Goal: Task Accomplishment & Management: Use online tool/utility

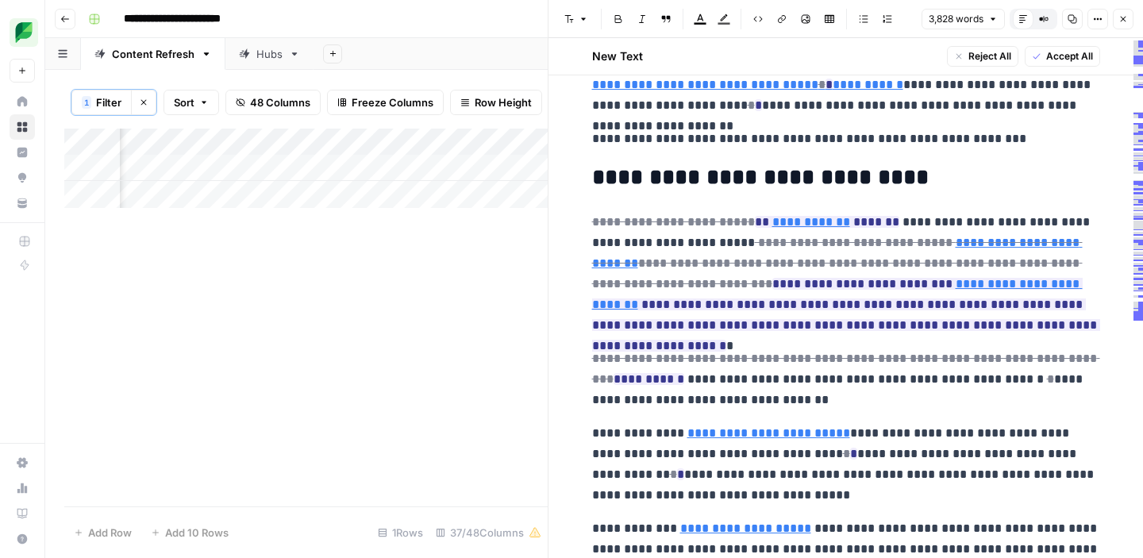
scroll to position [166, 0]
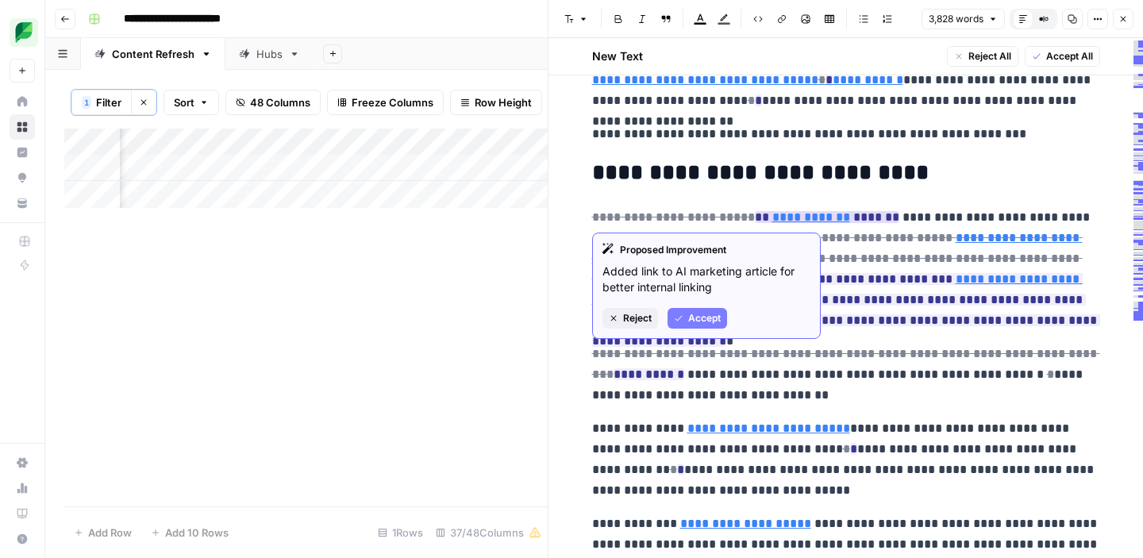
click at [698, 321] on span "Accept" at bounding box center [704, 318] width 33 height 14
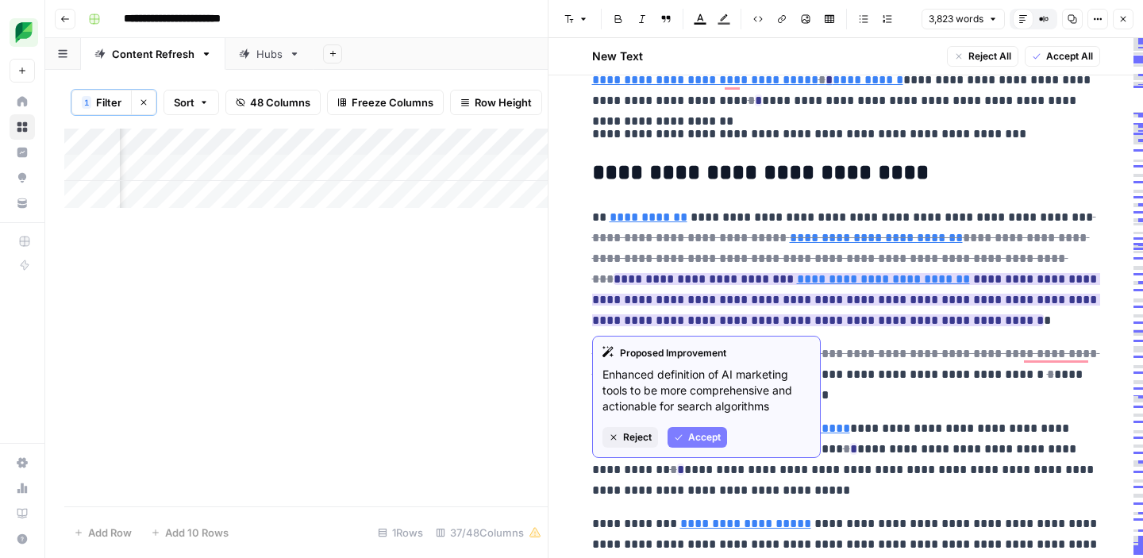
click at [705, 442] on span "Accept" at bounding box center [704, 437] width 33 height 14
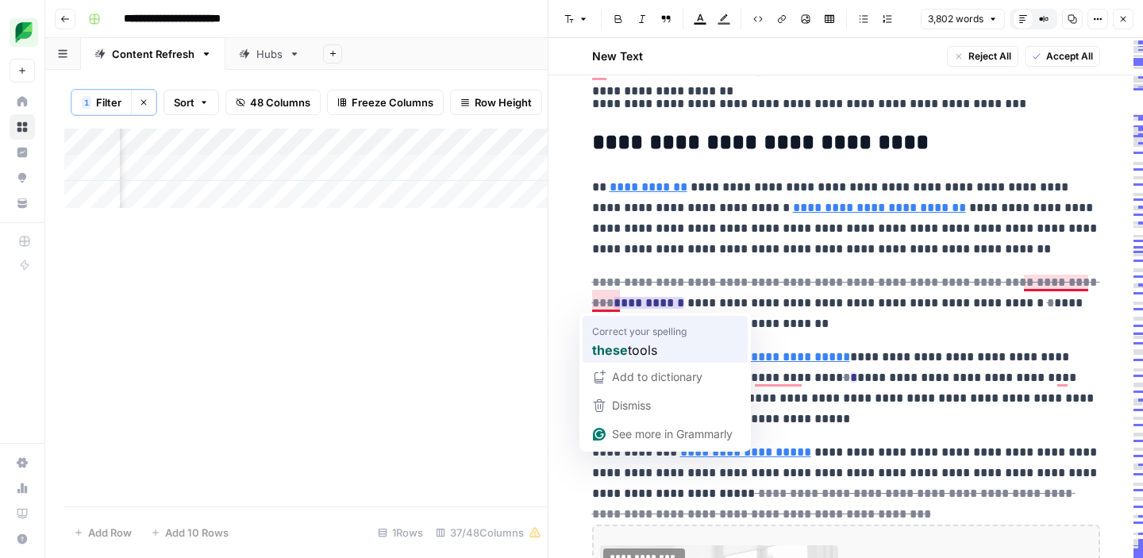
scroll to position [196, 0]
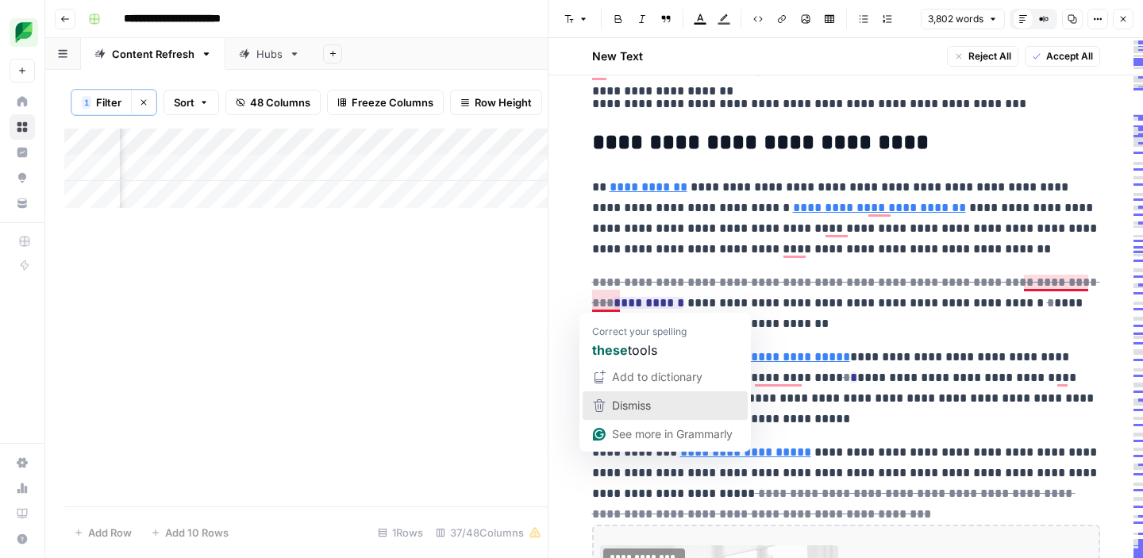
click at [661, 402] on div "Dismiss" at bounding box center [665, 406] width 151 height 24
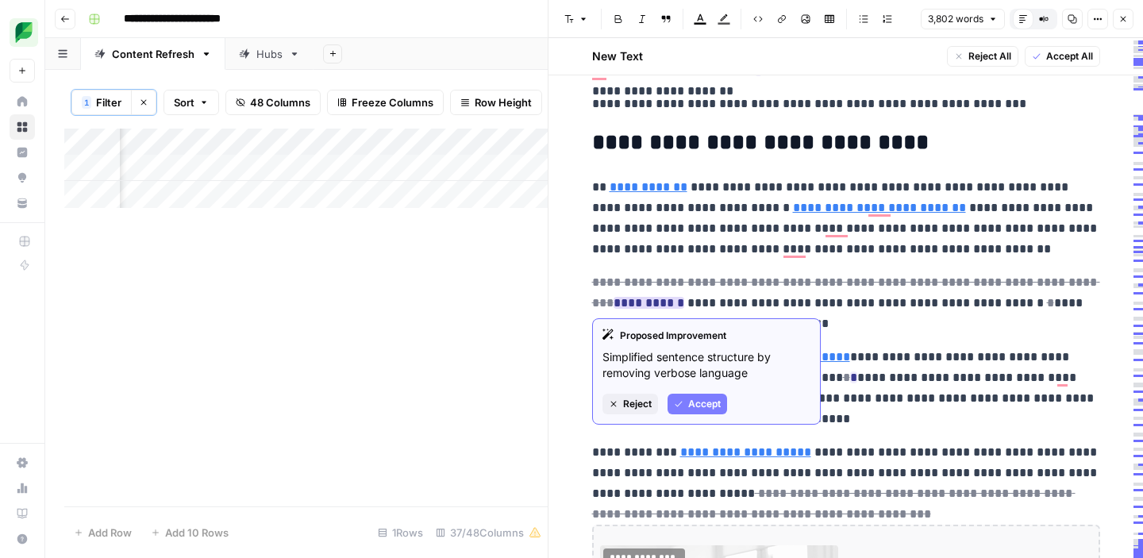
click at [707, 409] on span "Accept" at bounding box center [704, 404] width 33 height 14
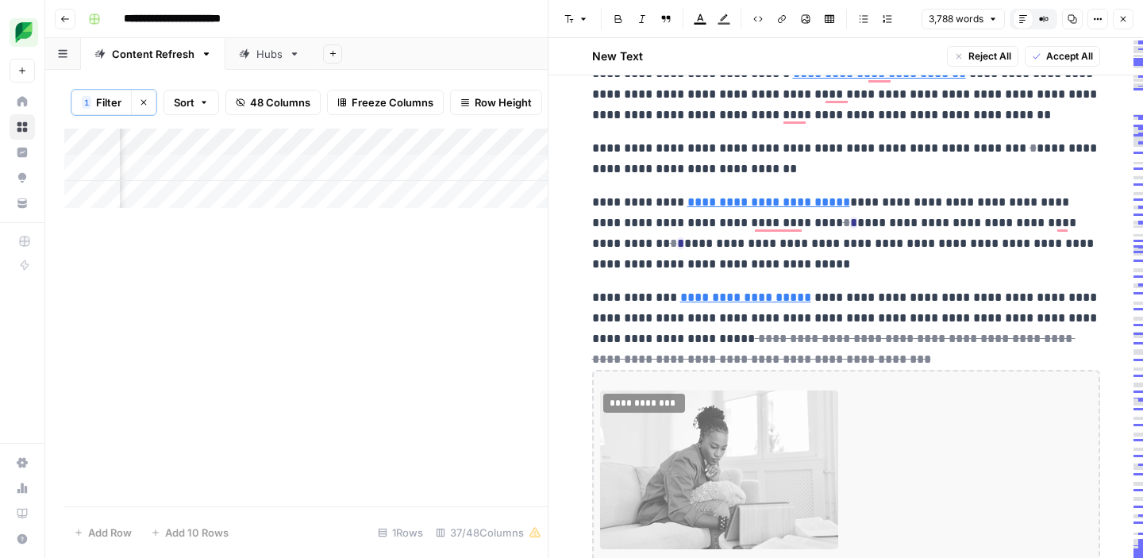
scroll to position [374, 0]
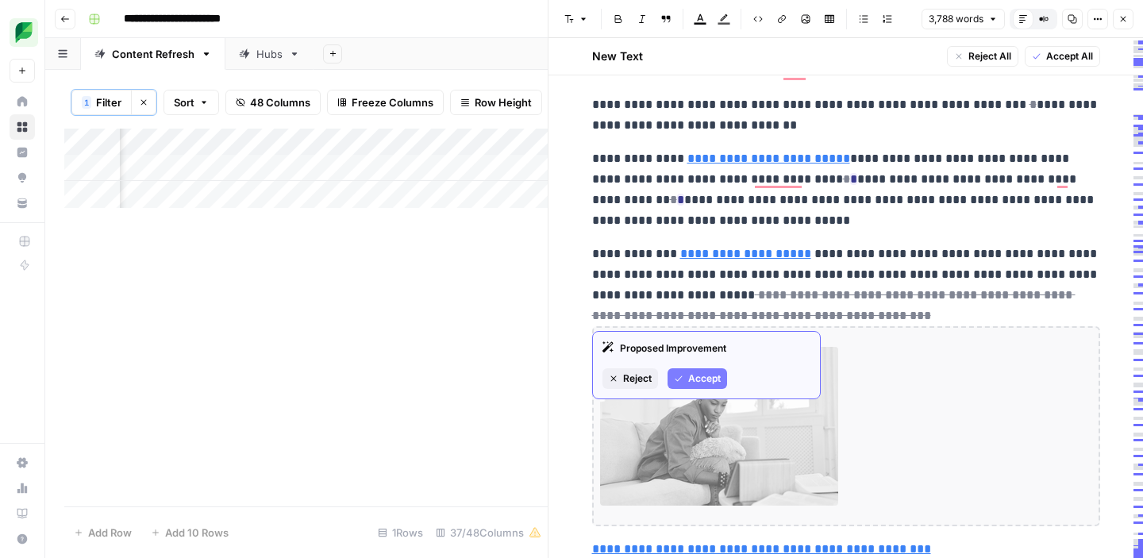
click at [694, 377] on span "Accept" at bounding box center [704, 378] width 33 height 14
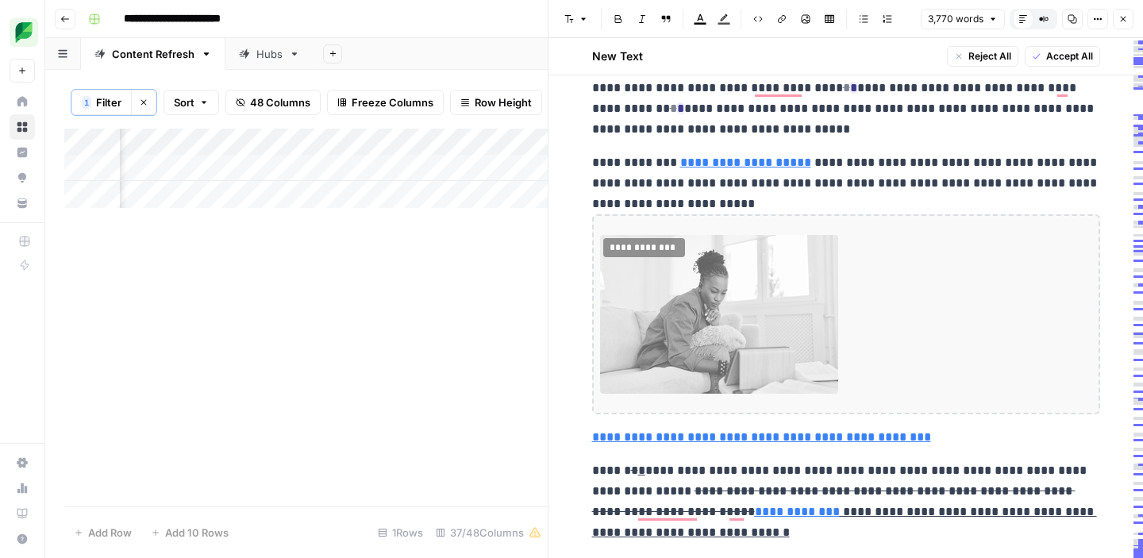
scroll to position [476, 0]
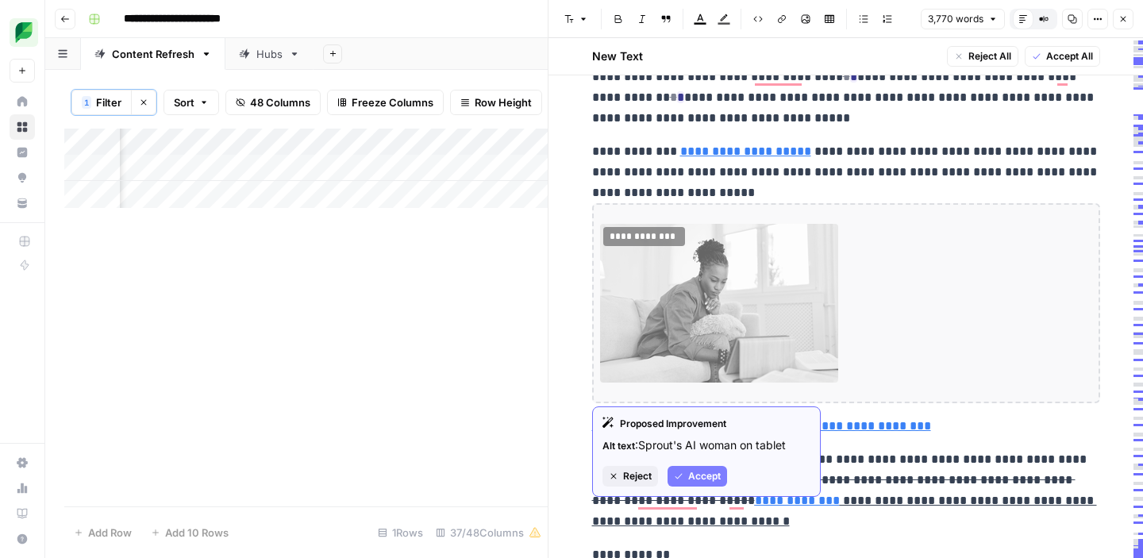
click at [618, 475] on button "Reject" at bounding box center [630, 476] width 56 height 21
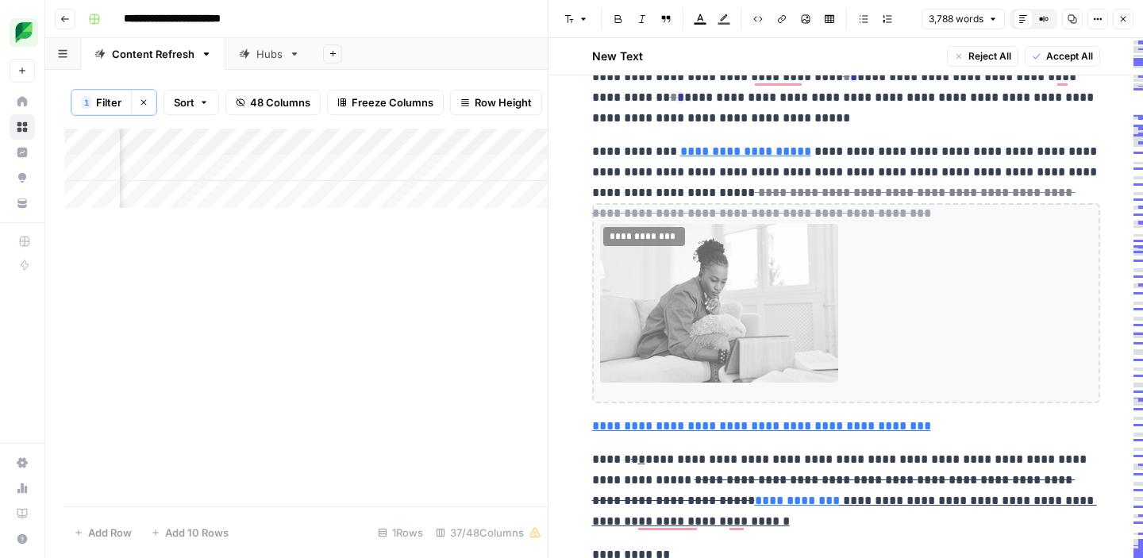
scroll to position [428, 0]
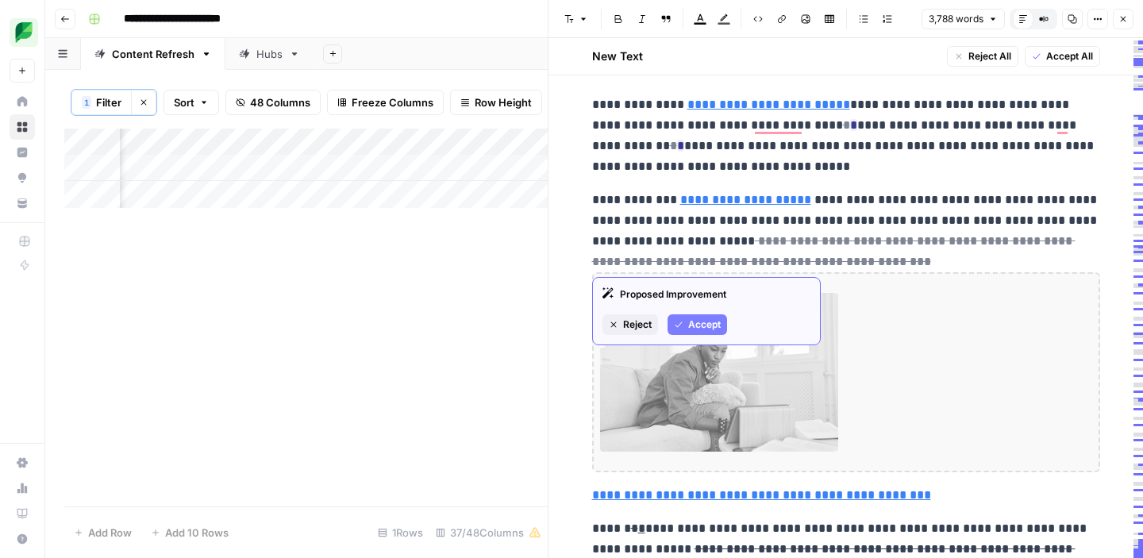
click at [634, 324] on span "Reject" at bounding box center [637, 324] width 29 height 14
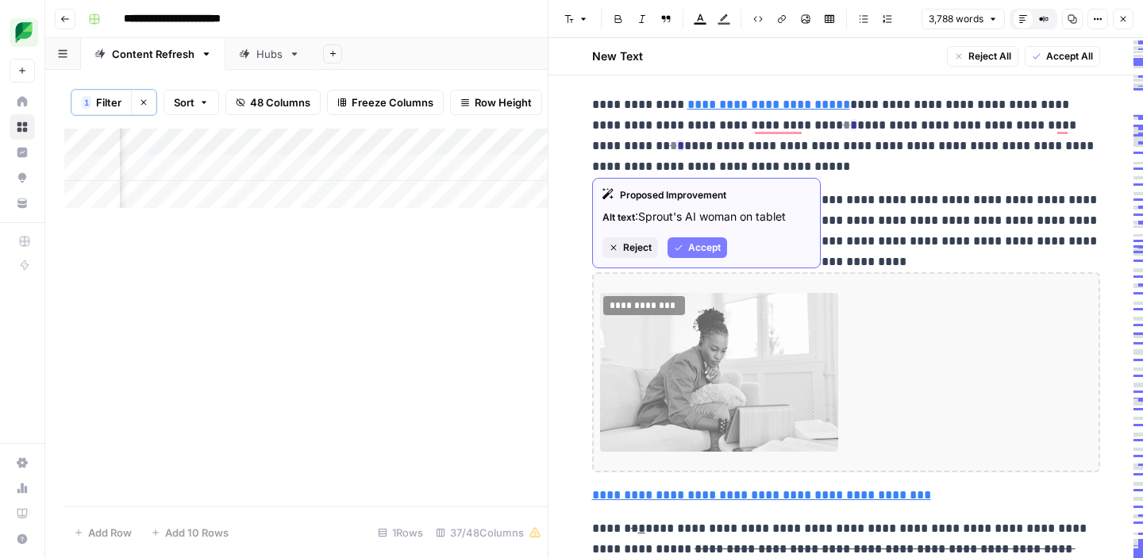
click at [625, 248] on span "Reject" at bounding box center [637, 247] width 29 height 14
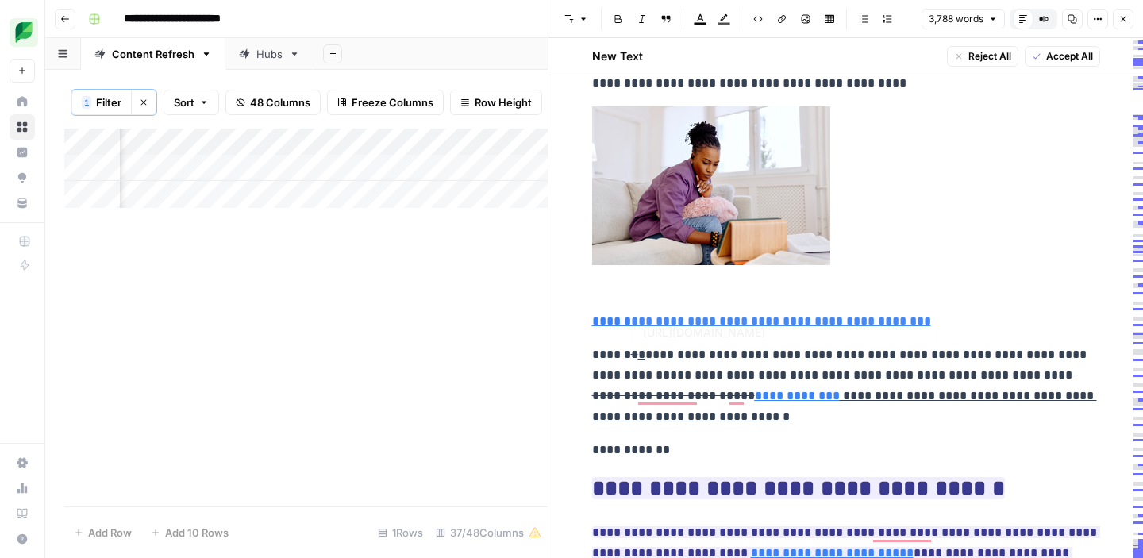
scroll to position [645, 0]
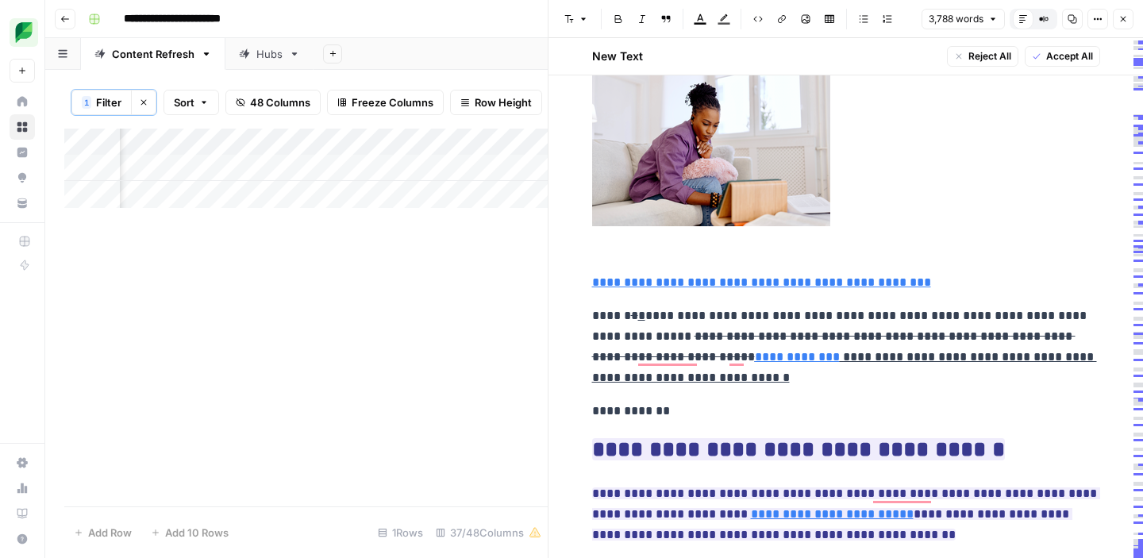
click at [616, 371] on ins "**********" at bounding box center [844, 367] width 505 height 33
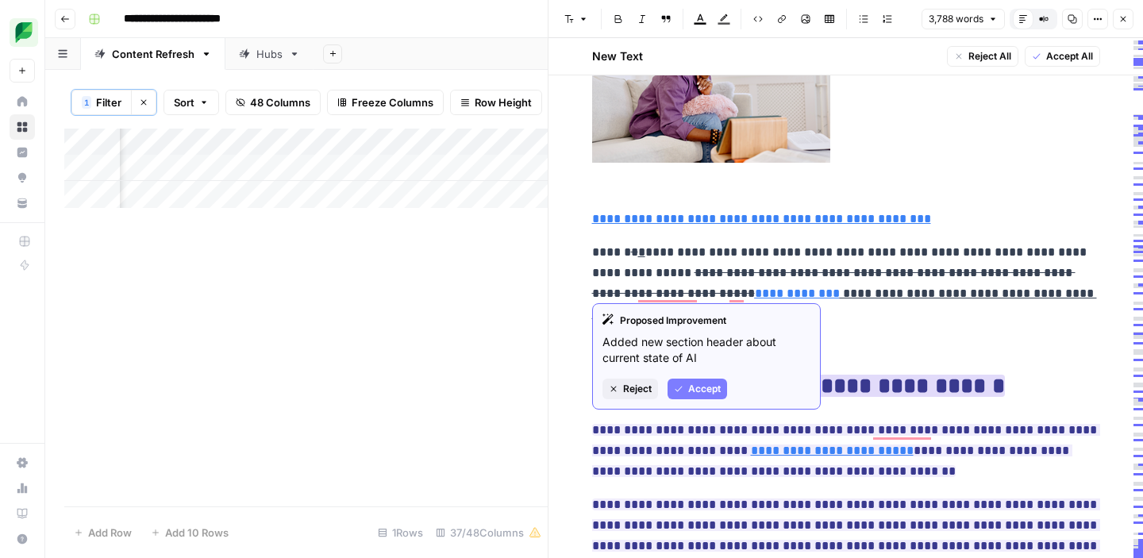
scroll to position [719, 0]
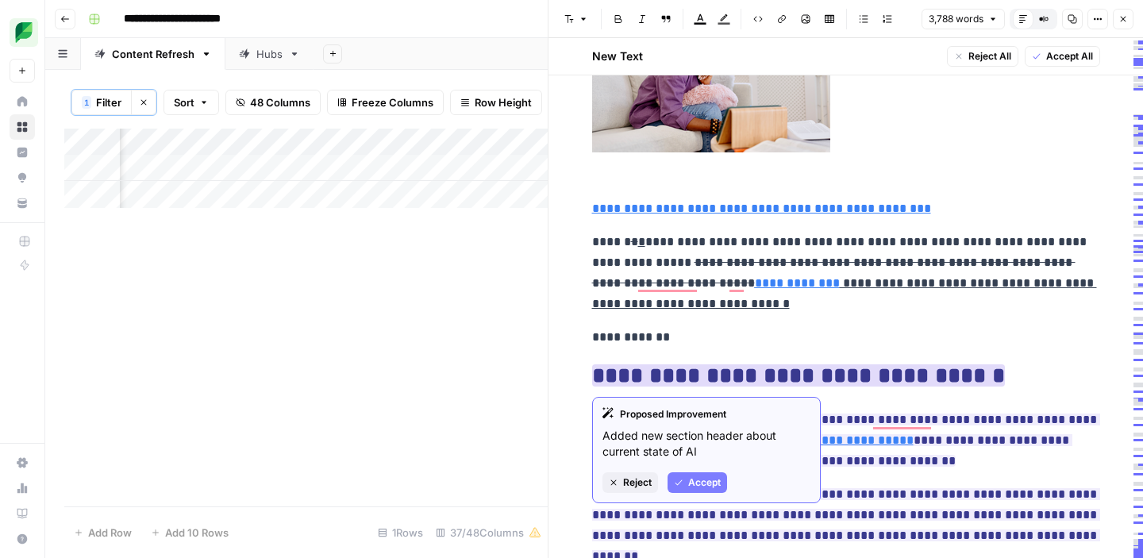
click at [693, 480] on span "Accept" at bounding box center [704, 482] width 33 height 14
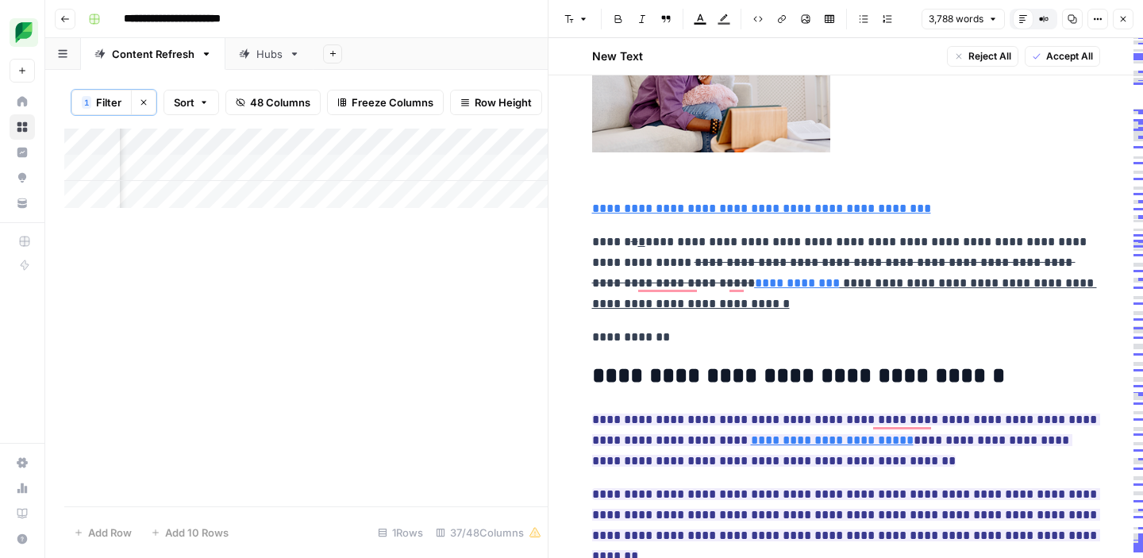
click at [767, 263] on del "**********" at bounding box center [833, 272] width 483 height 33
click at [678, 263] on del "**********" at bounding box center [833, 272] width 483 height 33
click at [626, 266] on del "**********" at bounding box center [833, 272] width 483 height 33
click at [638, 240] on ins "*" at bounding box center [641, 242] width 7 height 12
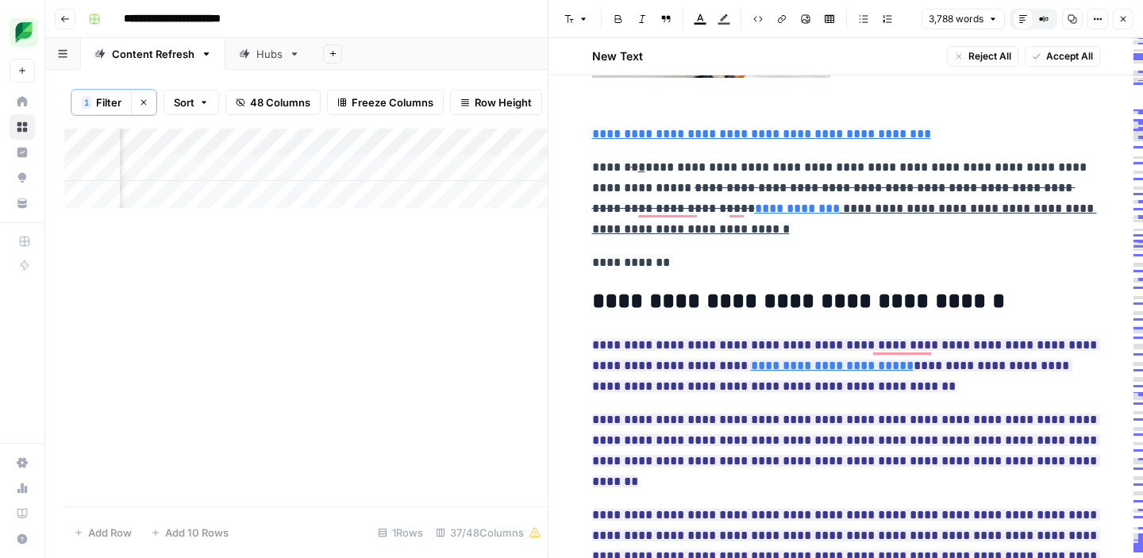
scroll to position [828, 0]
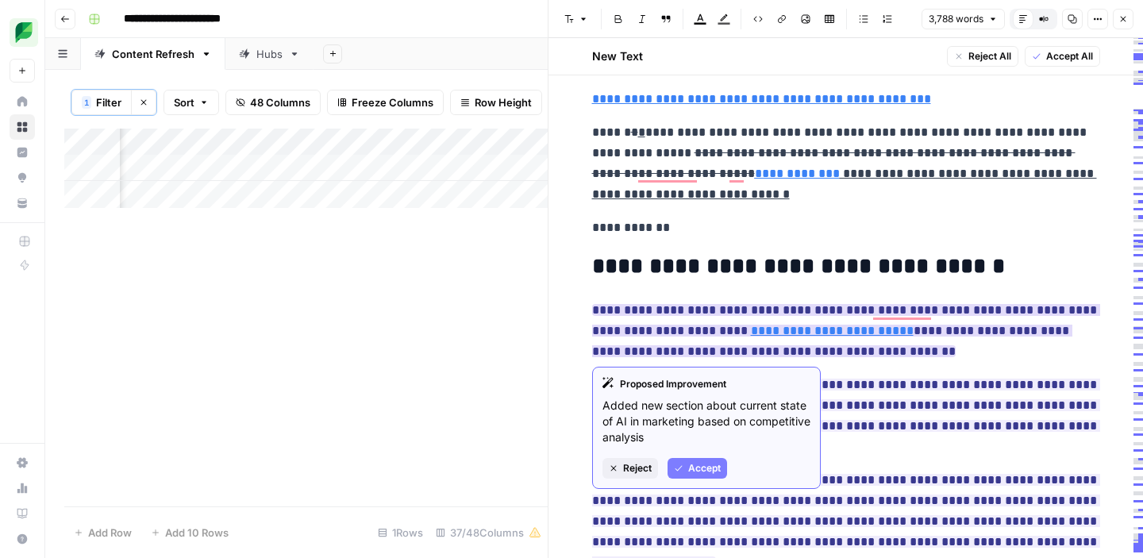
click at [691, 462] on span "Accept" at bounding box center [704, 468] width 33 height 14
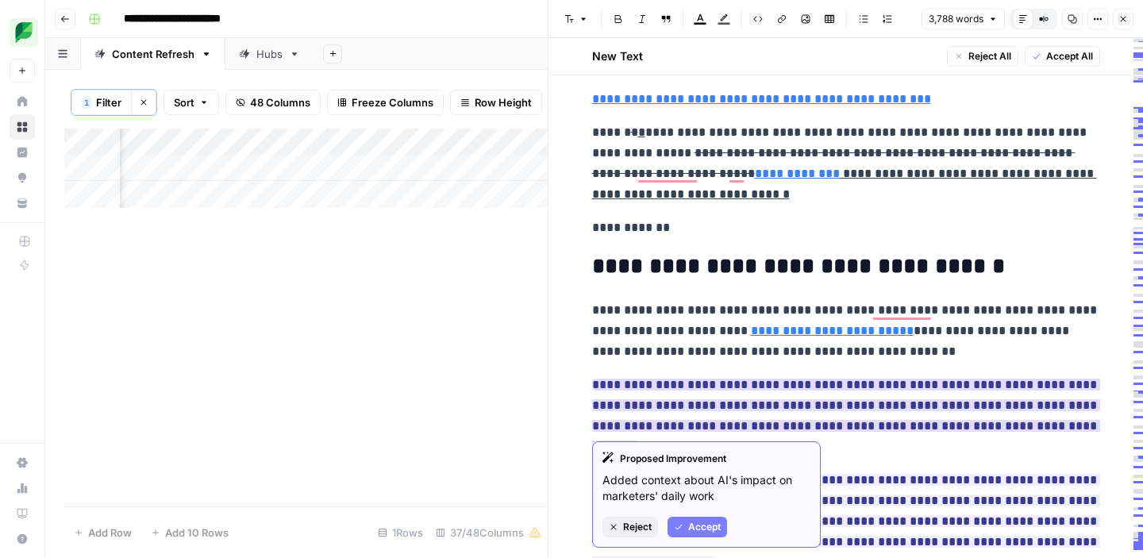
click at [694, 521] on span "Accept" at bounding box center [704, 527] width 33 height 14
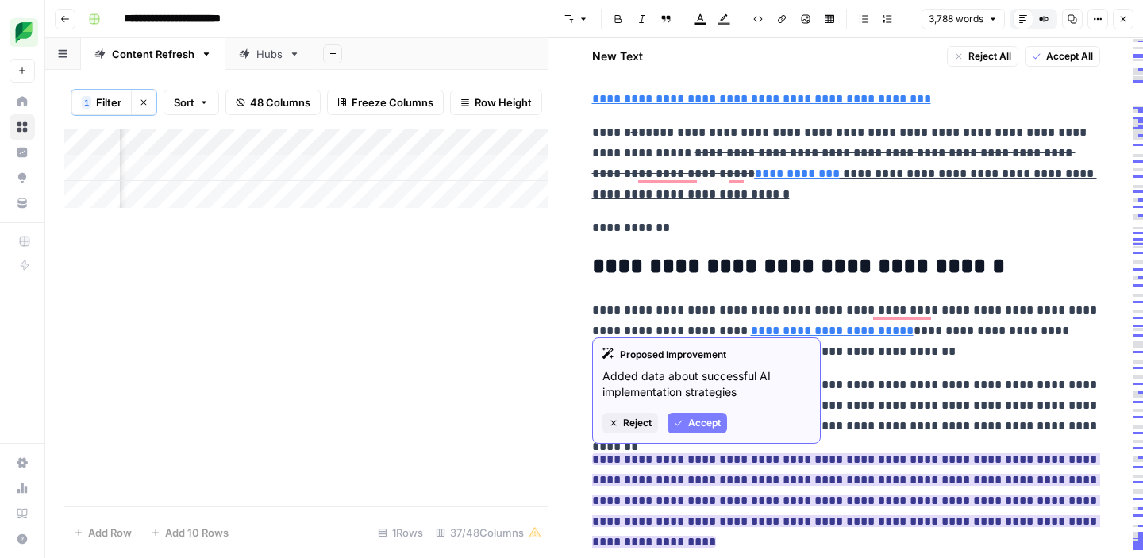
click at [695, 413] on button "Accept" at bounding box center [697, 423] width 60 height 21
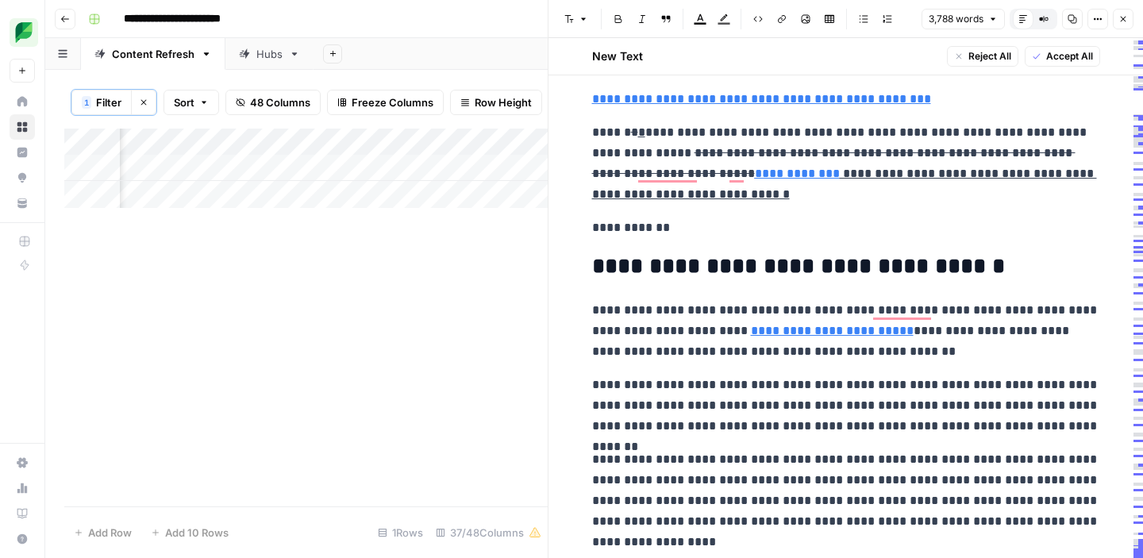
scroll to position [0, 0]
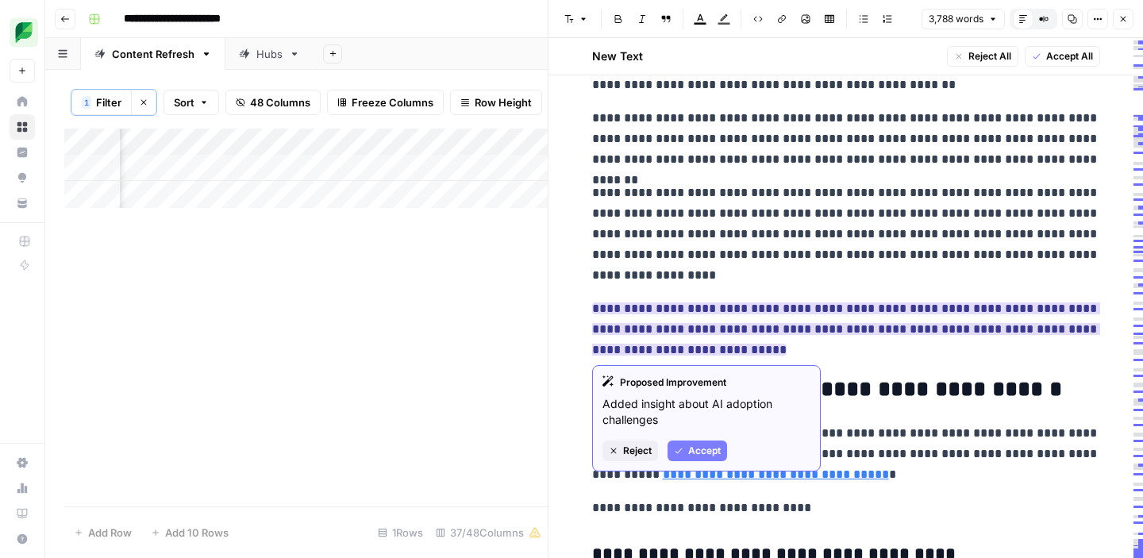
click at [693, 444] on span "Accept" at bounding box center [704, 451] width 33 height 14
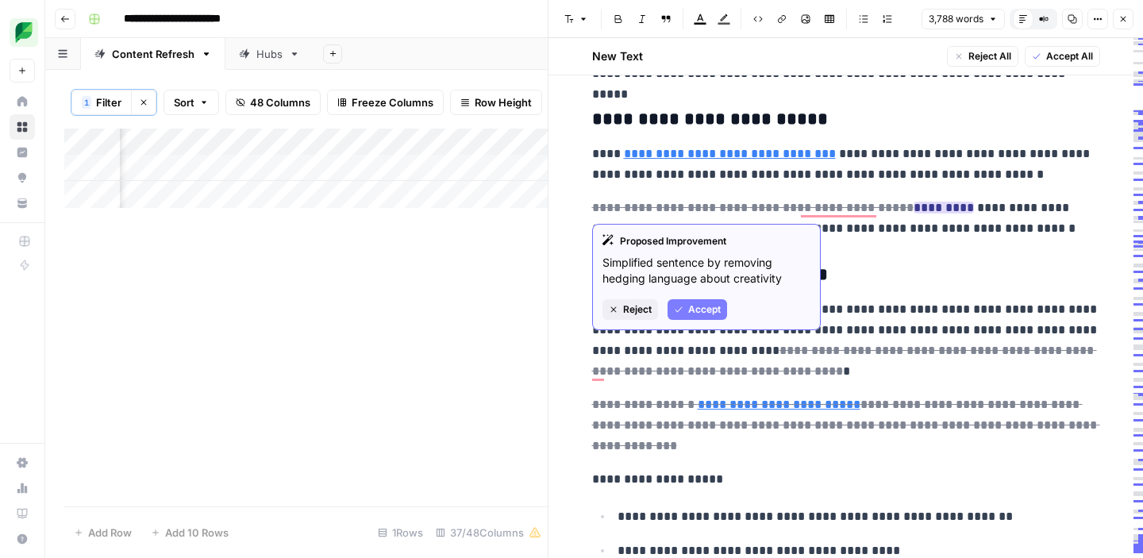
click at [704, 305] on span "Accept" at bounding box center [704, 309] width 33 height 14
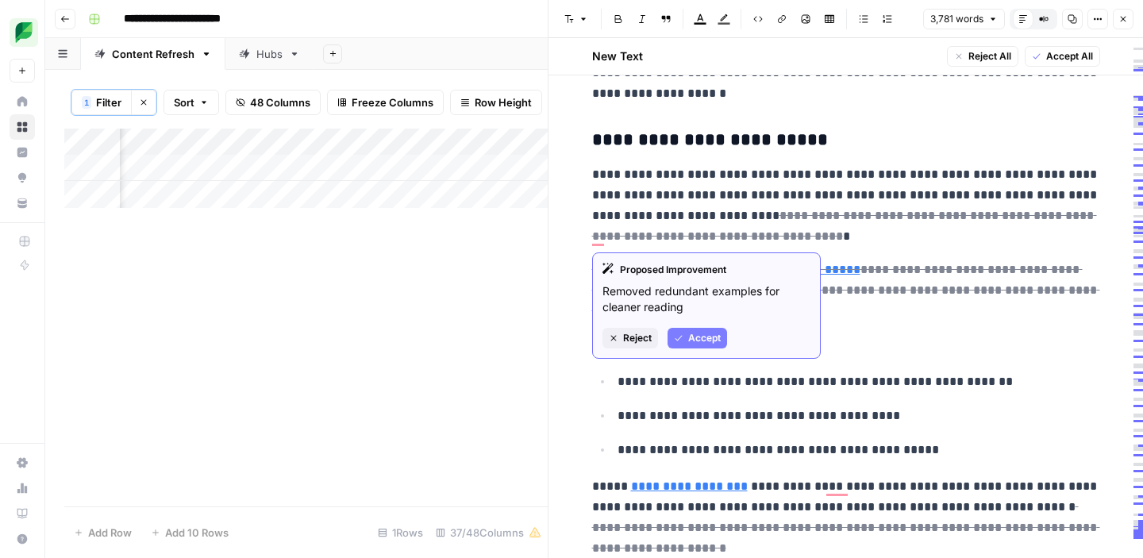
click at [694, 338] on span "Accept" at bounding box center [704, 338] width 33 height 14
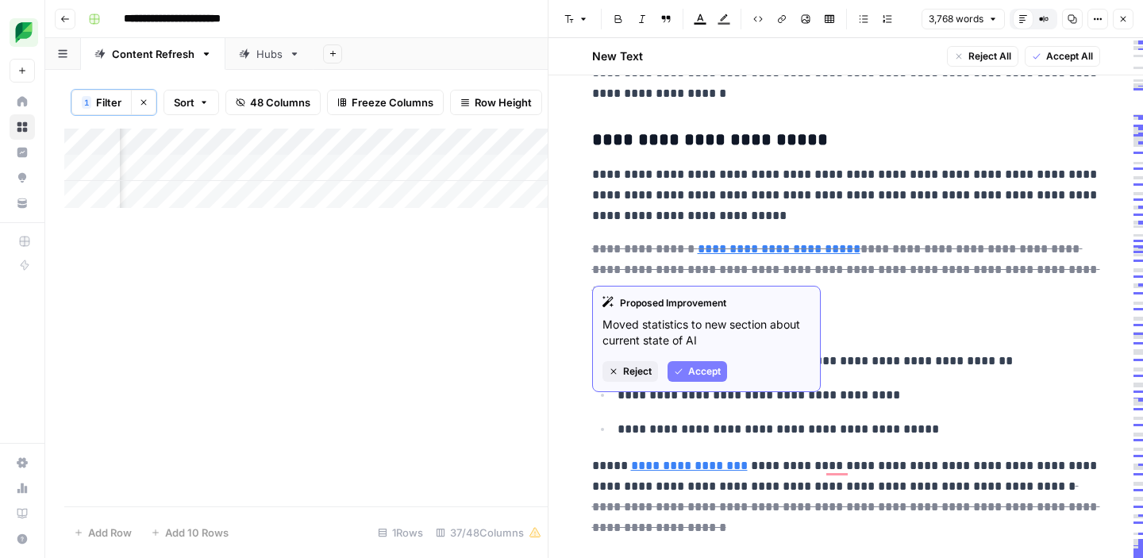
click at [708, 372] on span "Accept" at bounding box center [704, 371] width 33 height 14
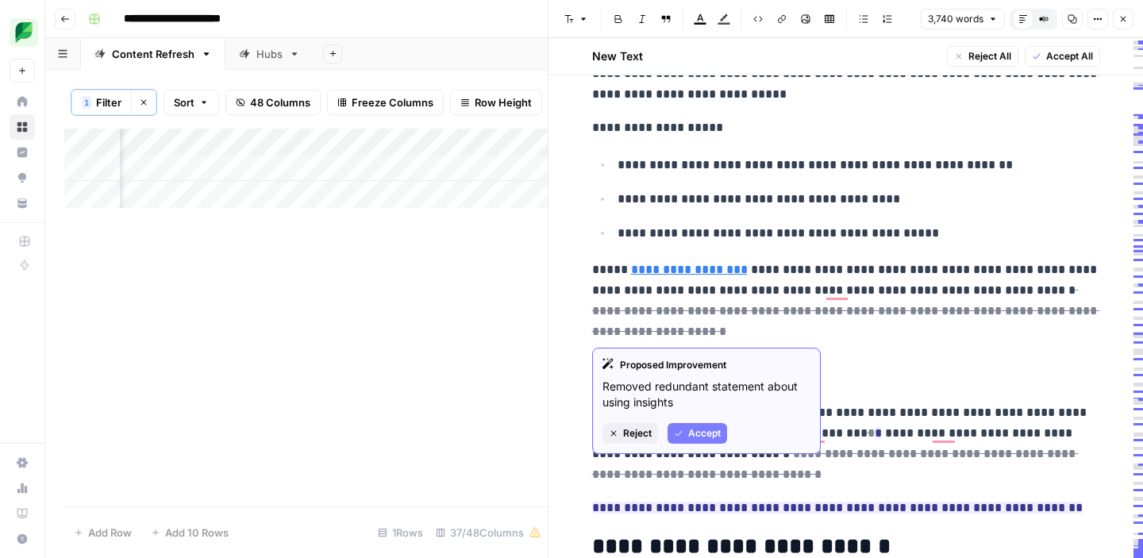
click at [688, 433] on span "Accept" at bounding box center [704, 433] width 33 height 14
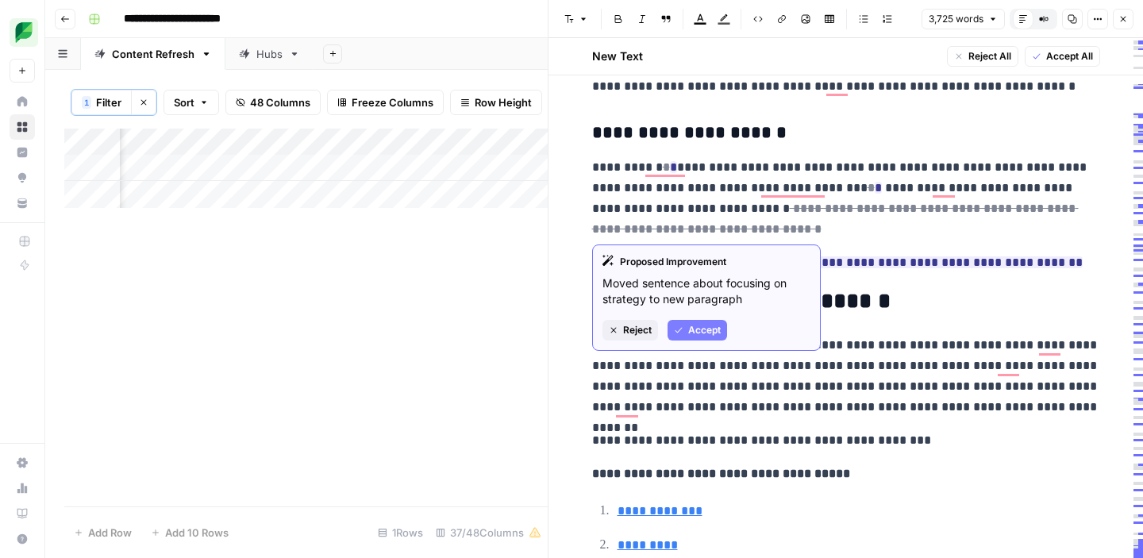
click at [683, 335] on button "Accept" at bounding box center [697, 330] width 60 height 21
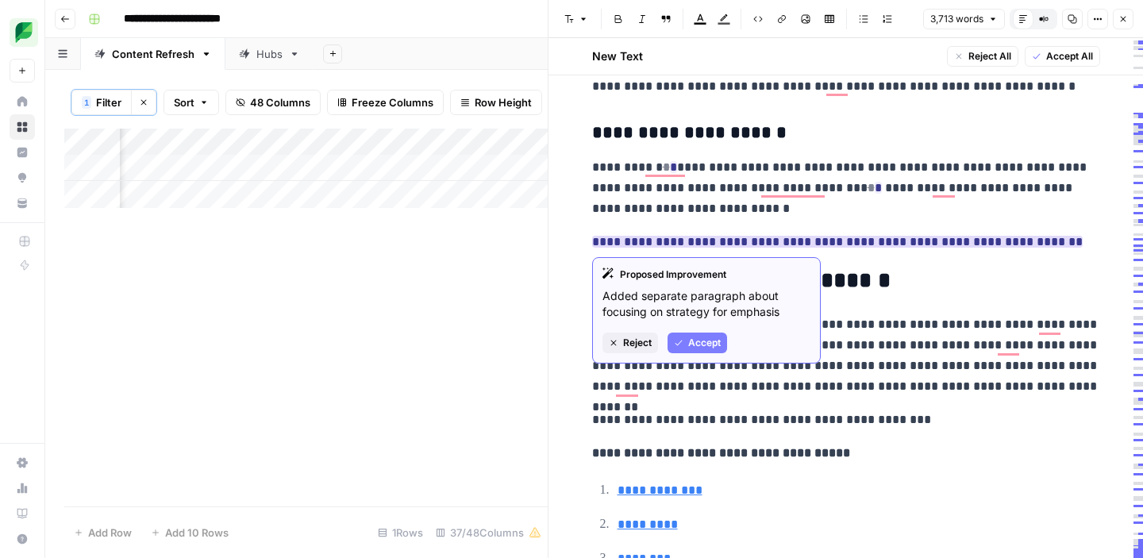
click at [690, 346] on span "Accept" at bounding box center [704, 343] width 33 height 14
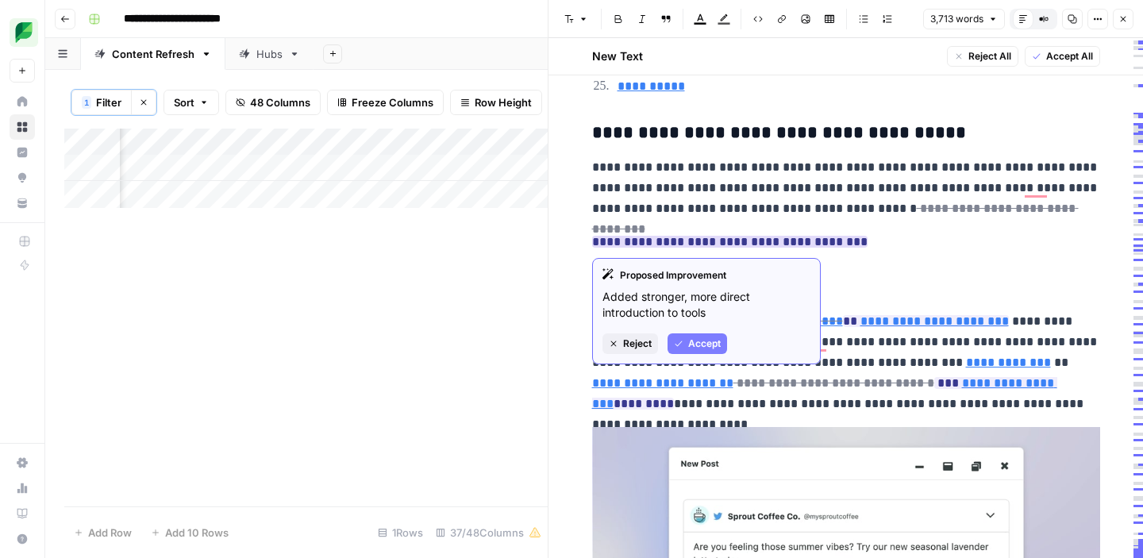
click at [686, 344] on button "Accept" at bounding box center [697, 343] width 60 height 21
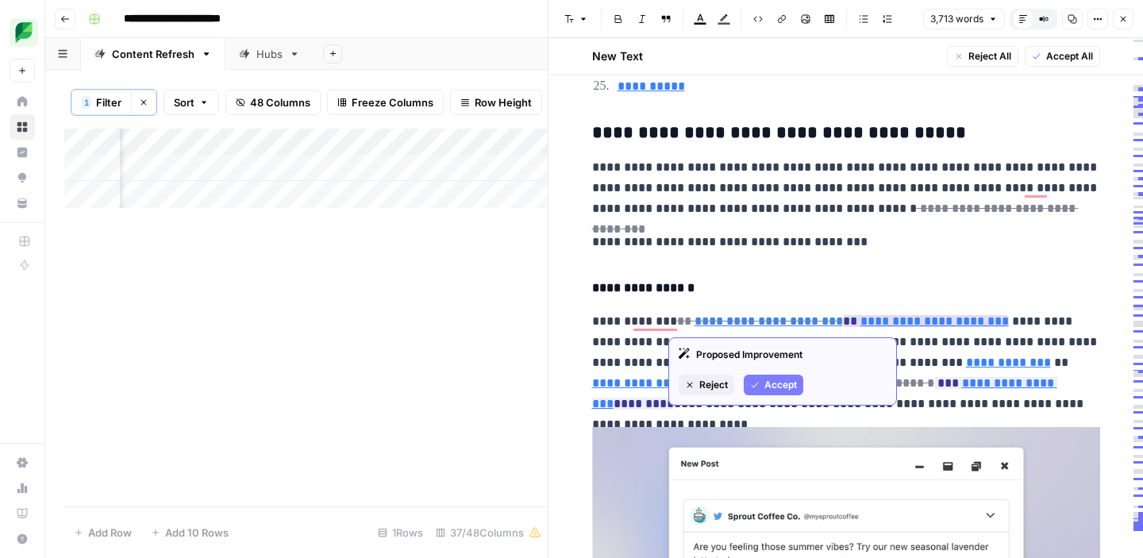
click at [779, 390] on span "Accept" at bounding box center [780, 385] width 33 height 14
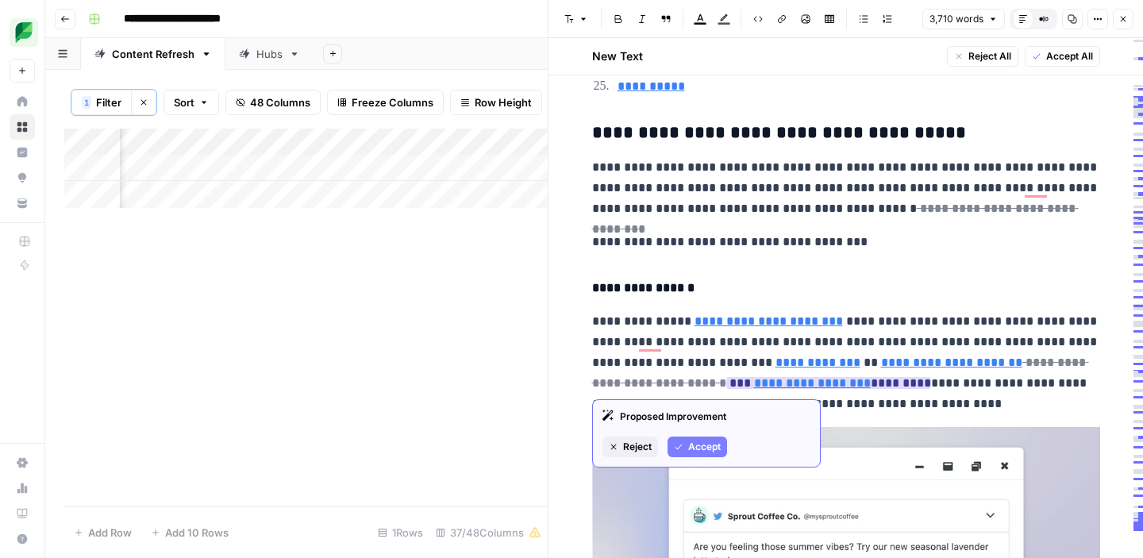
click at [702, 444] on span "Accept" at bounding box center [704, 447] width 33 height 14
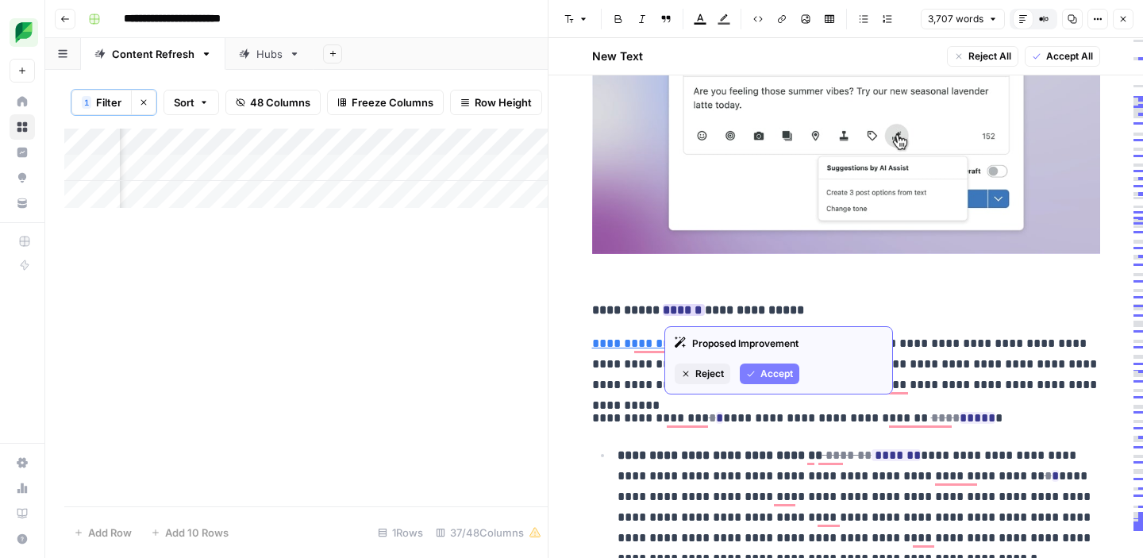
click at [760, 371] on span "Accept" at bounding box center [776, 374] width 33 height 14
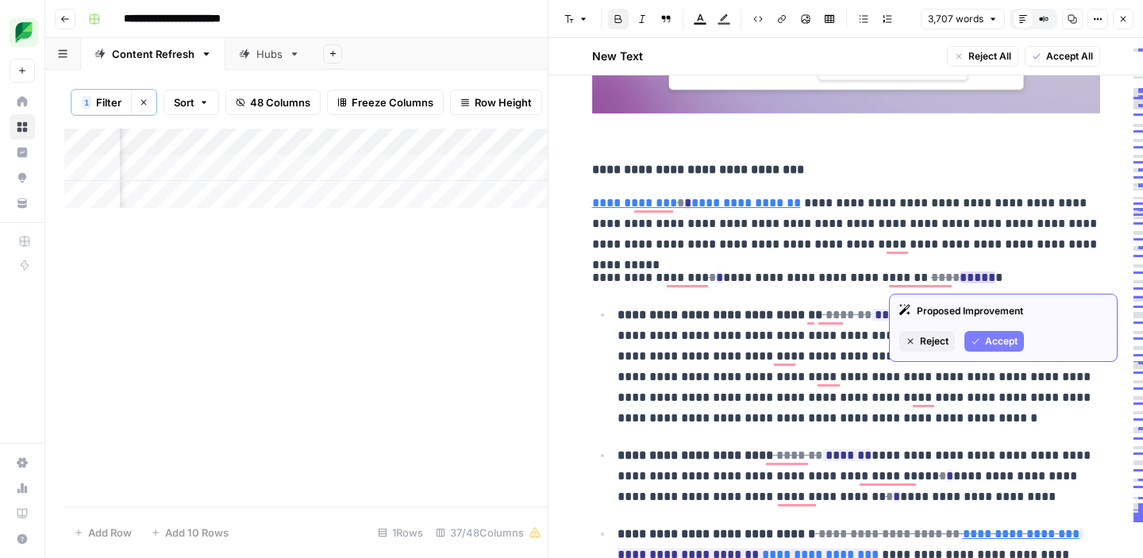
click at [991, 344] on span "Accept" at bounding box center [1001, 341] width 33 height 14
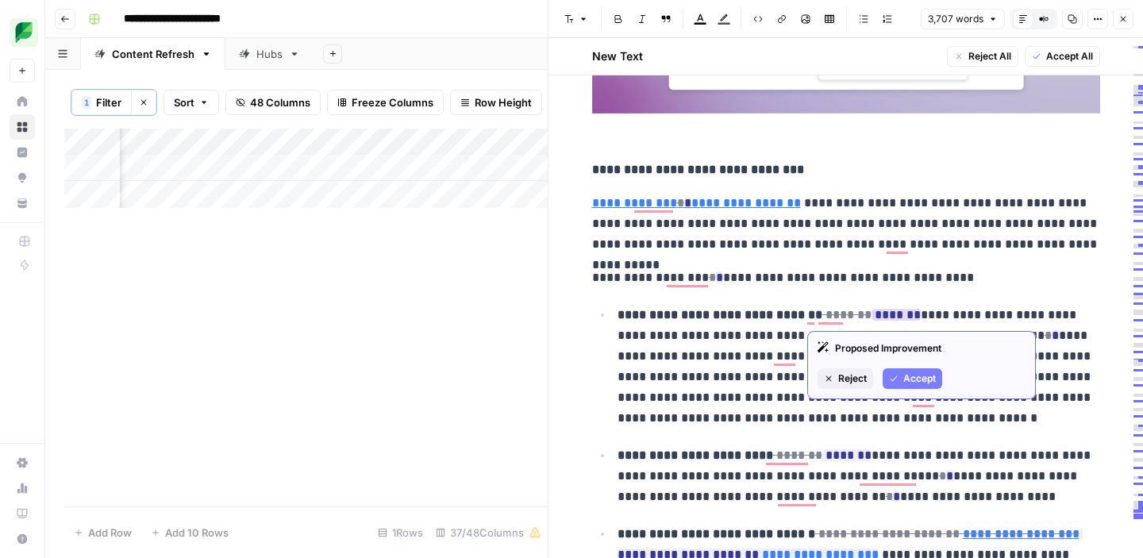
drag, startPoint x: 915, startPoint y: 384, endPoint x: 905, endPoint y: 382, distance: 10.6
click at [915, 384] on span "Accept" at bounding box center [919, 378] width 33 height 14
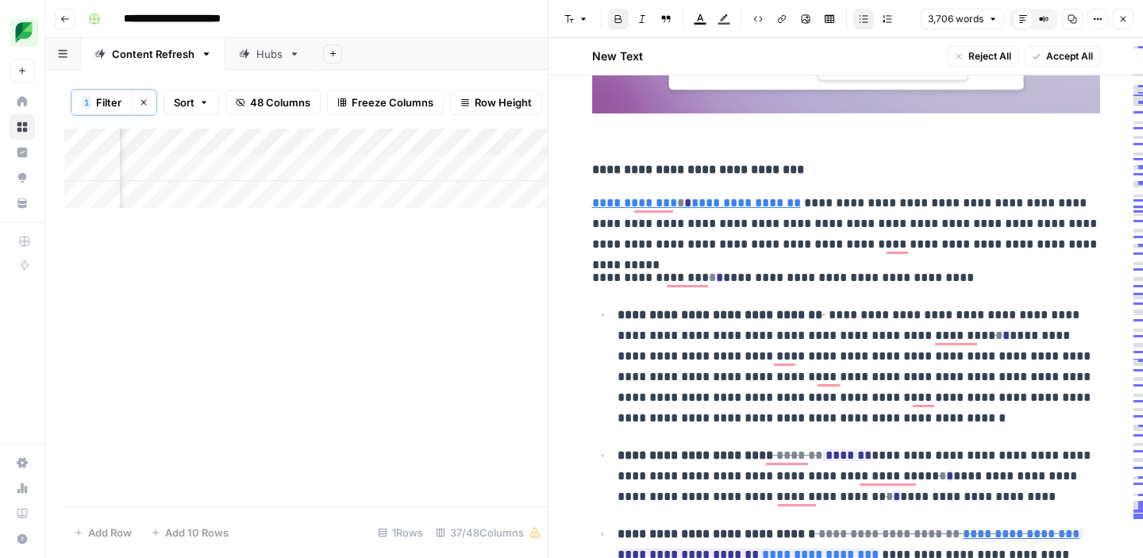
click at [815, 223] on p "**********" at bounding box center [846, 224] width 508 height 62
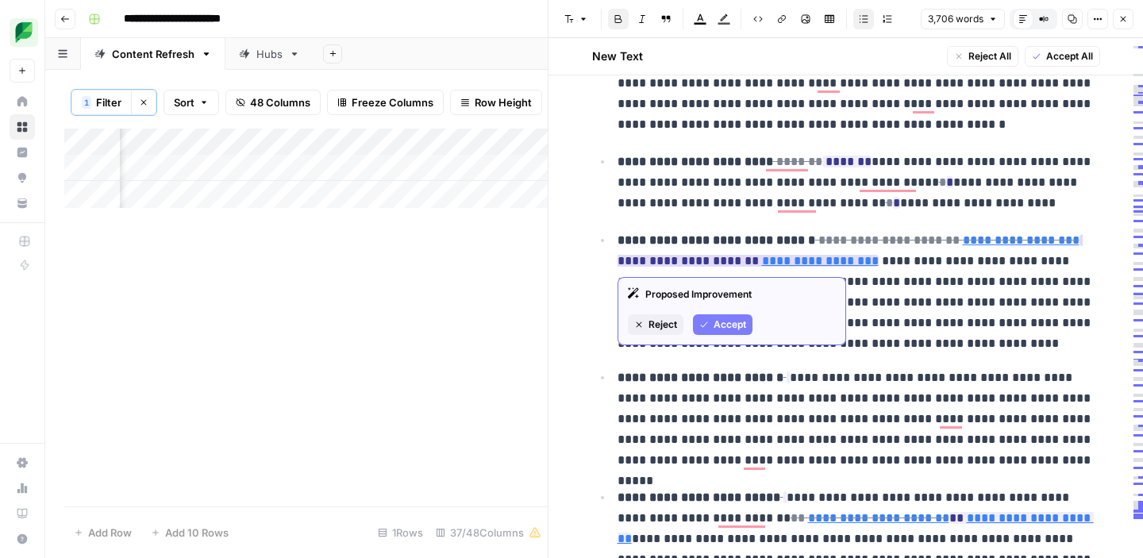
click at [717, 321] on span "Accept" at bounding box center [729, 324] width 33 height 14
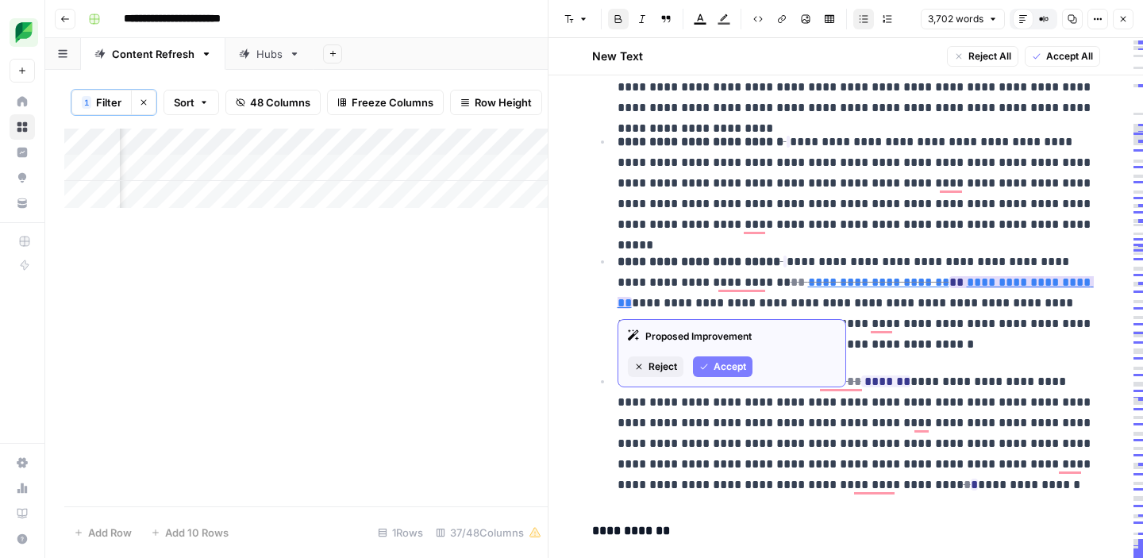
click at [726, 368] on span "Accept" at bounding box center [729, 366] width 33 height 14
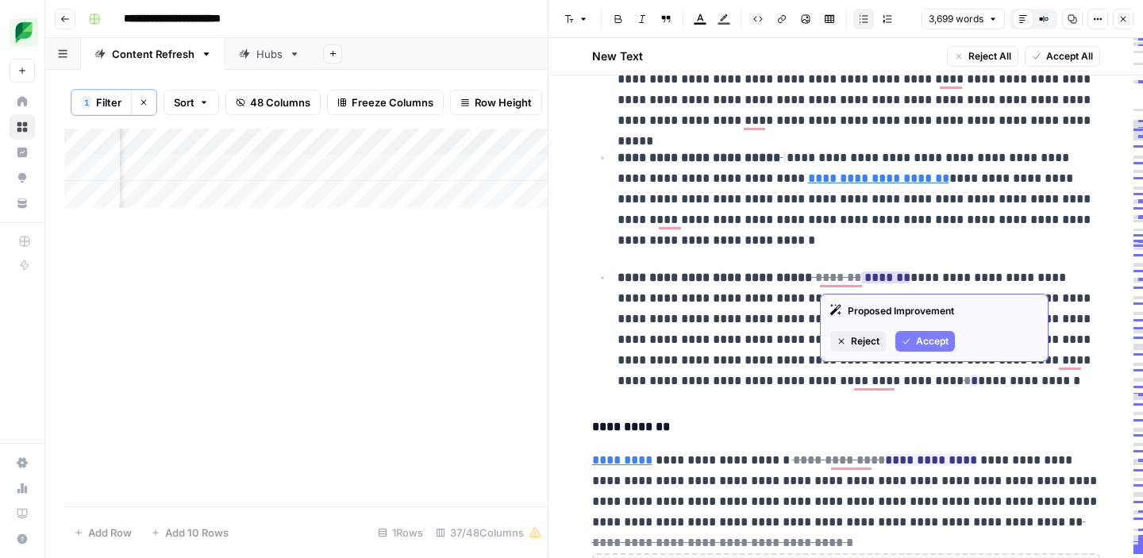
click at [913, 338] on button "Accept" at bounding box center [925, 341] width 60 height 21
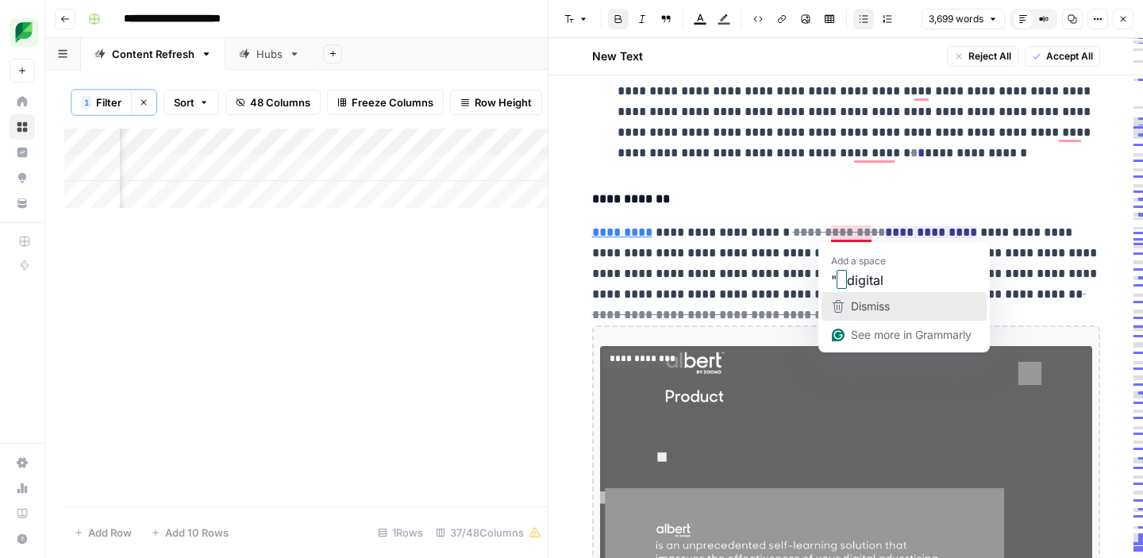
click at [873, 303] on span "Dismiss" at bounding box center [870, 305] width 39 height 13
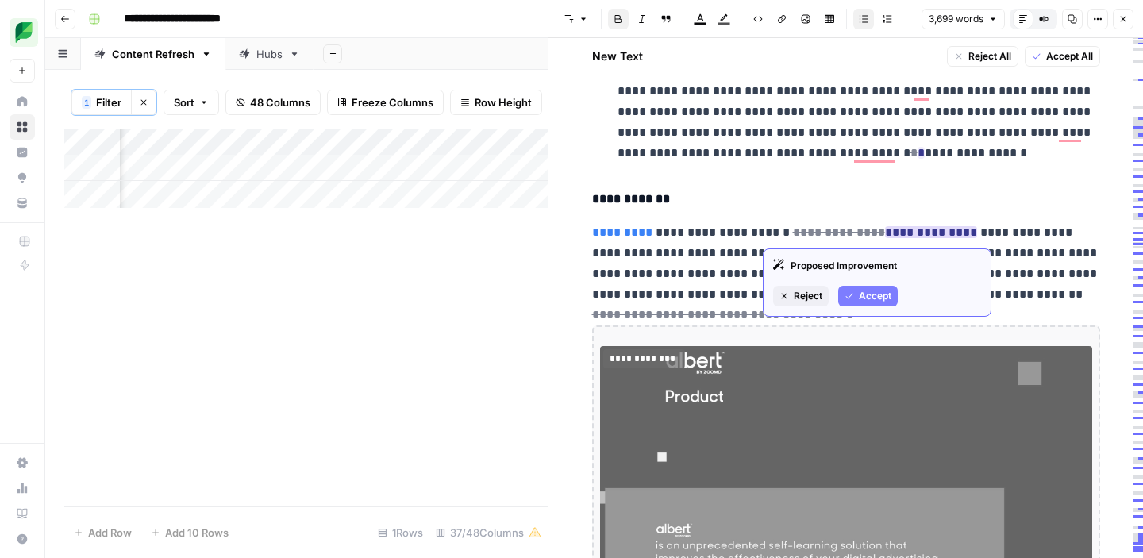
click at [872, 302] on span "Accept" at bounding box center [875, 296] width 33 height 14
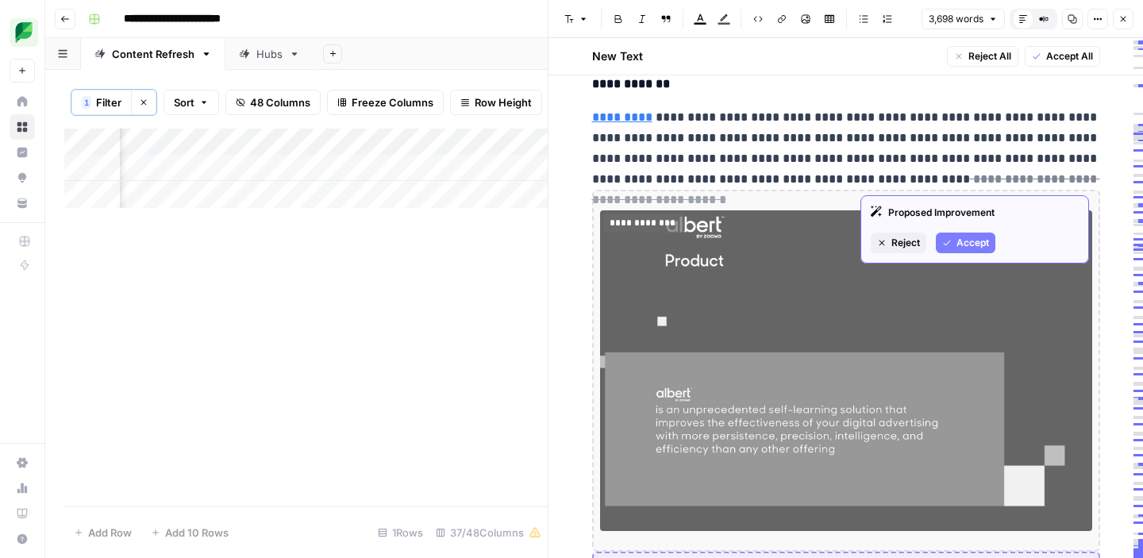
click at [956, 249] on button "Accept" at bounding box center [966, 243] width 60 height 21
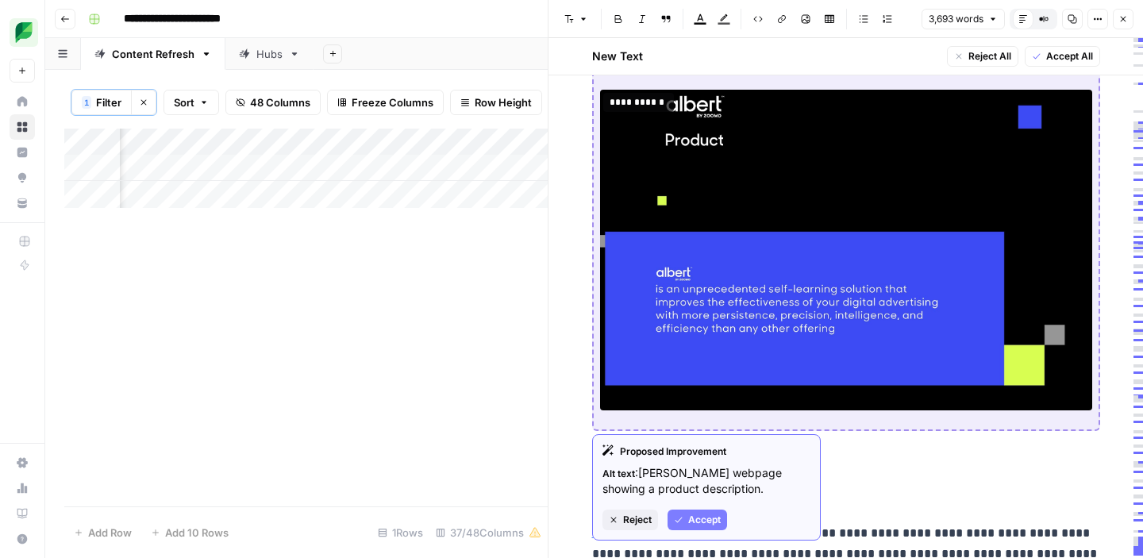
click at [695, 521] on span "Accept" at bounding box center [704, 520] width 33 height 14
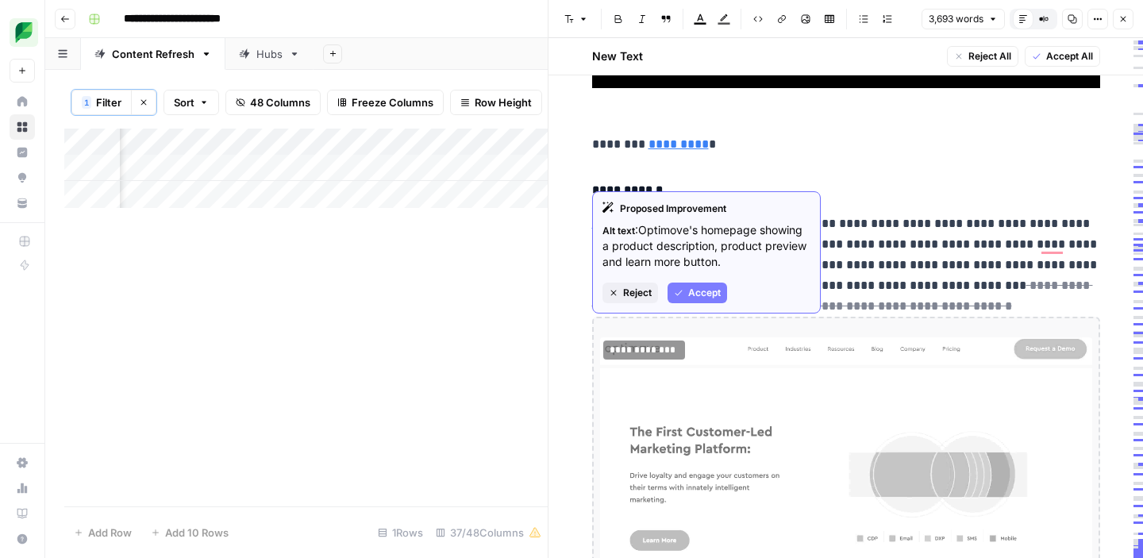
click at [699, 290] on span "Accept" at bounding box center [704, 293] width 33 height 14
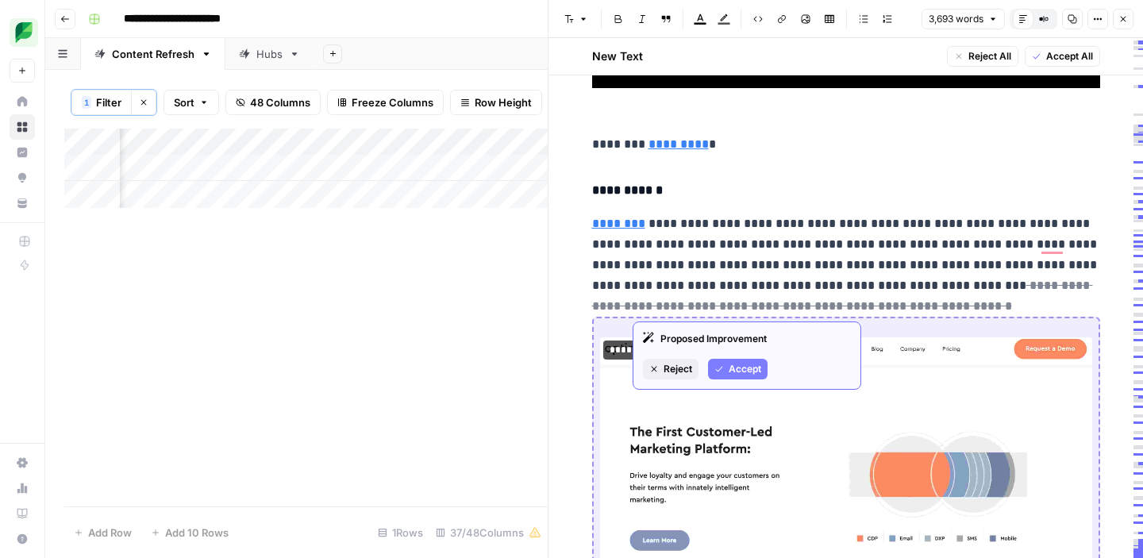
click at [726, 370] on button "Accept" at bounding box center [738, 369] width 60 height 21
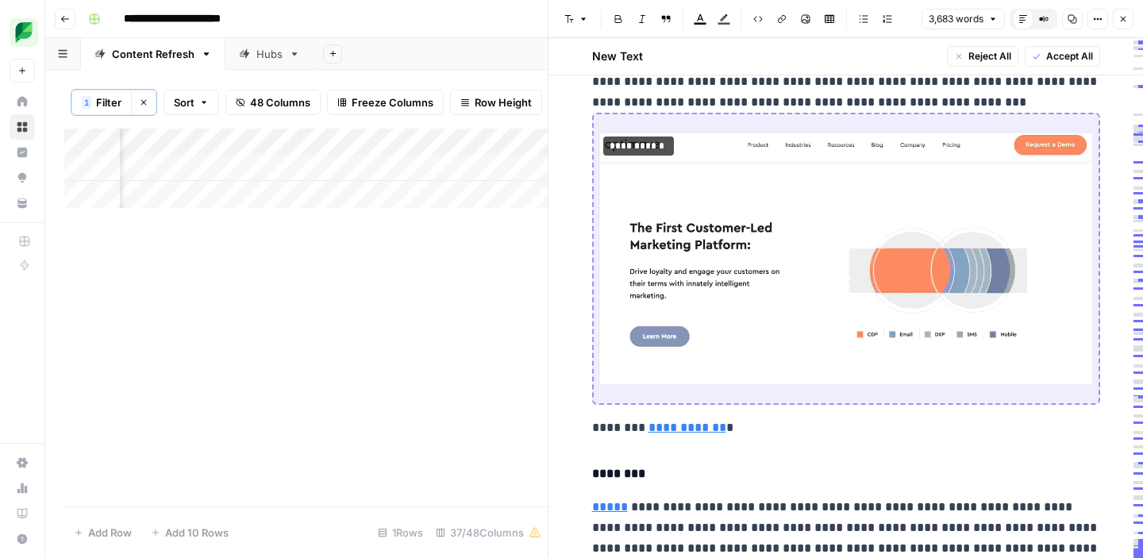
click at [726, 301] on img "To enrich screen reader interactions, please activate Accessibility in Grammarl…" at bounding box center [846, 259] width 492 height 252
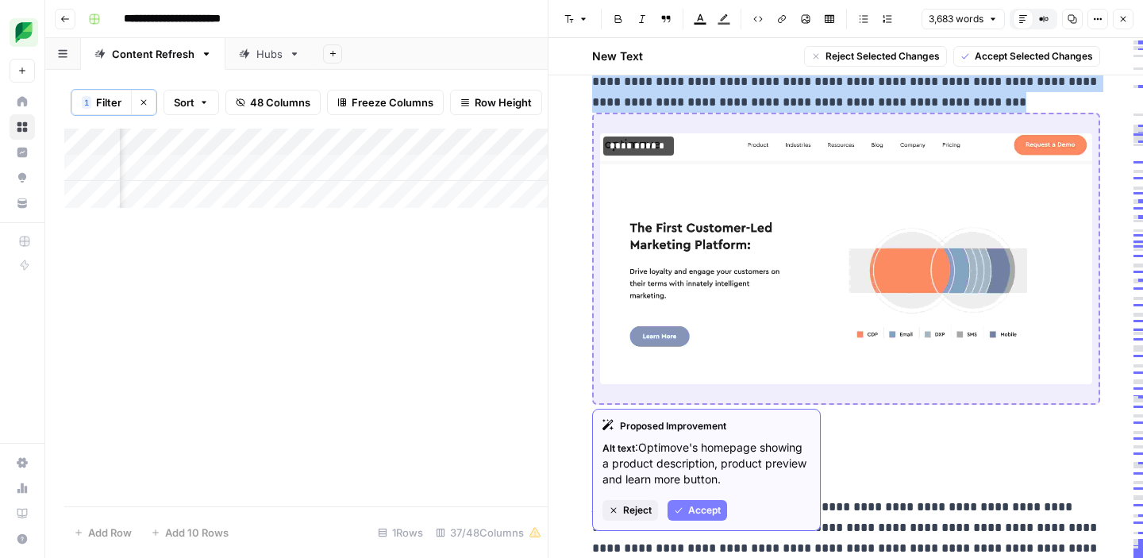
click at [694, 512] on span "Accept" at bounding box center [704, 510] width 33 height 14
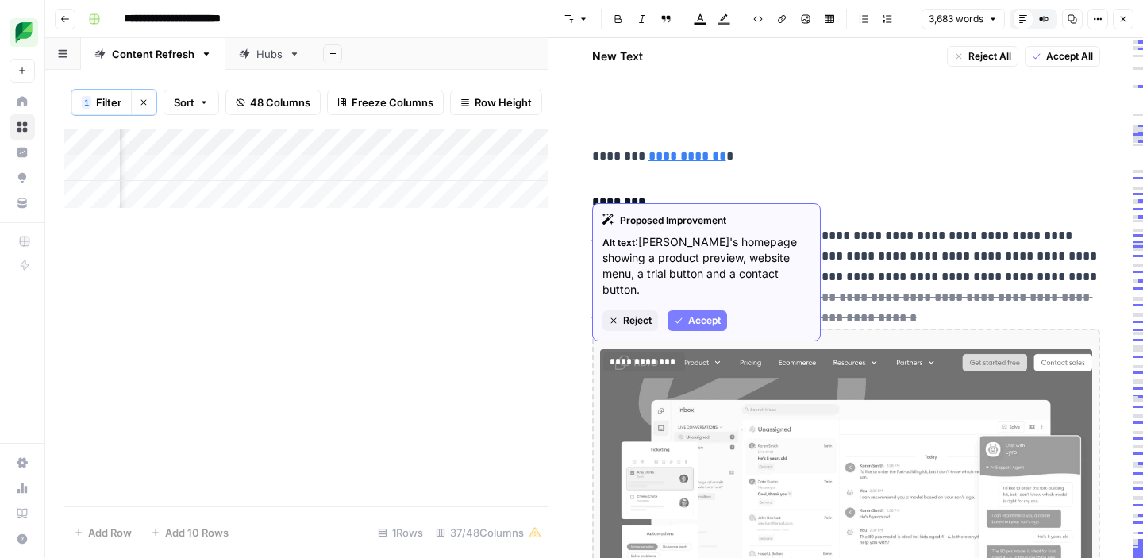
click at [691, 313] on span "Accept" at bounding box center [704, 320] width 33 height 14
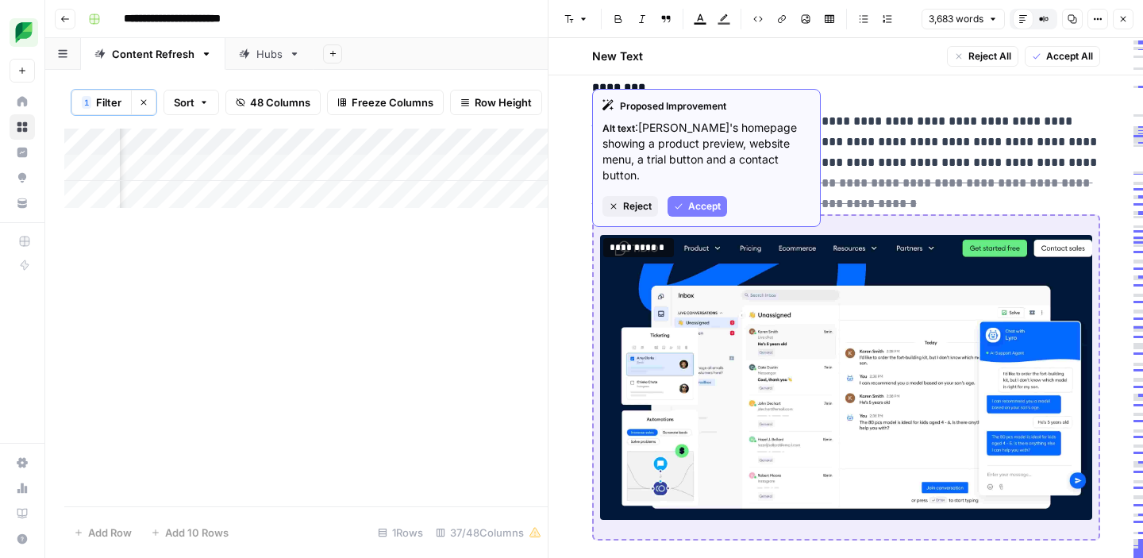
click at [686, 196] on button "Accept" at bounding box center [697, 206] width 60 height 21
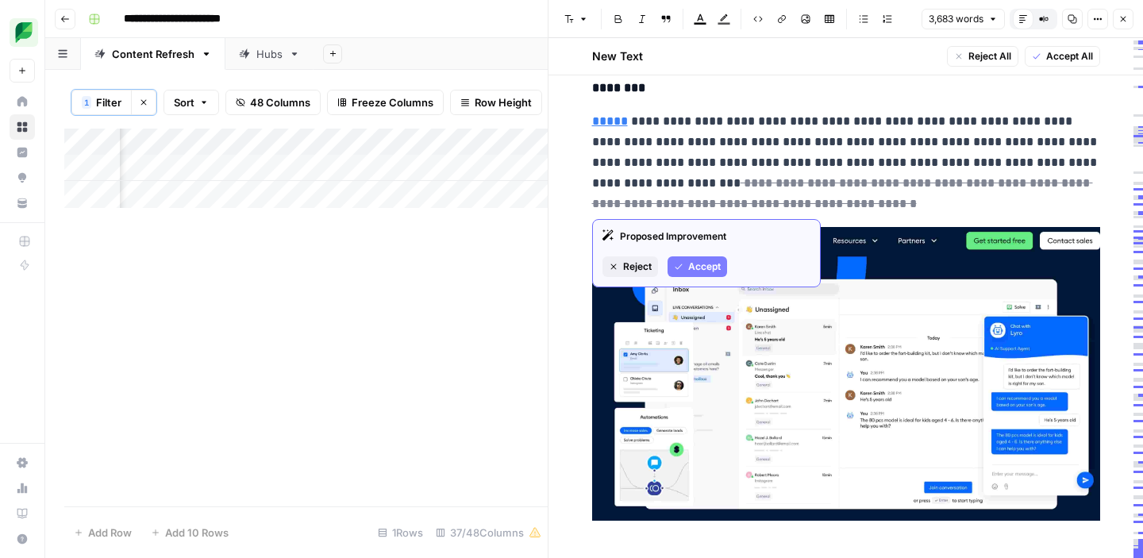
click at [704, 257] on button "Accept" at bounding box center [697, 266] width 60 height 21
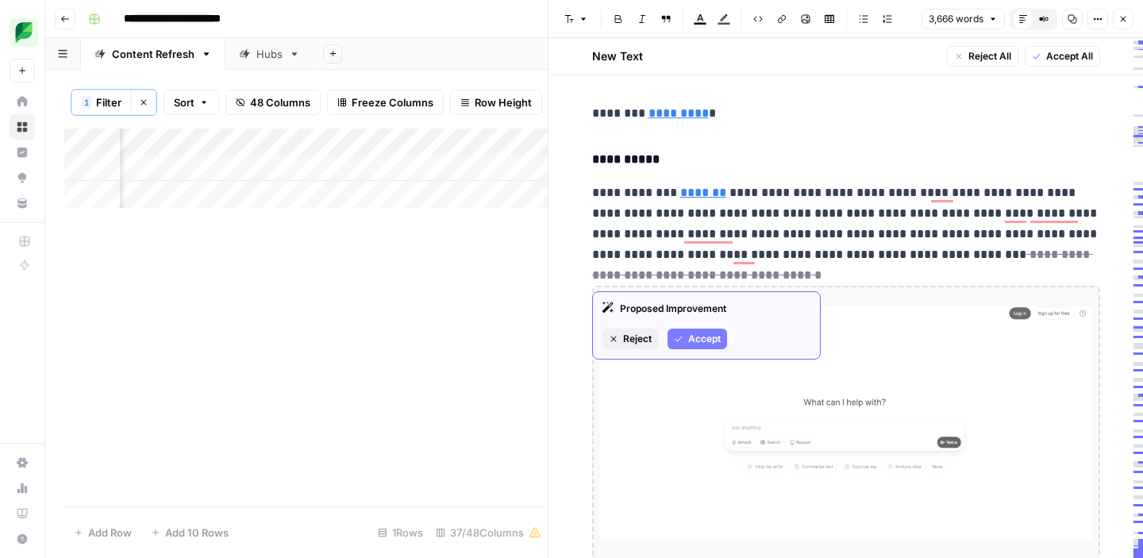
click at [709, 334] on span "Accept" at bounding box center [704, 339] width 33 height 14
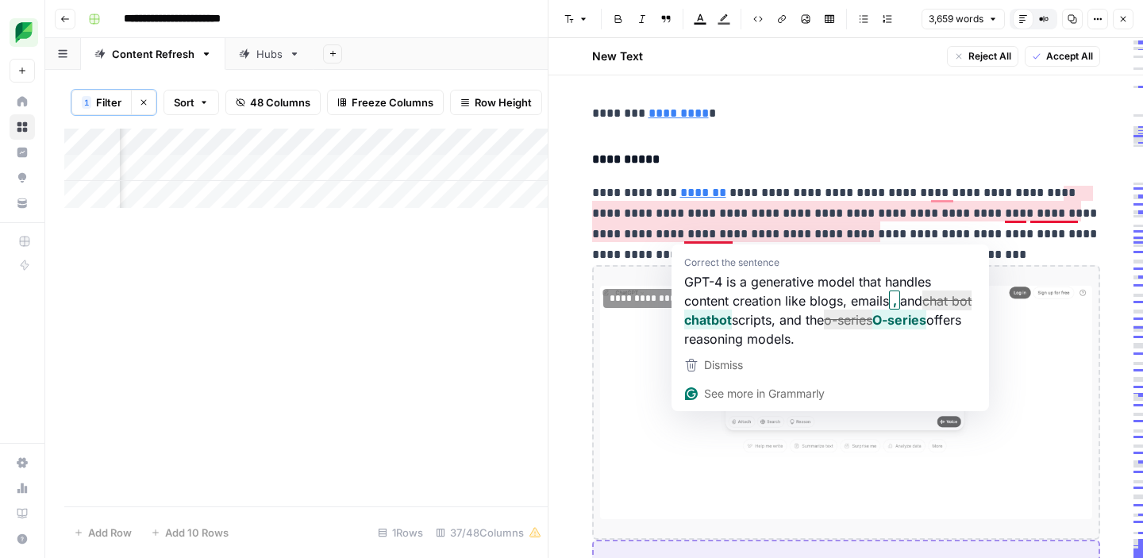
click at [921, 228] on p "**********" at bounding box center [846, 224] width 508 height 83
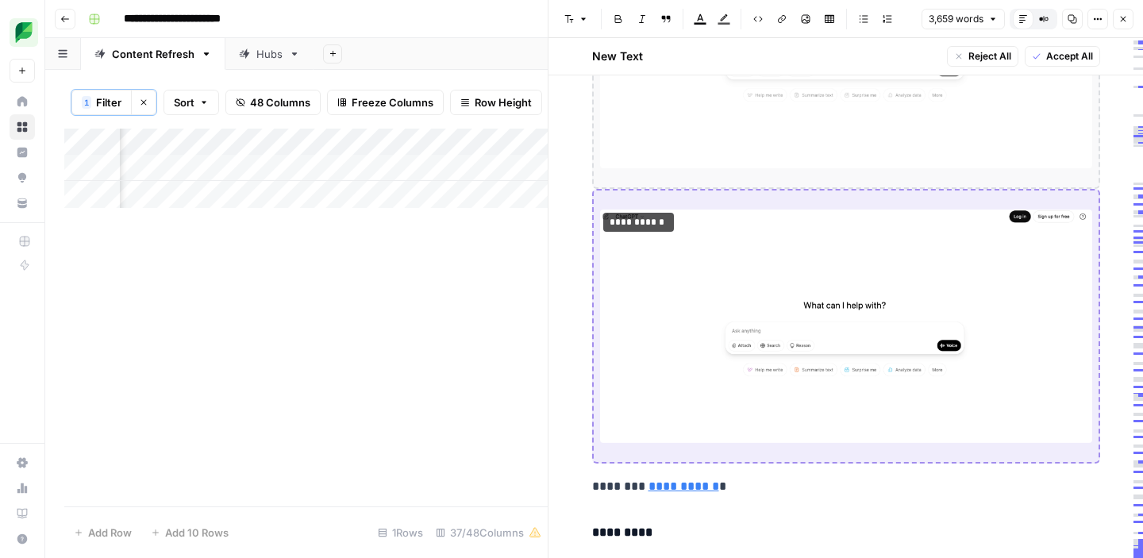
click at [715, 402] on img "To enrich screen reader interactions, please activate Accessibility in Grammarl…" at bounding box center [846, 326] width 492 height 233
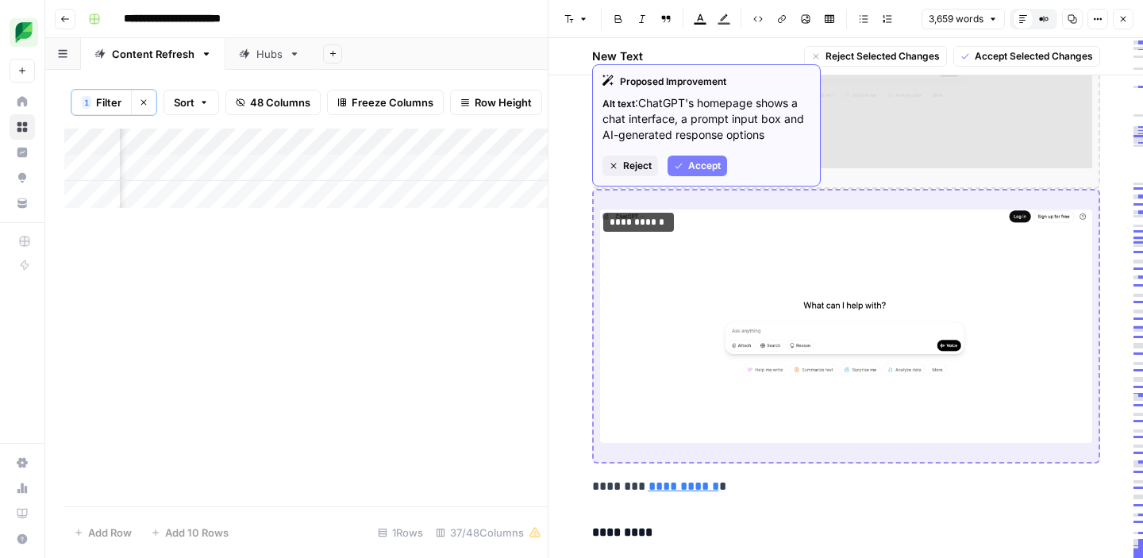
click at [698, 169] on span "Accept" at bounding box center [704, 166] width 33 height 14
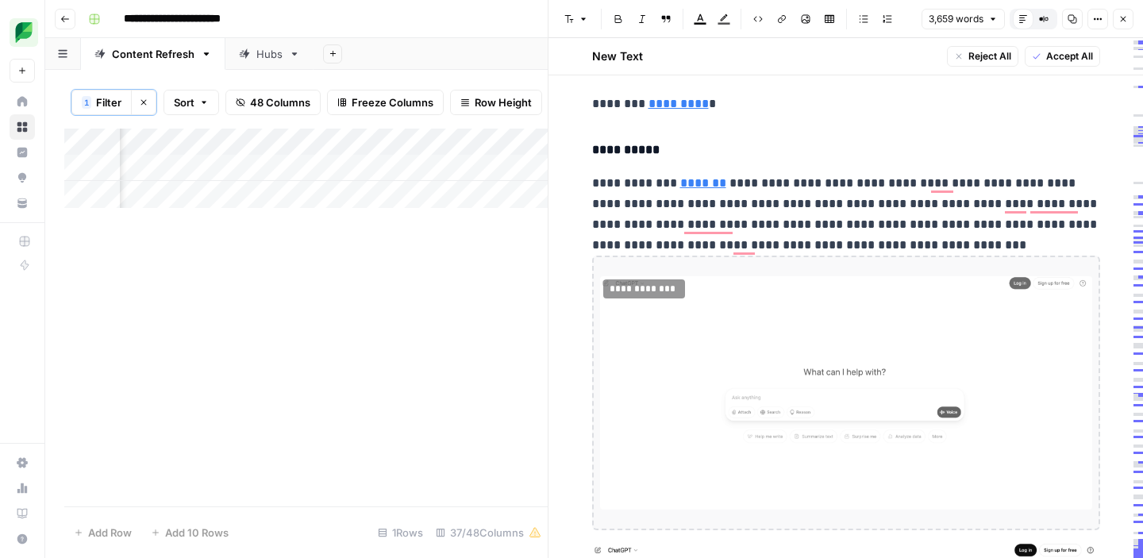
click at [665, 342] on img "To enrich screen reader interactions, please activate Accessibility in Grammarl…" at bounding box center [846, 392] width 492 height 233
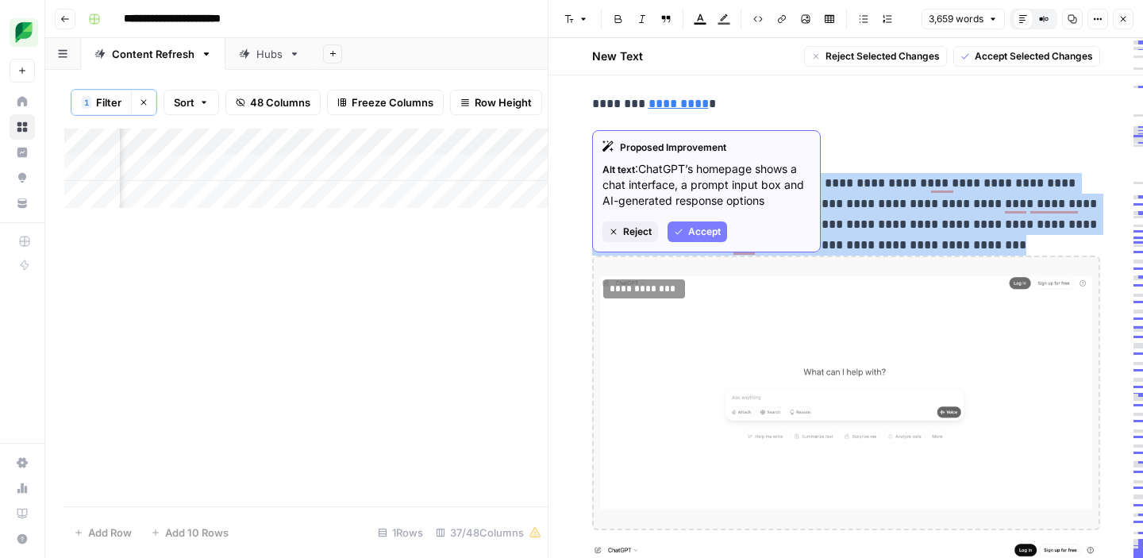
click at [688, 230] on span "Accept" at bounding box center [704, 232] width 33 height 14
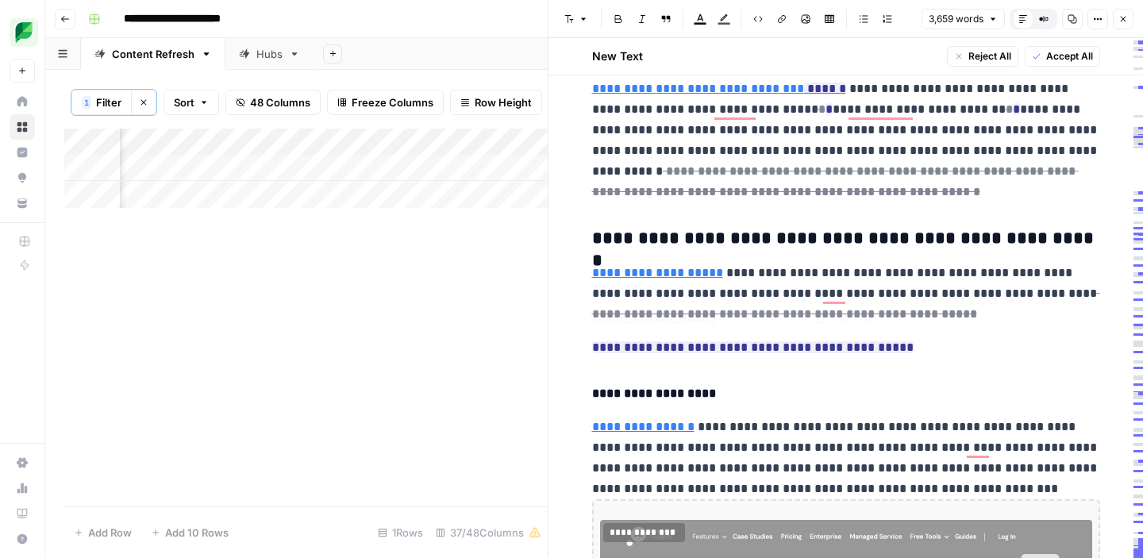
type input "[URL]"
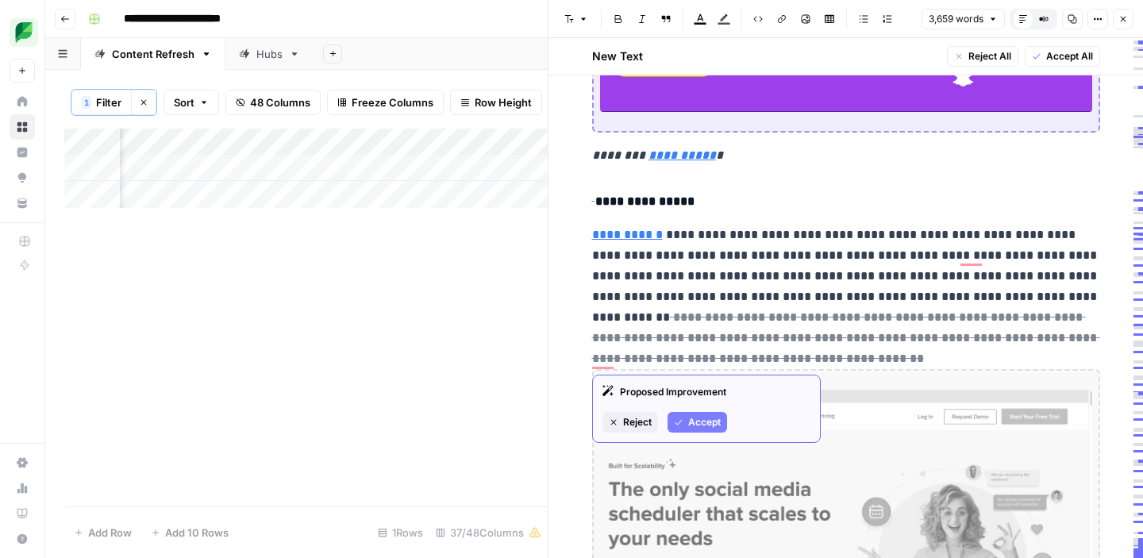
click at [688, 417] on span "Accept" at bounding box center [704, 422] width 33 height 14
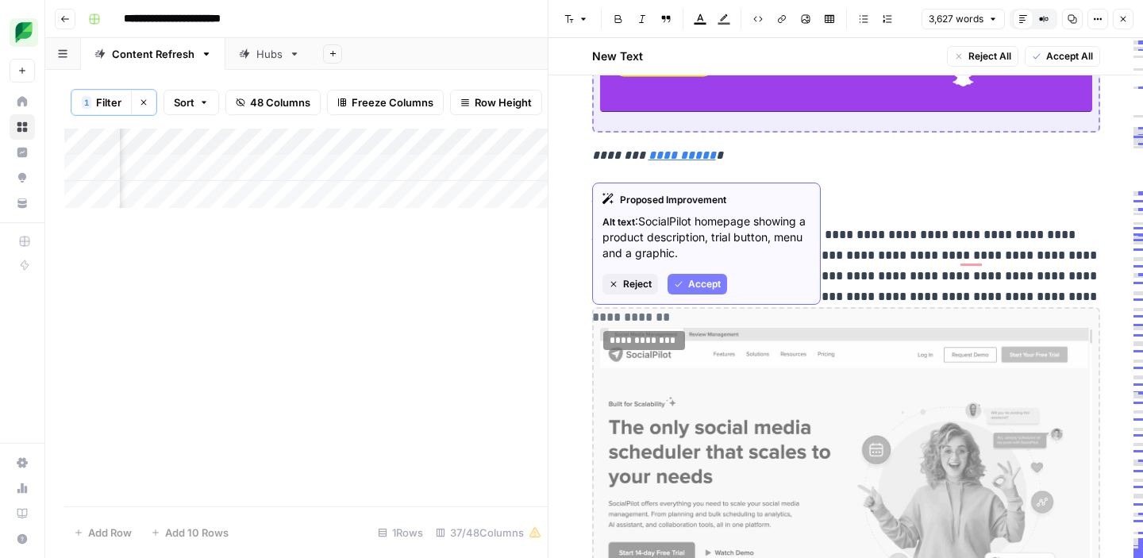
click at [687, 279] on button "Accept" at bounding box center [697, 284] width 60 height 21
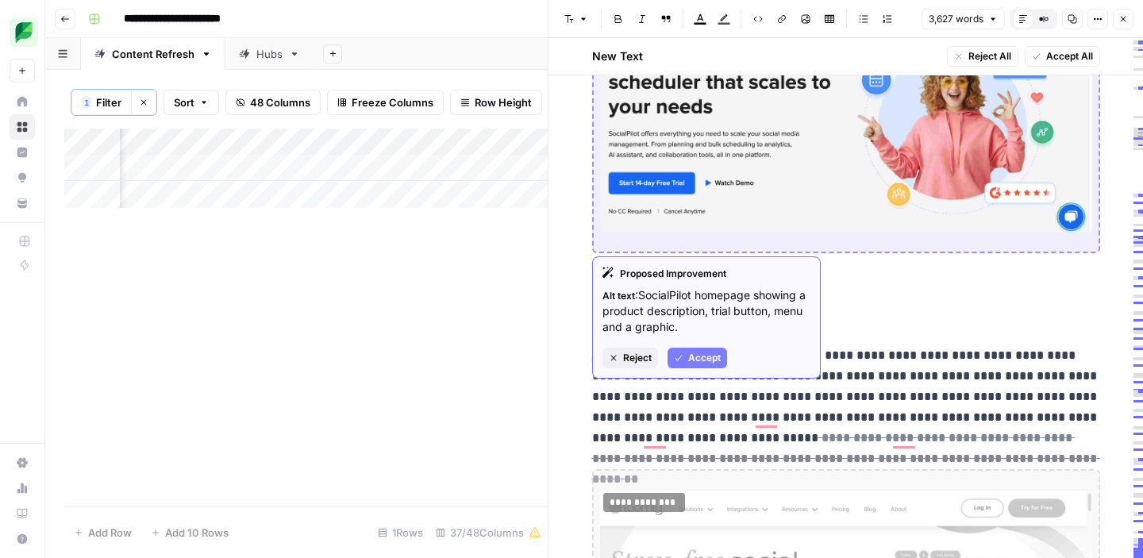
click at [694, 355] on span "Accept" at bounding box center [704, 358] width 33 height 14
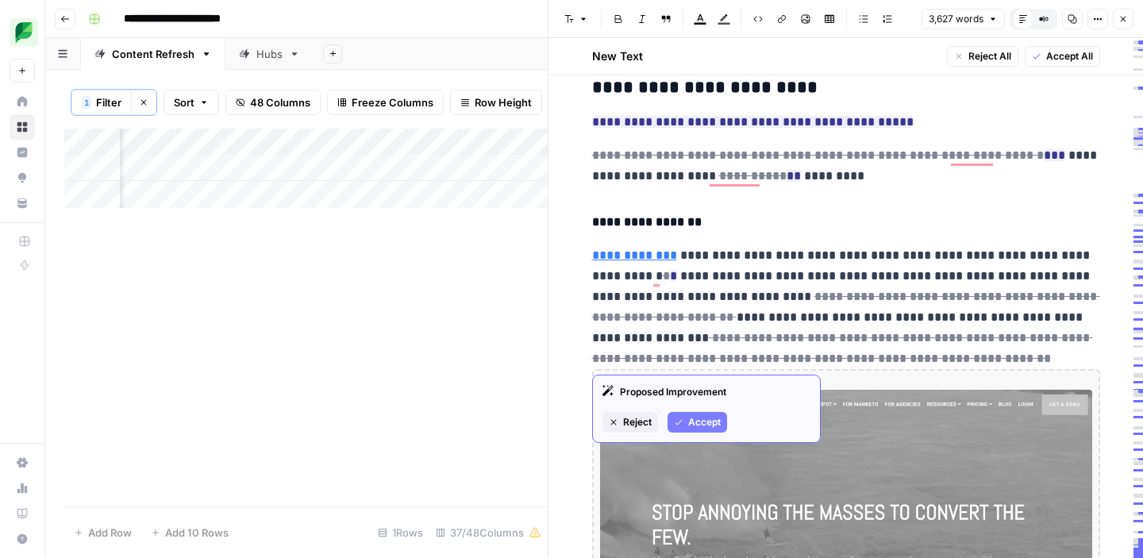
click at [689, 427] on span "Accept" at bounding box center [704, 422] width 33 height 14
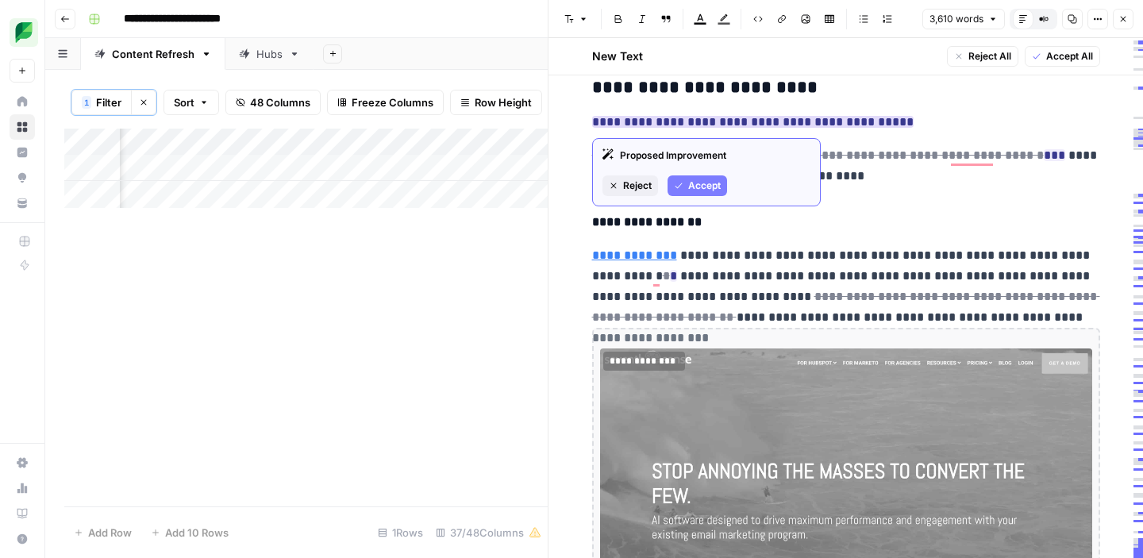
click at [684, 193] on button "Accept" at bounding box center [697, 185] width 60 height 21
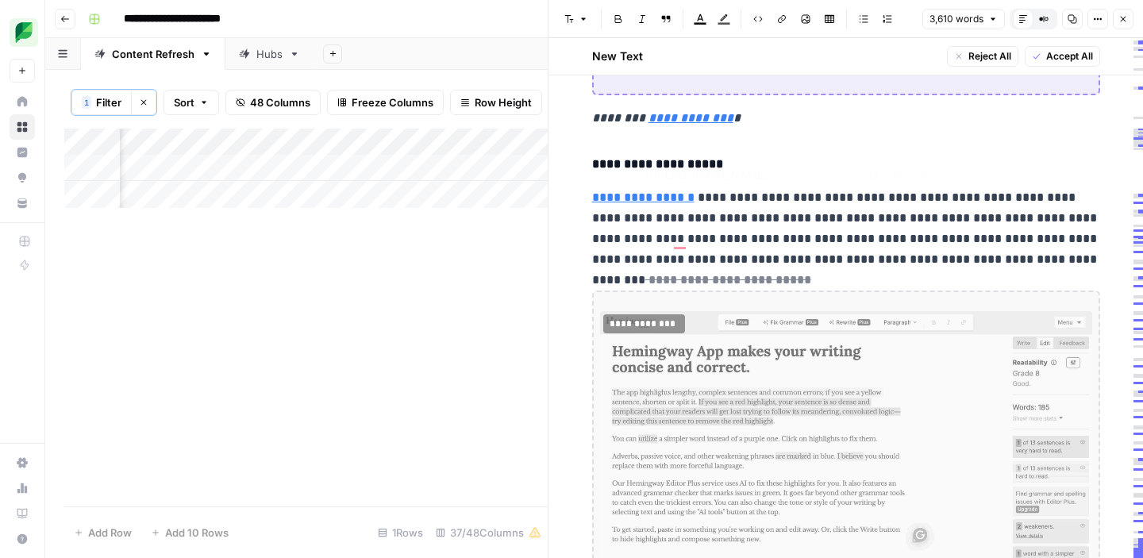
type input "[URL][DOMAIN_NAME]"
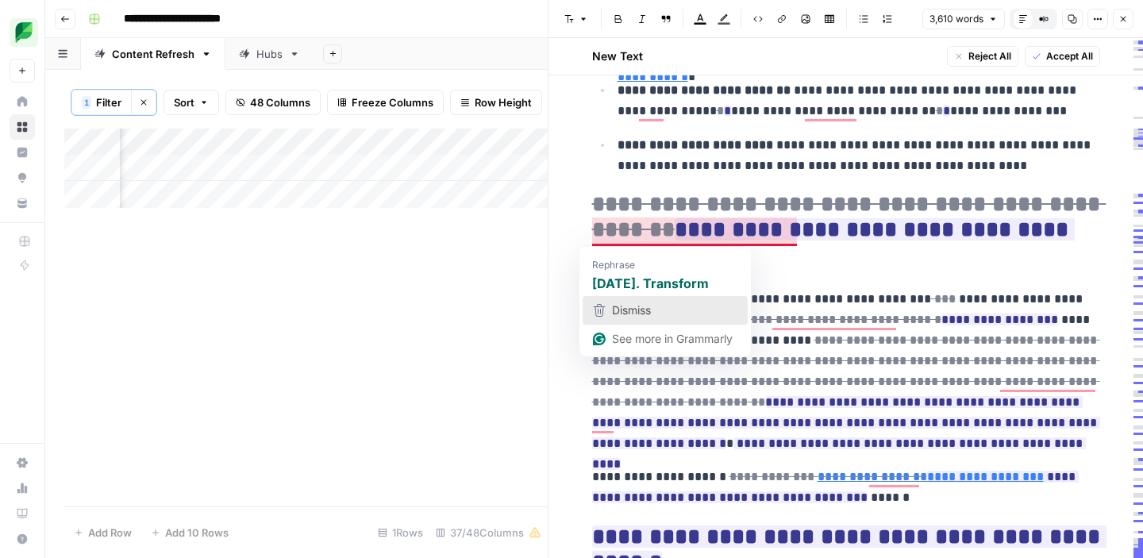
click at [619, 310] on span "Dismiss" at bounding box center [631, 309] width 39 height 13
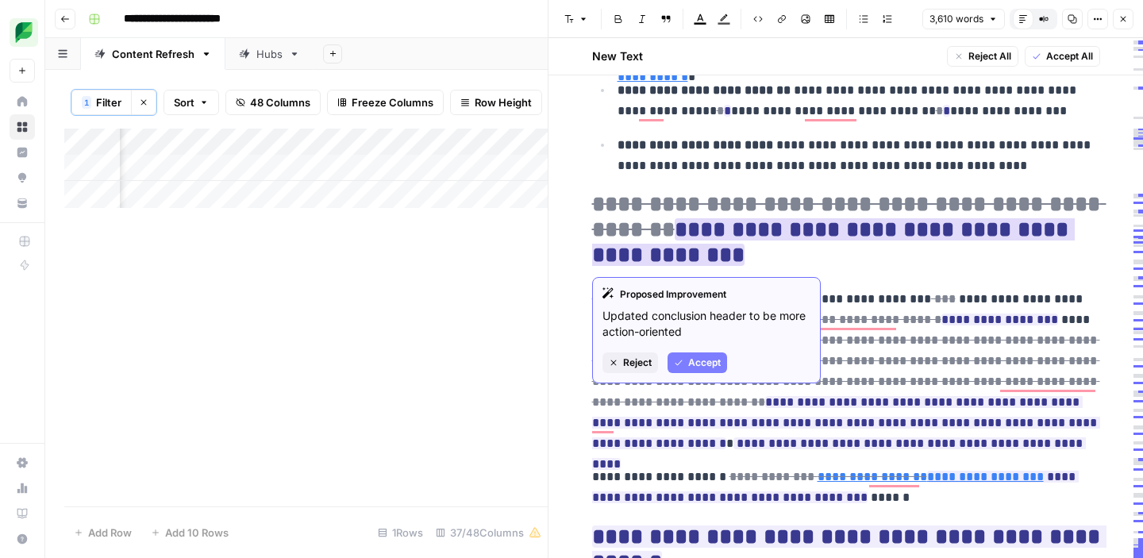
click at [699, 364] on span "Accept" at bounding box center [704, 363] width 33 height 14
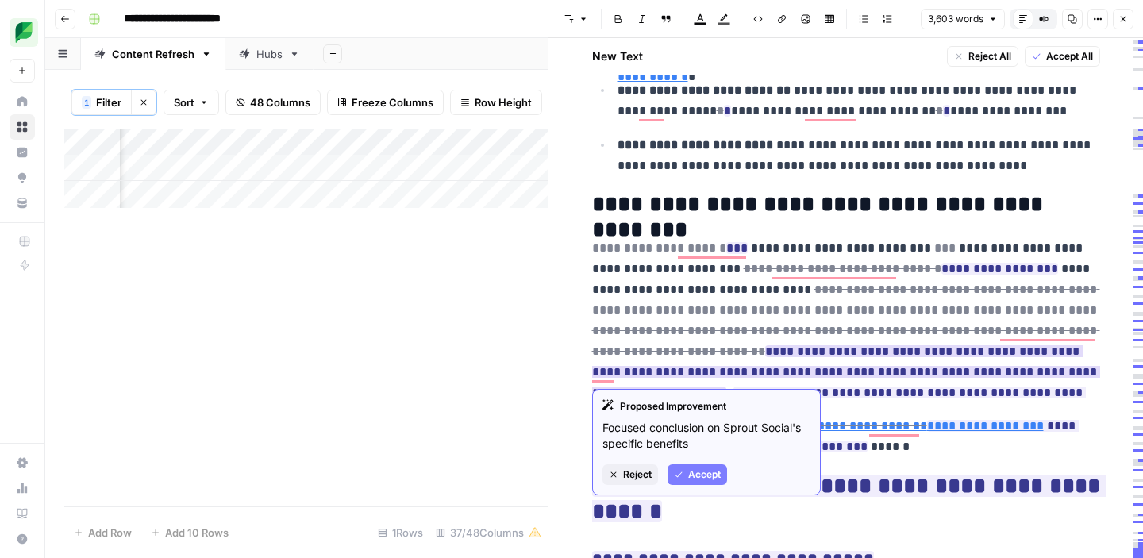
click at [705, 470] on span "Accept" at bounding box center [704, 474] width 33 height 14
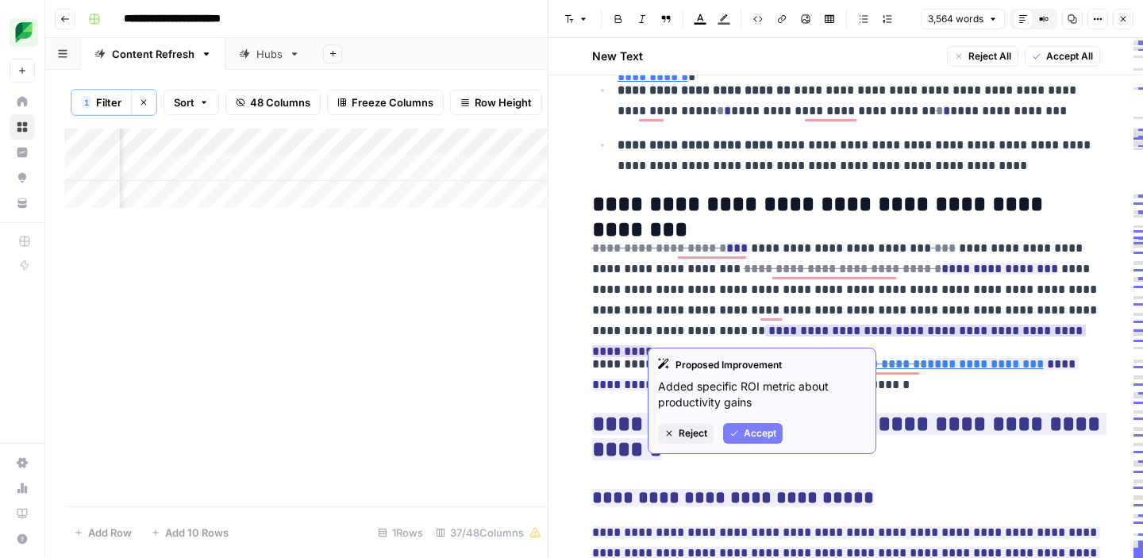
click at [755, 434] on span "Accept" at bounding box center [760, 433] width 33 height 14
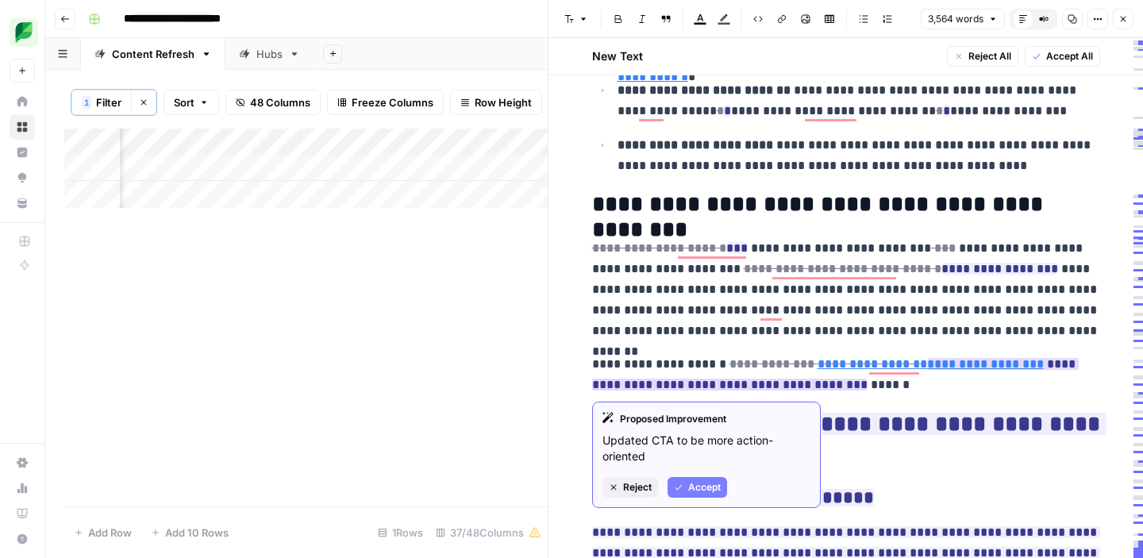
click at [704, 494] on button "Accept" at bounding box center [697, 487] width 60 height 21
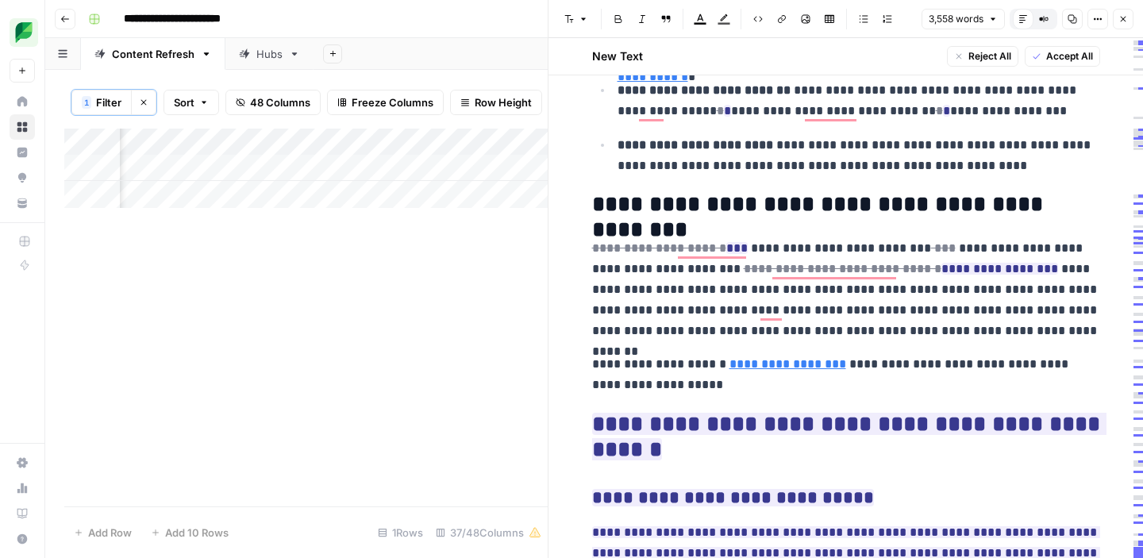
click at [1072, 59] on span "Accept All" at bounding box center [1069, 56] width 47 height 14
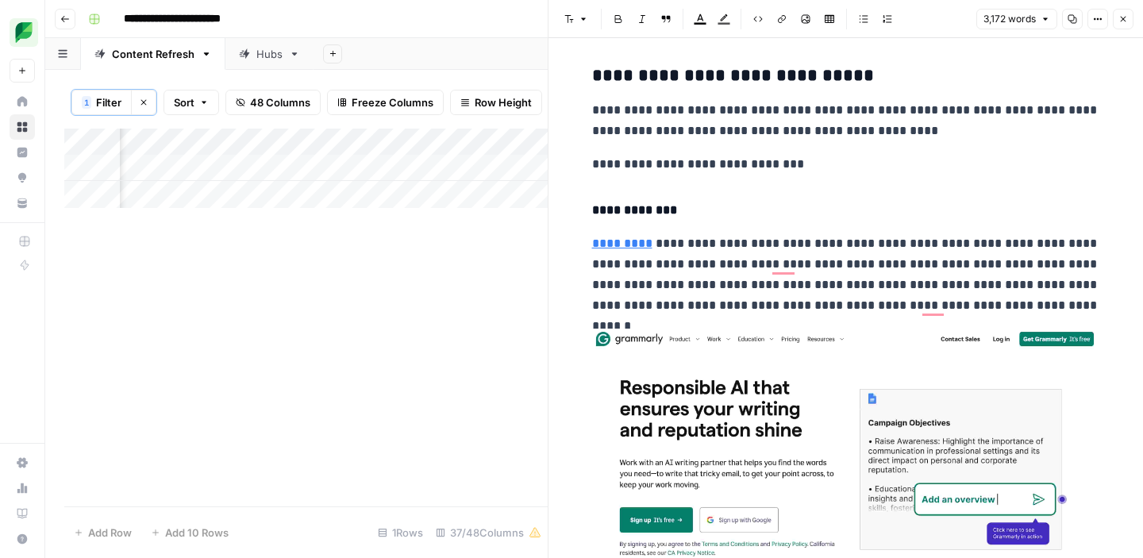
click at [1124, 21] on icon "button" at bounding box center [1123, 19] width 10 height 10
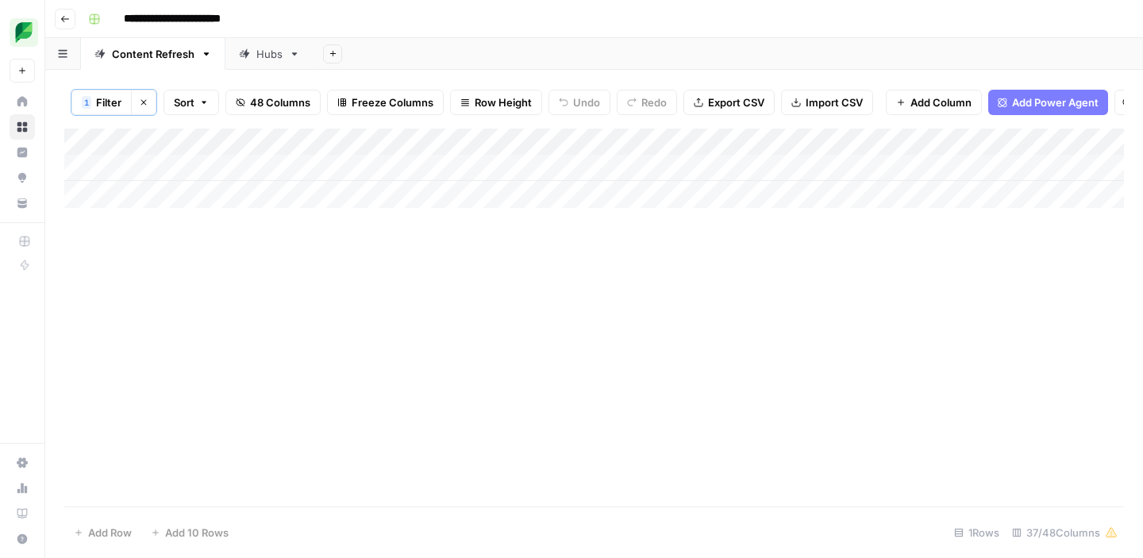
click at [141, 100] on icon "button" at bounding box center [144, 103] width 10 height 10
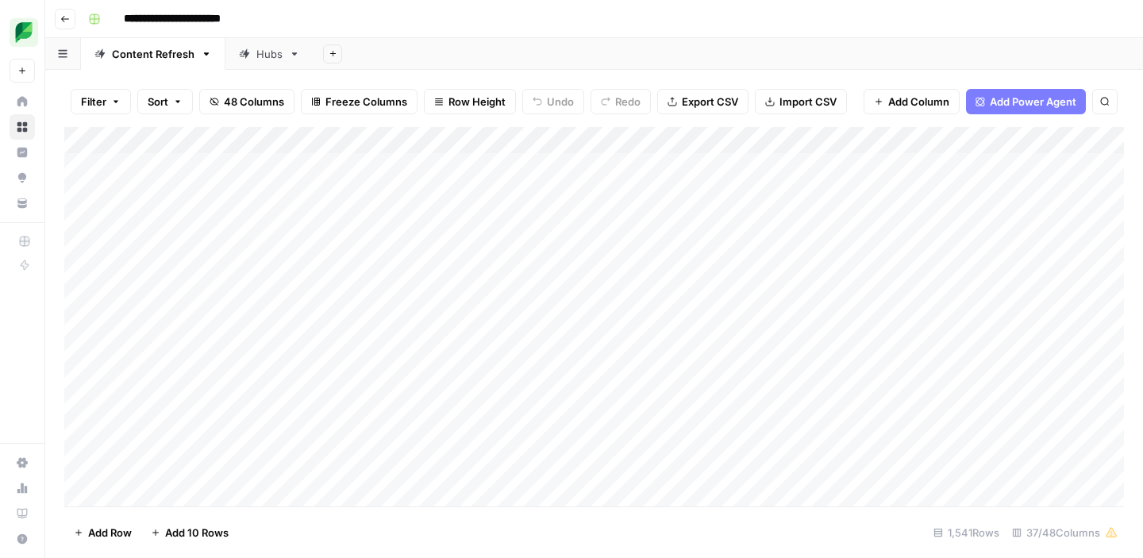
click at [1102, 103] on icon "button" at bounding box center [1105, 102] width 10 height 10
type input "**********"
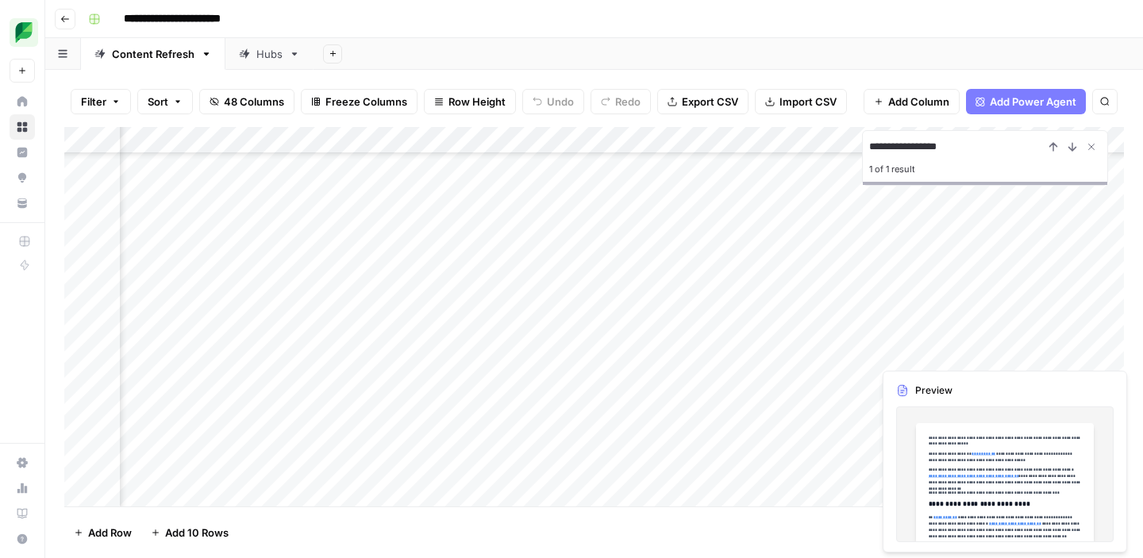
click at [932, 348] on div "Add Column" at bounding box center [593, 316] width 1059 height 379
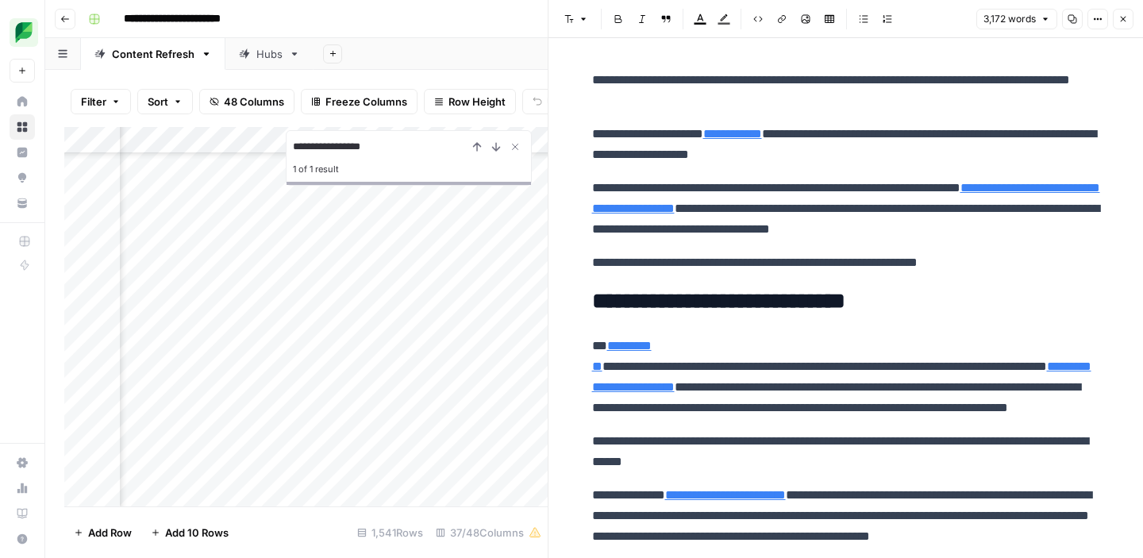
click at [1127, 17] on icon "button" at bounding box center [1123, 19] width 10 height 10
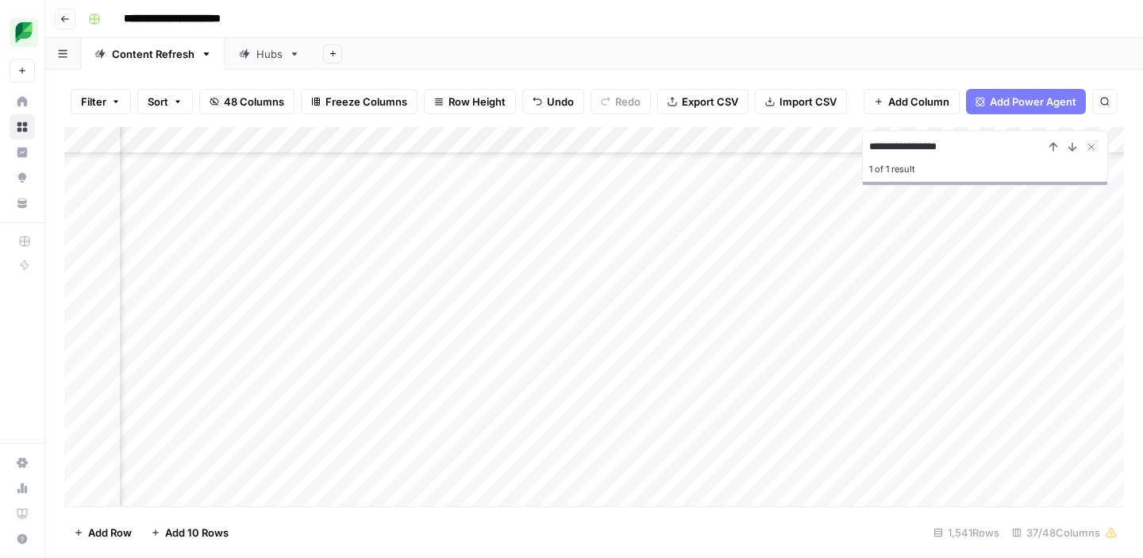
scroll to position [489, 2420]
click at [1027, 355] on div "Add Column" at bounding box center [593, 316] width 1059 height 379
click at [1039, 351] on div "Add Column" at bounding box center [593, 316] width 1059 height 379
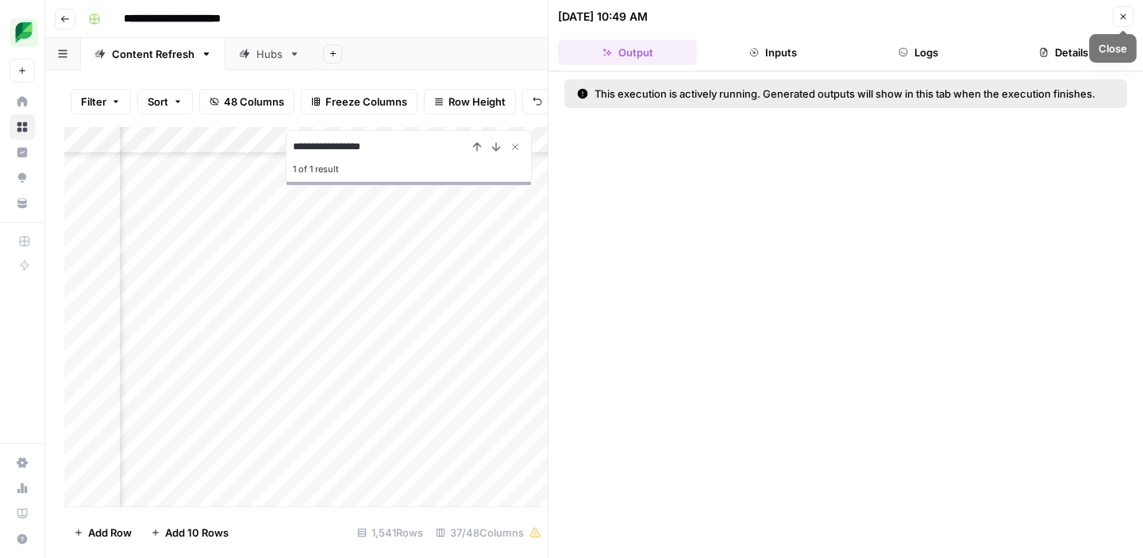
click at [1125, 12] on icon "button" at bounding box center [1123, 17] width 10 height 10
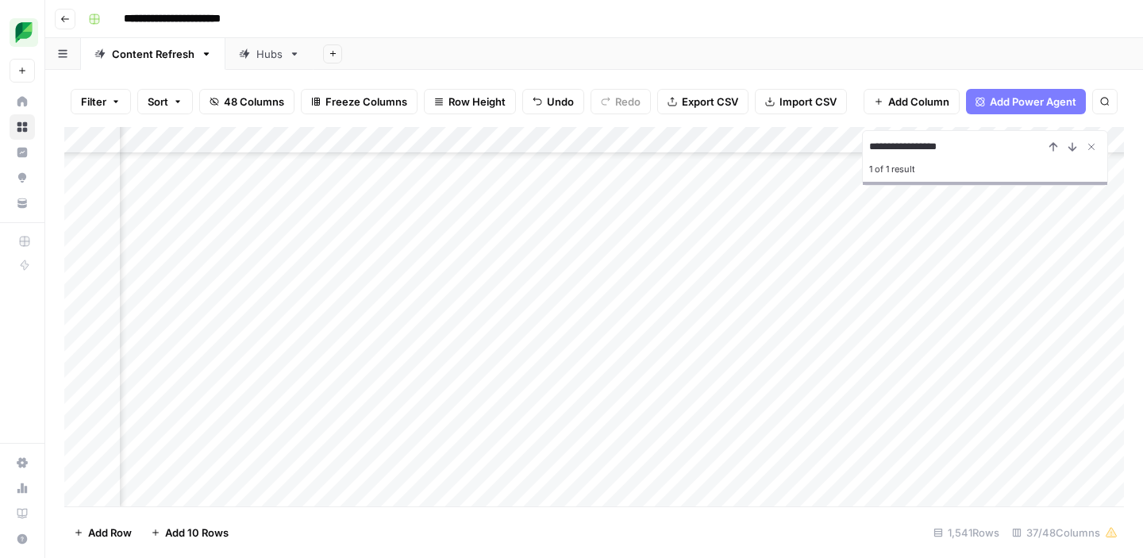
scroll to position [489, 2672]
click at [840, 351] on div "Add Column" at bounding box center [593, 316] width 1059 height 379
click at [463, 352] on div "Add Column" at bounding box center [593, 316] width 1059 height 379
click at [363, 322] on div "Add Column" at bounding box center [593, 316] width 1059 height 379
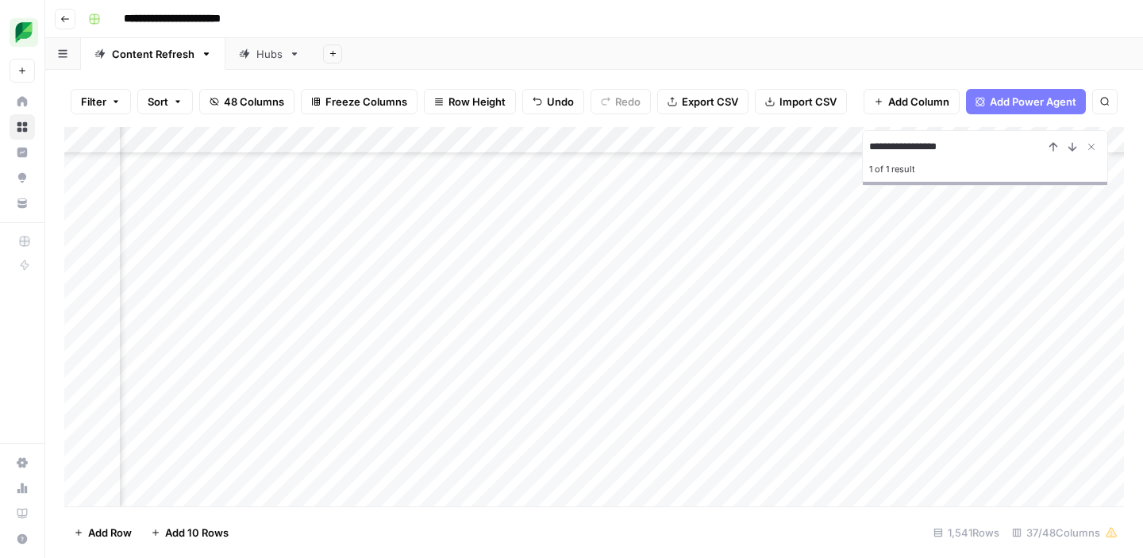
click at [363, 322] on div "Add Column" at bounding box center [593, 316] width 1059 height 379
click at [363, 363] on div "Add Column" at bounding box center [593, 316] width 1059 height 379
click at [363, 357] on div "Add Column" at bounding box center [593, 316] width 1059 height 379
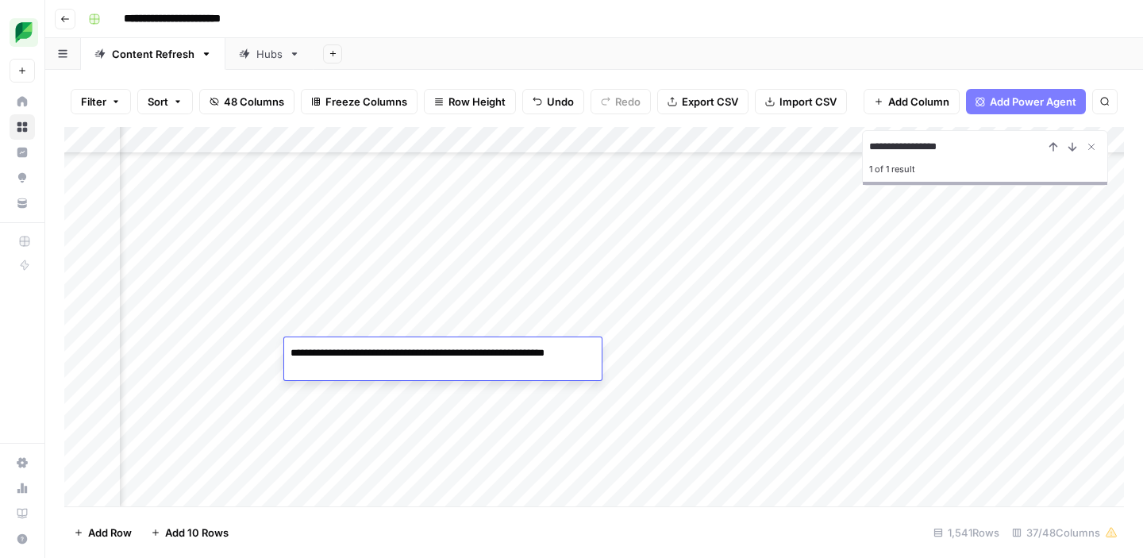
drag, startPoint x: 382, startPoint y: 371, endPoint x: 528, endPoint y: 350, distance: 147.5
click at [528, 350] on textarea "**********" at bounding box center [442, 361] width 317 height 38
type textarea "**********"
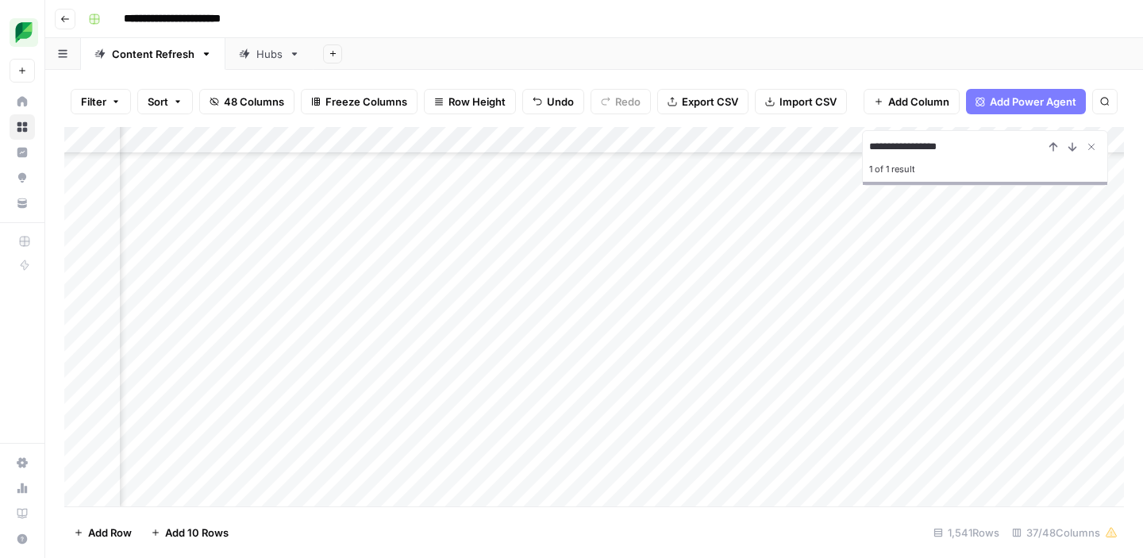
click at [602, 348] on div "Add Column" at bounding box center [593, 316] width 1059 height 379
click at [524, 351] on div "Add Column" at bounding box center [593, 316] width 1059 height 379
click at [782, 348] on div "Add Column" at bounding box center [593, 316] width 1059 height 379
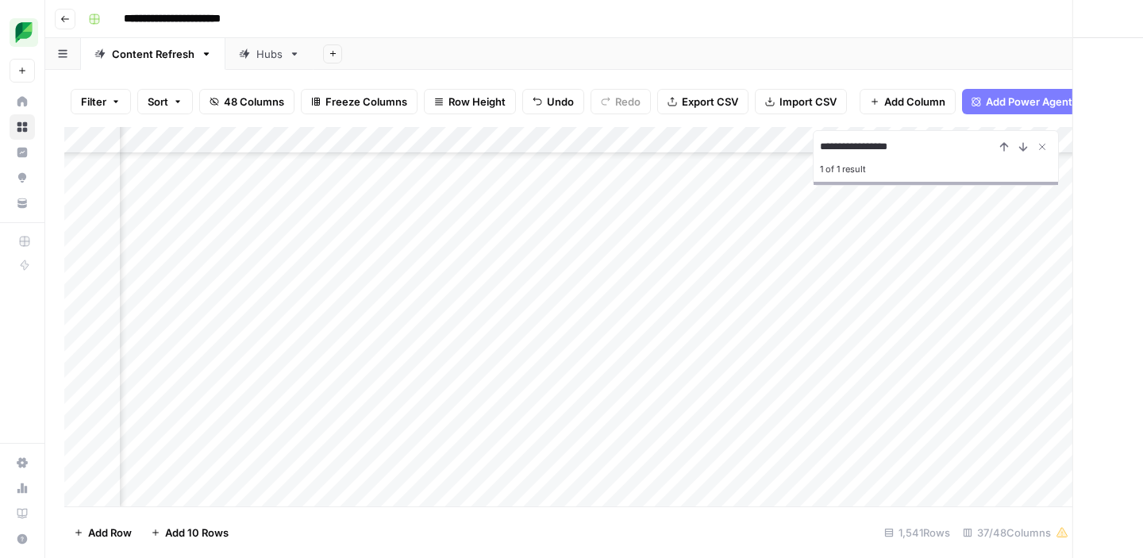
click at [782, 348] on div at bounding box center [785, 351] width 145 height 29
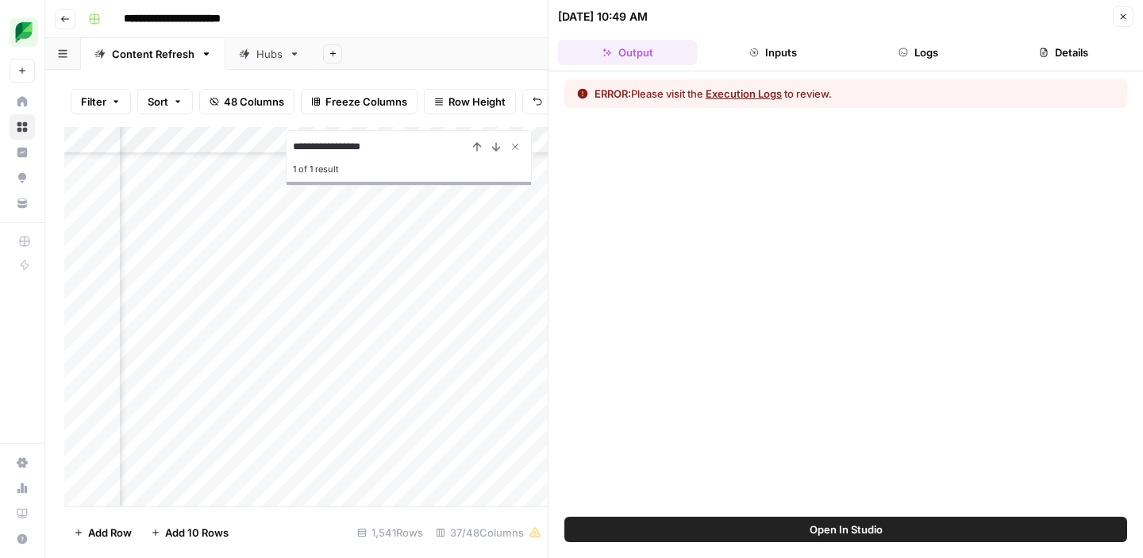
click at [1123, 17] on icon "button" at bounding box center [1123, 17] width 10 height 10
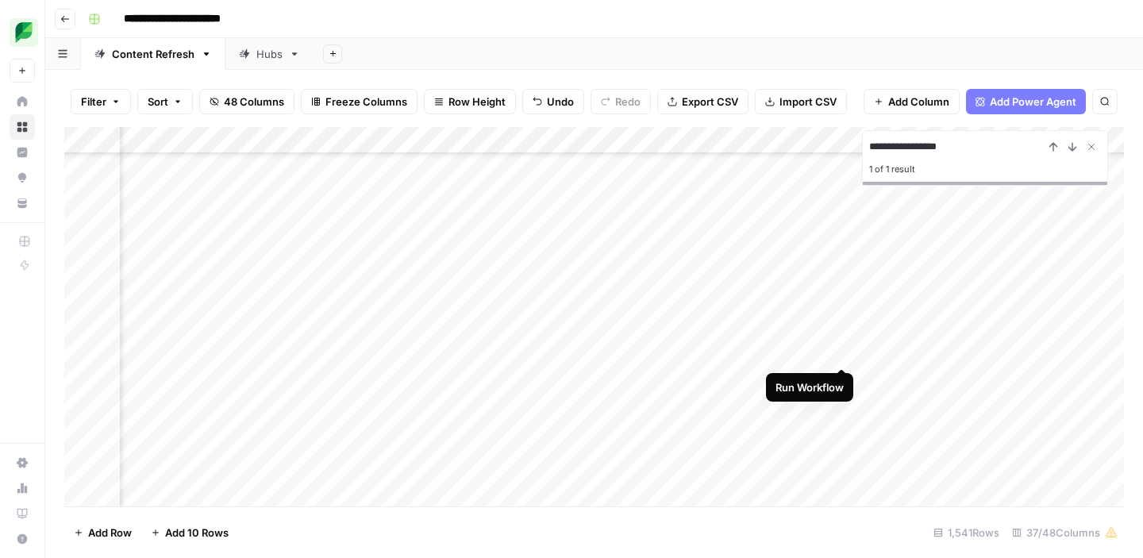
click at [843, 349] on div "Add Column" at bounding box center [593, 316] width 1059 height 379
click at [820, 351] on div "Add Column" at bounding box center [593, 316] width 1059 height 379
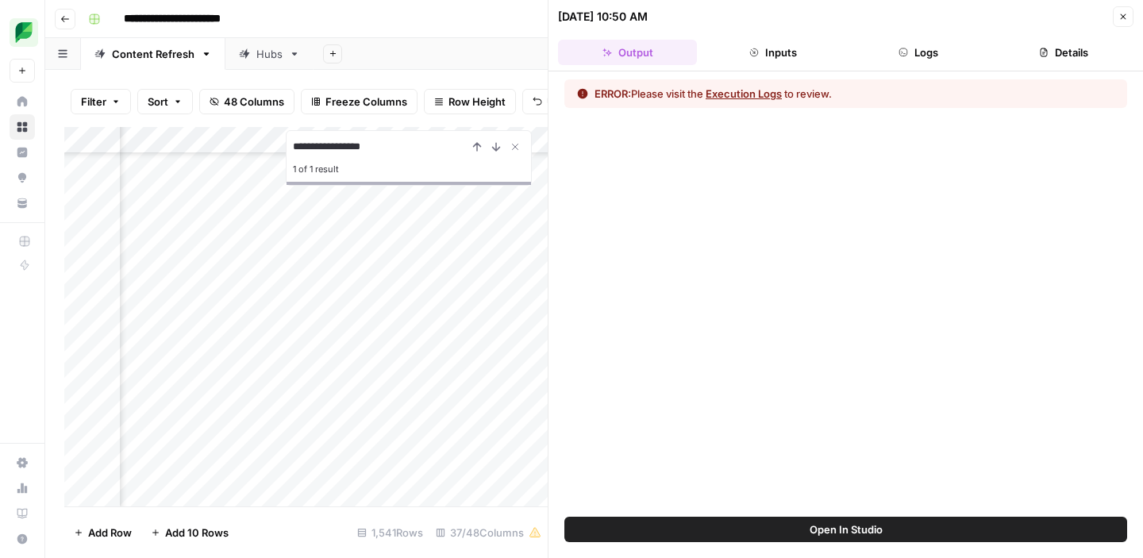
click at [767, 94] on button "Execution Logs" at bounding box center [743, 94] width 76 height 16
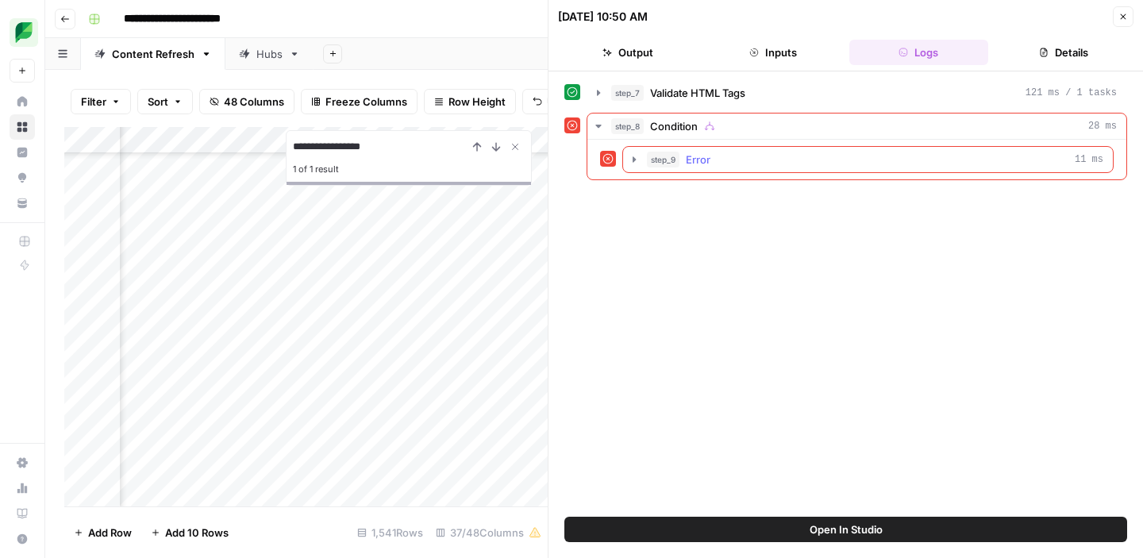
click at [747, 157] on div "step_9 Error 11 ms" at bounding box center [875, 160] width 456 height 16
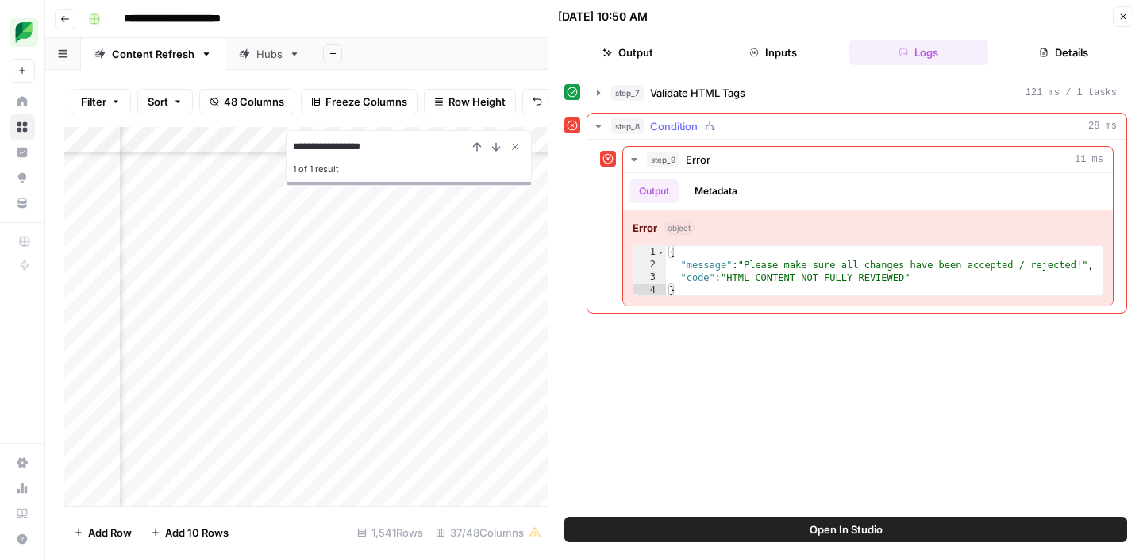
click at [761, 120] on div "step_8 Condition 28 ms" at bounding box center [863, 126] width 505 height 16
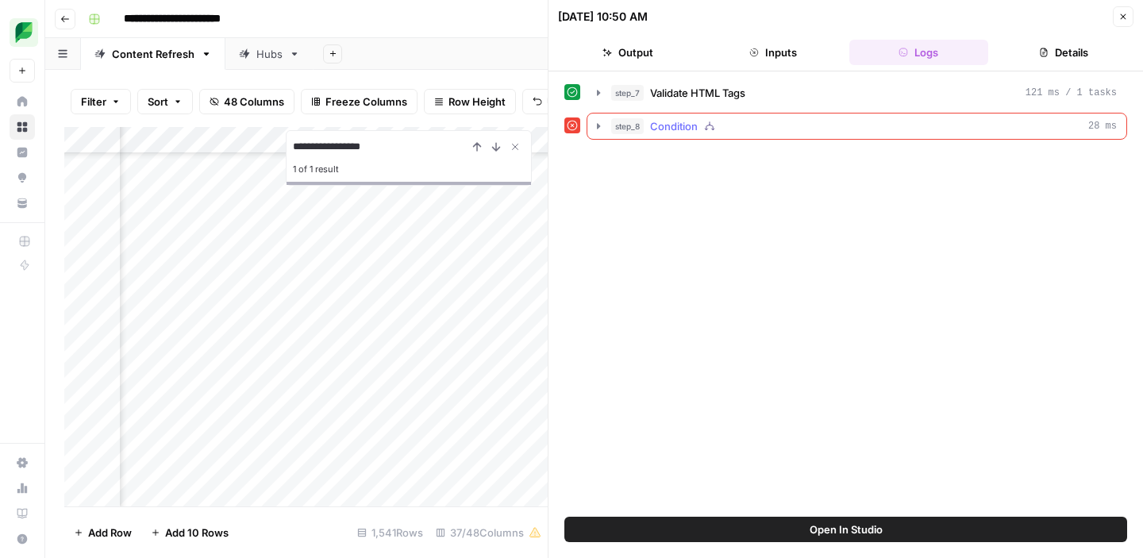
click at [761, 122] on div "step_8 Condition 28 ms" at bounding box center [863, 126] width 505 height 16
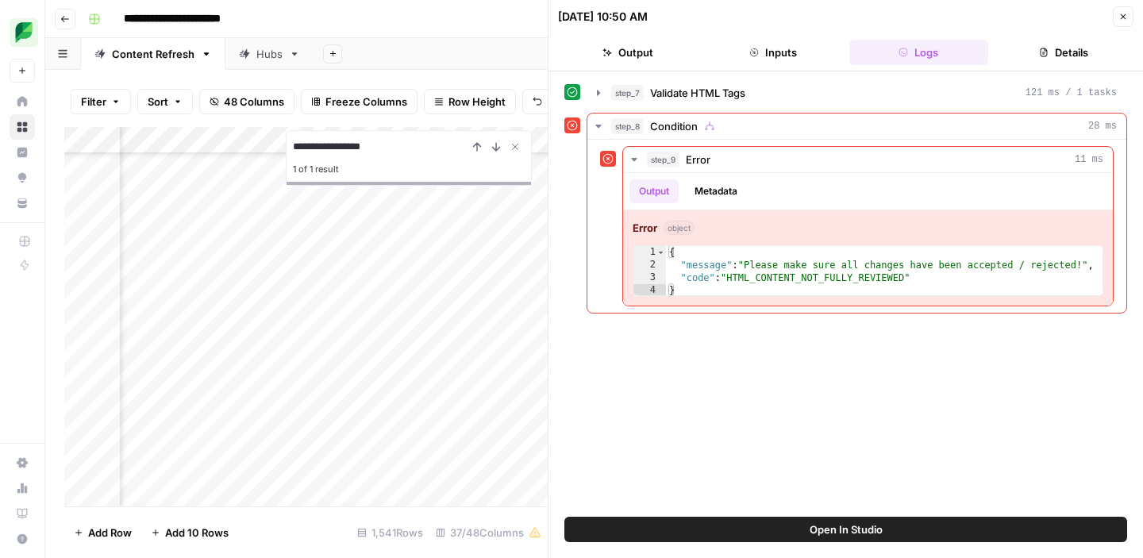
click at [1125, 16] on icon "button" at bounding box center [1123, 17] width 10 height 10
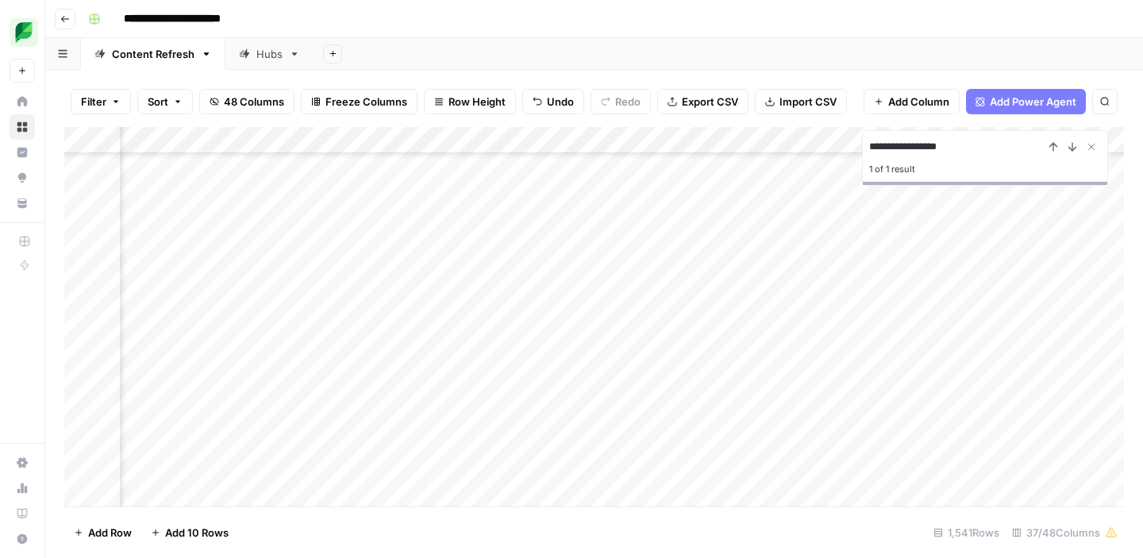
scroll to position [489, 2204]
click at [399, 350] on div "Add Column" at bounding box center [593, 316] width 1059 height 379
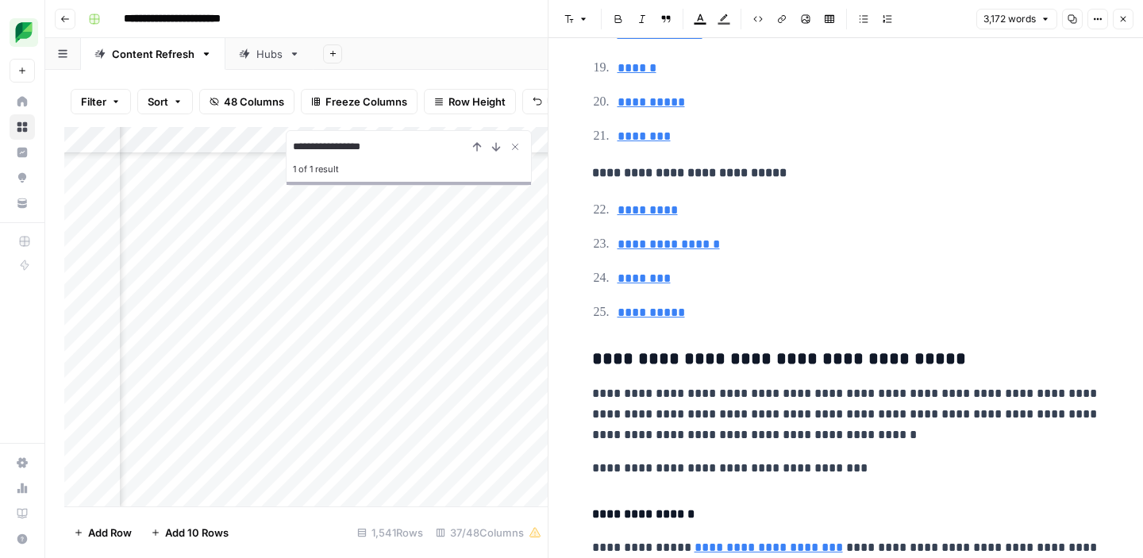
scroll to position [3585, 0]
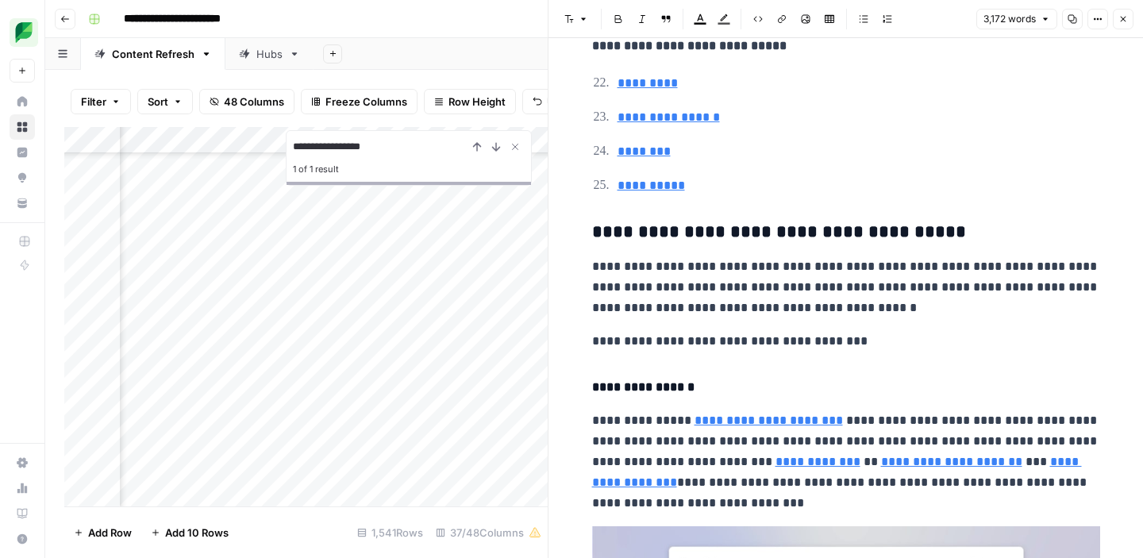
click at [1124, 14] on icon "button" at bounding box center [1123, 19] width 10 height 10
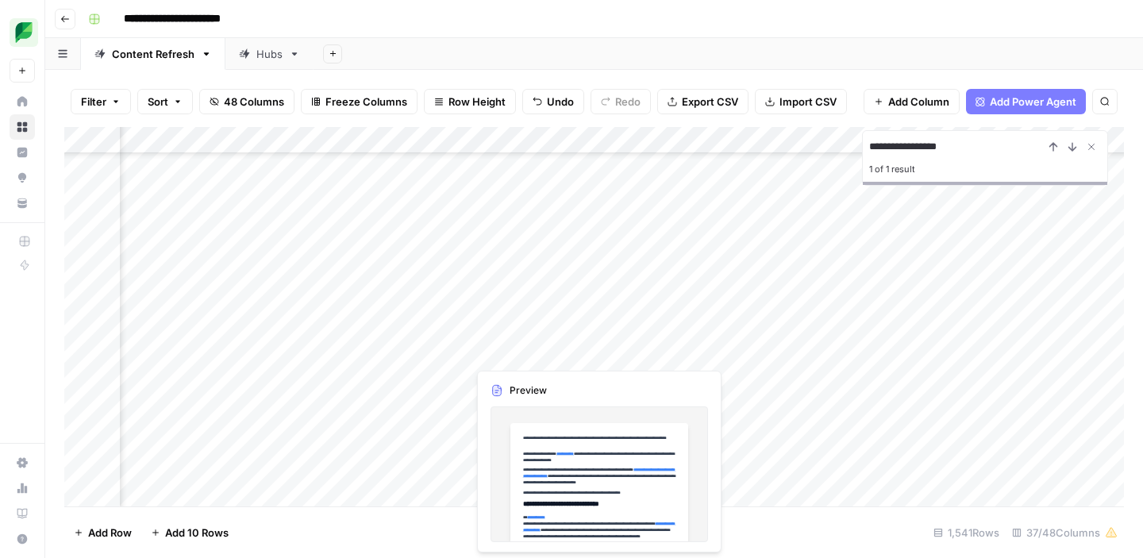
click at [529, 356] on div "Add Column" at bounding box center [593, 316] width 1059 height 379
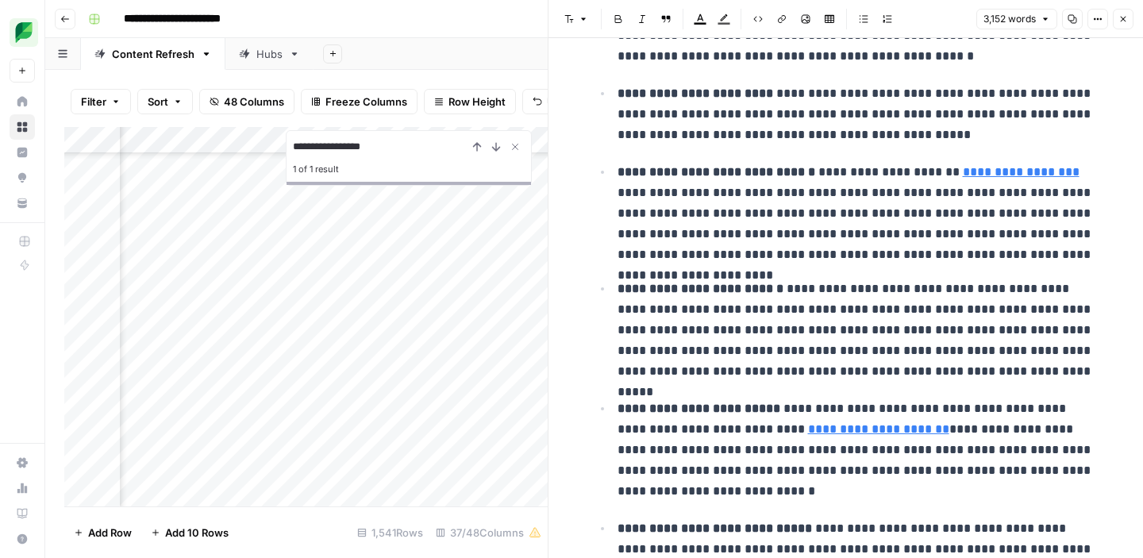
scroll to position [4565, 0]
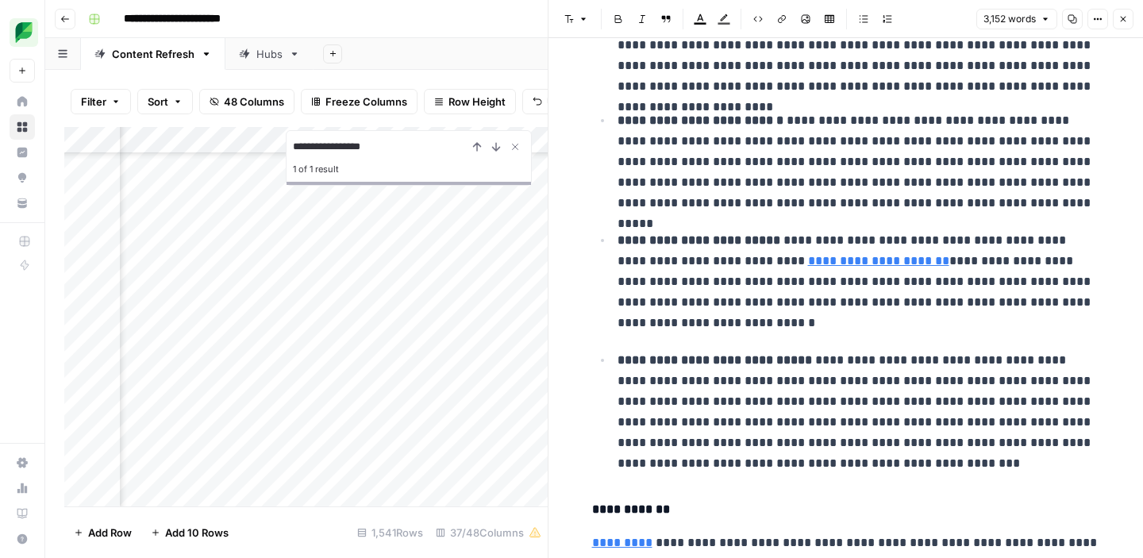
click at [1122, 19] on icon "button" at bounding box center [1124, 20] width 6 height 6
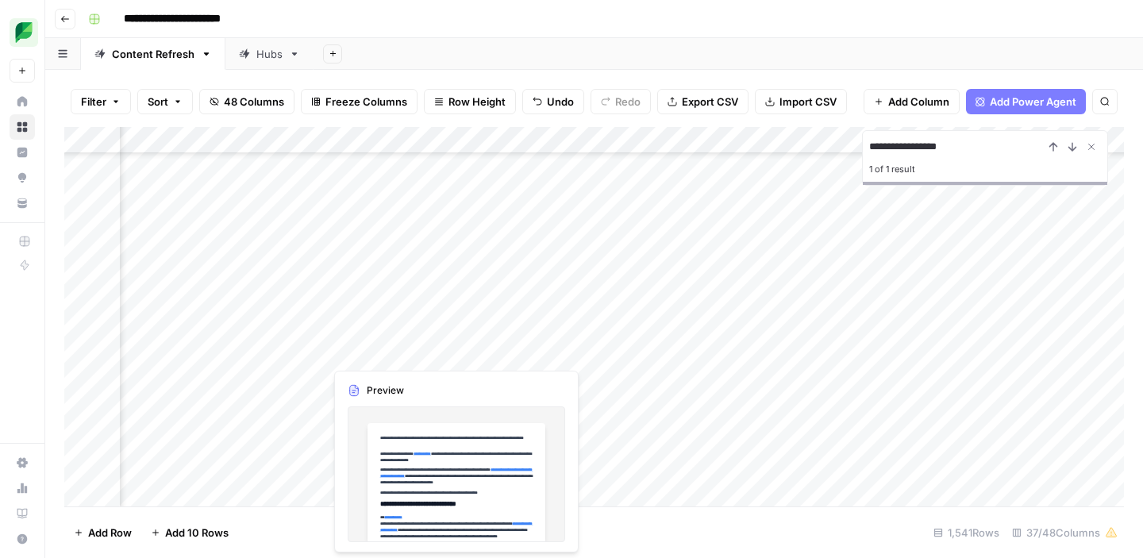
click at [379, 348] on div "Add Column" at bounding box center [593, 316] width 1059 height 379
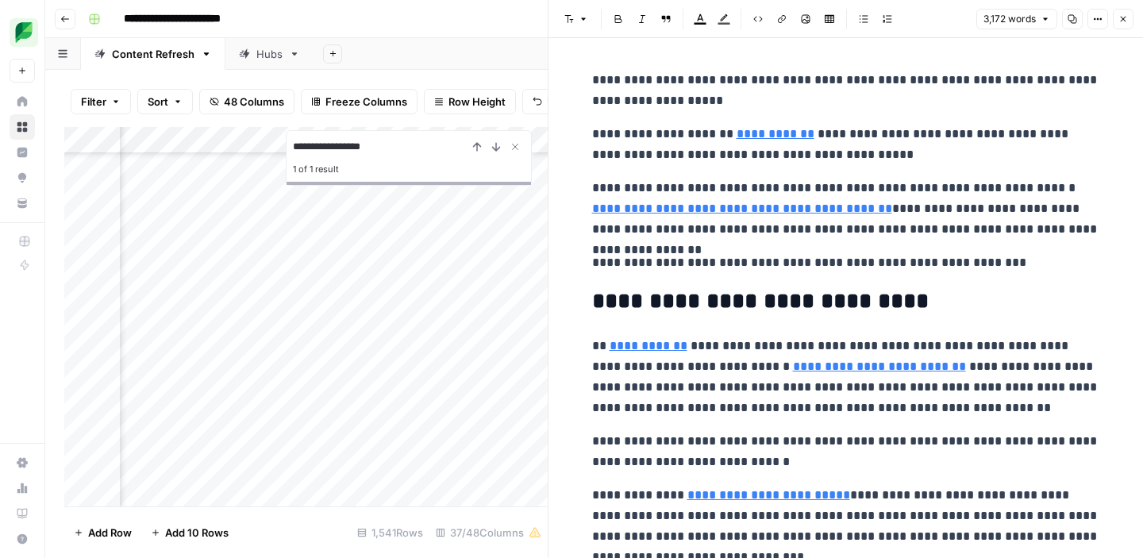
type input "[URL][DOMAIN_NAME]"
click at [1118, 20] on icon "button" at bounding box center [1123, 19] width 10 height 10
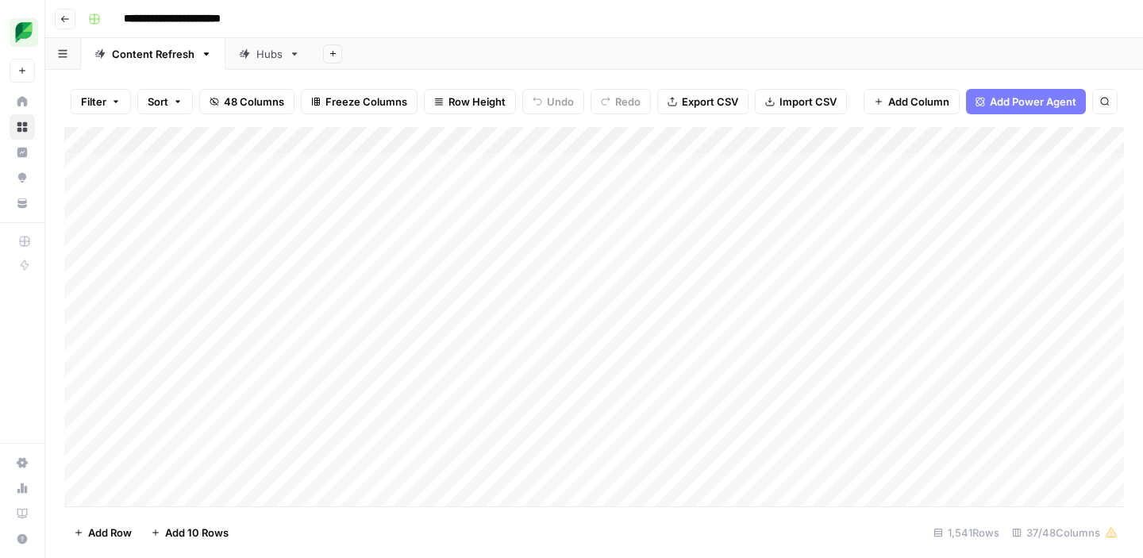
click at [1105, 106] on button "Search" at bounding box center [1104, 101] width 25 height 25
type input "**********"
click at [796, 438] on div "Add Column" at bounding box center [593, 316] width 1059 height 379
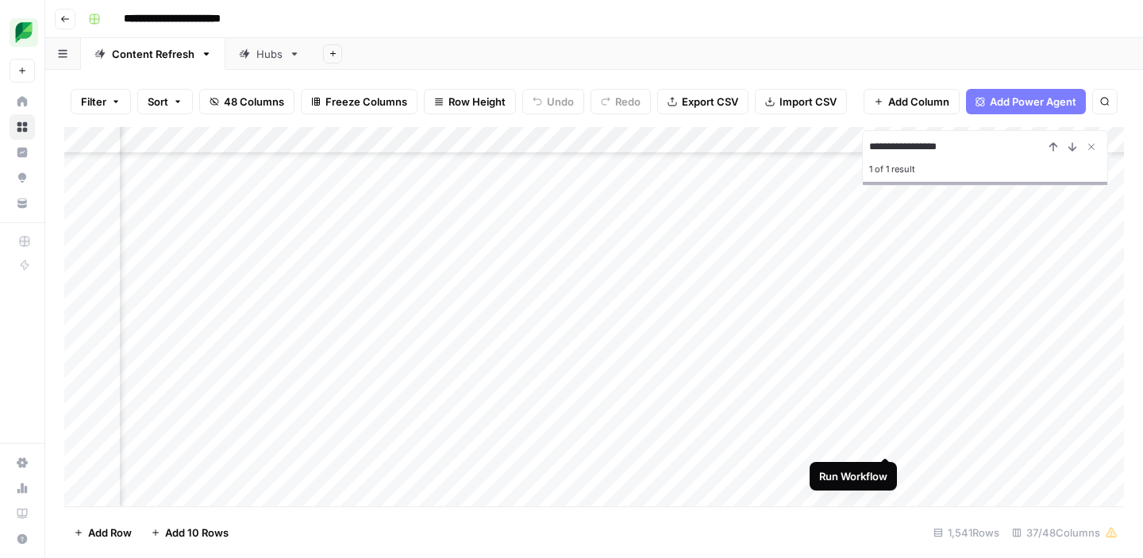
click at [883, 437] on div "Add Column" at bounding box center [593, 316] width 1059 height 379
click at [770, 437] on div "Add Column" at bounding box center [593, 316] width 1059 height 379
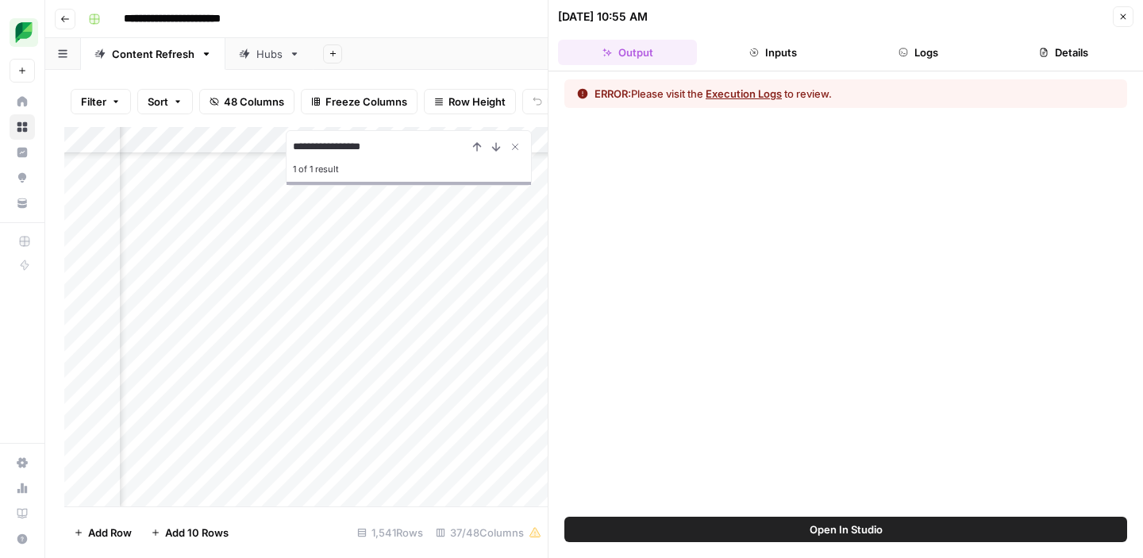
click at [742, 94] on button "Execution Logs" at bounding box center [743, 94] width 76 height 16
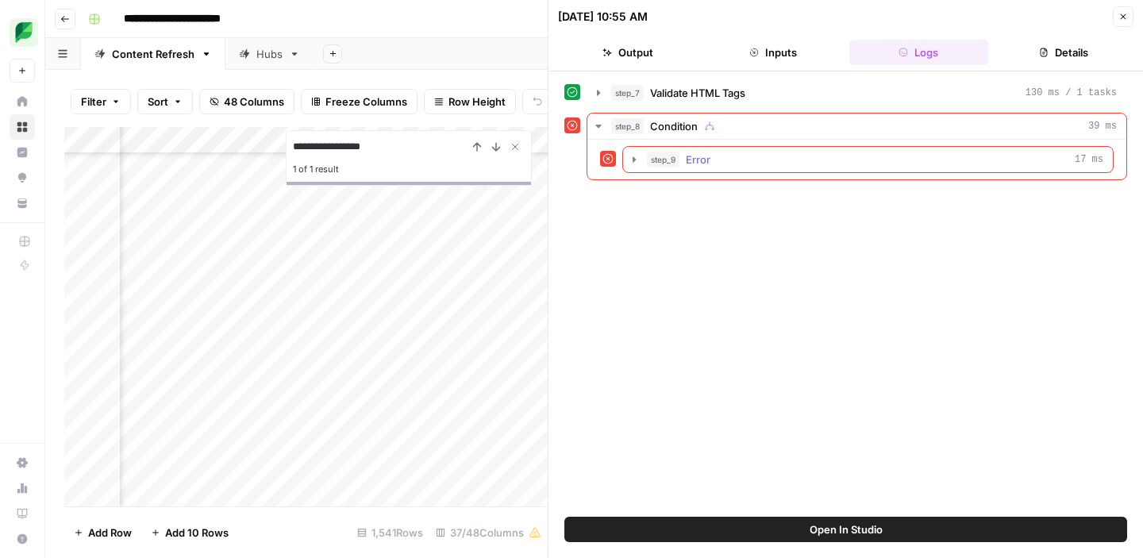
click at [747, 154] on div "step_9 Error 17 ms" at bounding box center [875, 160] width 456 height 16
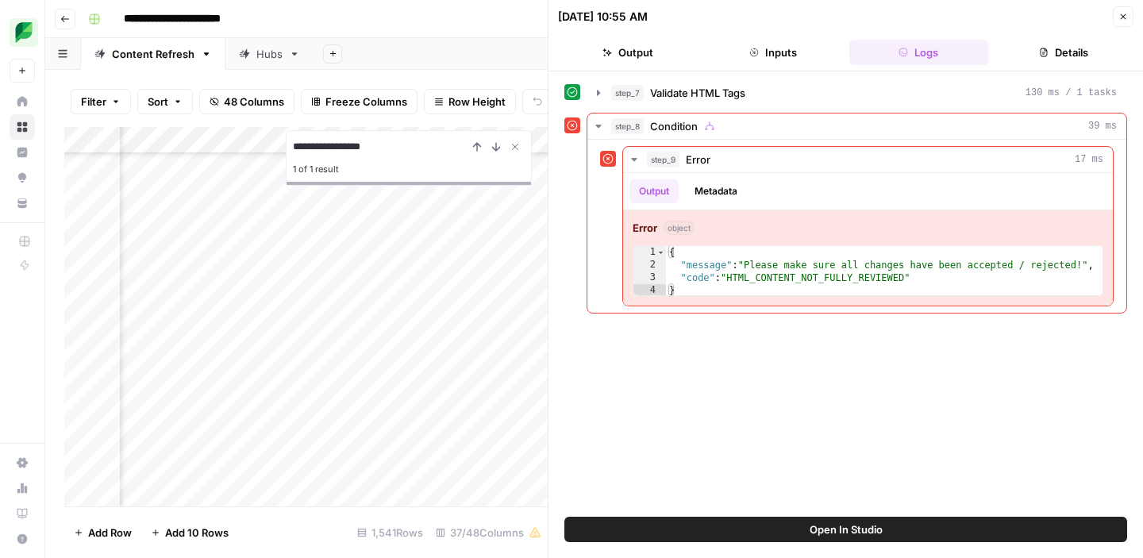
click at [1122, 13] on icon "button" at bounding box center [1123, 17] width 10 height 10
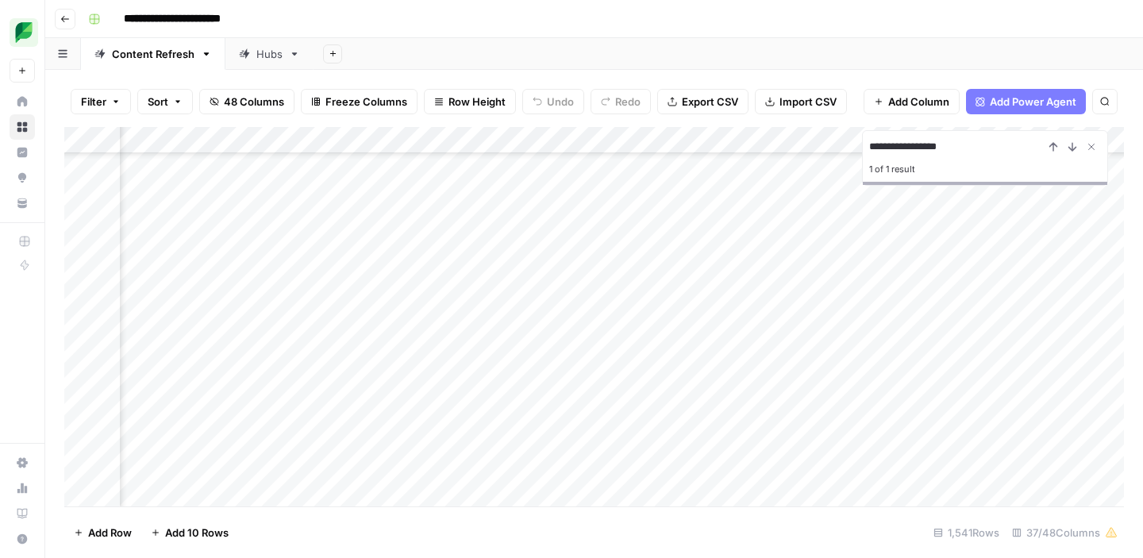
scroll to position [400, 2397]
click at [215, 439] on div "Add Column" at bounding box center [593, 316] width 1059 height 379
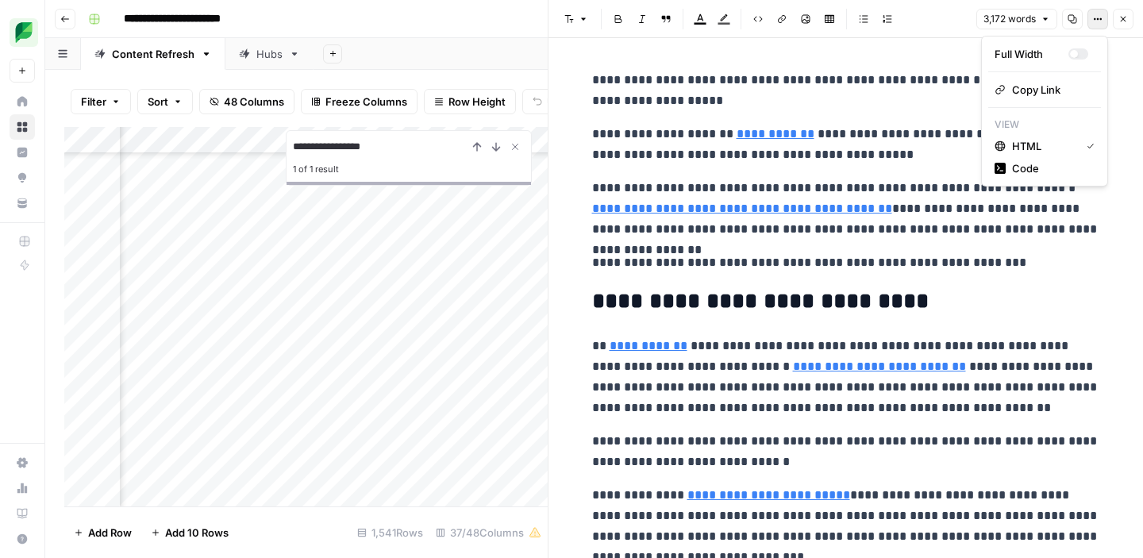
click at [1097, 22] on icon "button" at bounding box center [1098, 19] width 10 height 10
click at [864, 265] on p "**********" at bounding box center [846, 262] width 508 height 21
click at [1121, 17] on icon "button" at bounding box center [1123, 19] width 10 height 10
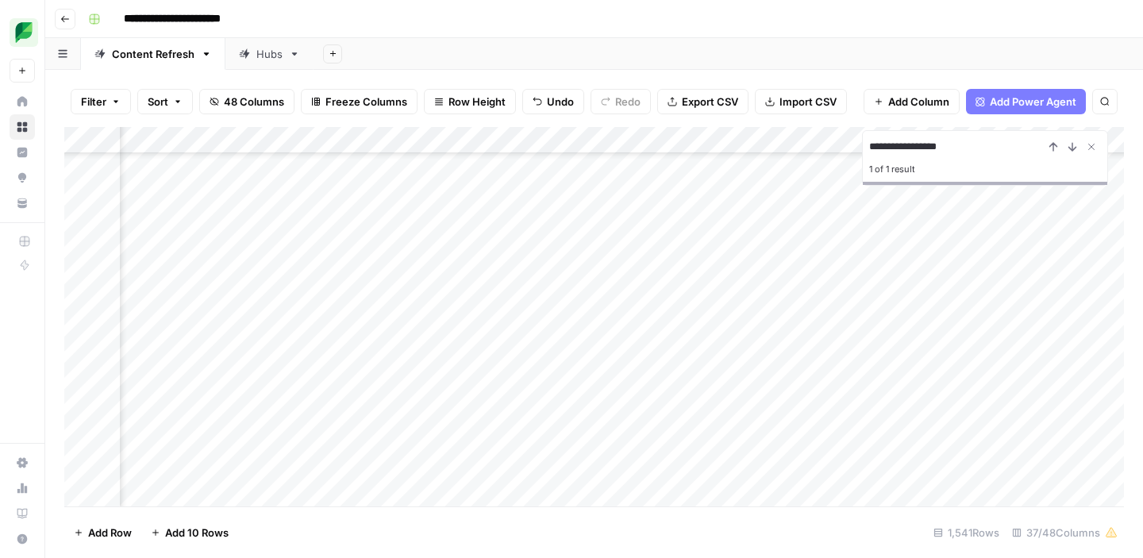
scroll to position [400, 2882]
click at [562, 440] on div "Add Column" at bounding box center [593, 316] width 1059 height 379
click at [562, 439] on div "Add Column" at bounding box center [593, 316] width 1059 height 379
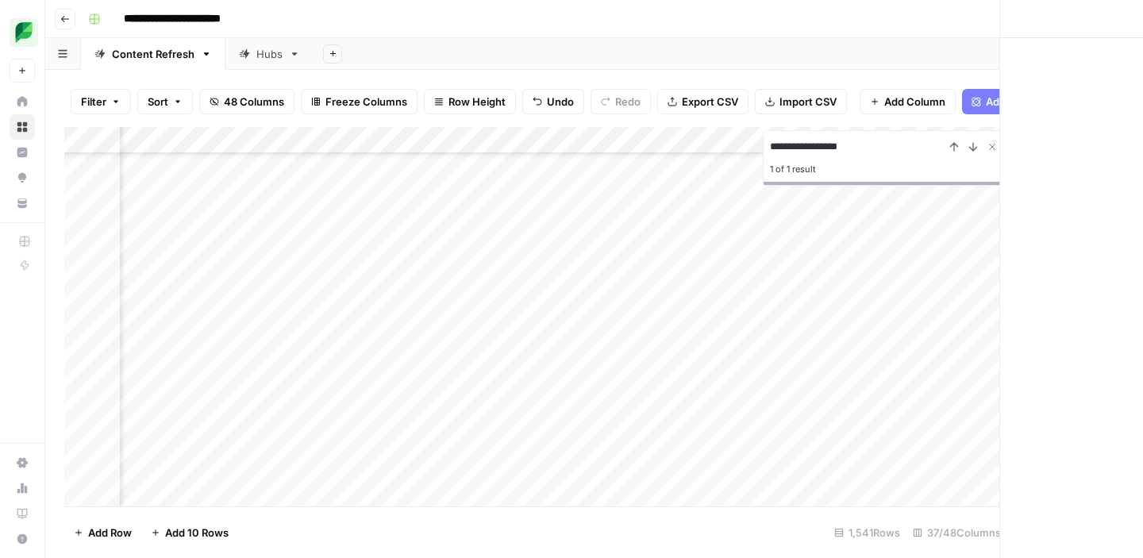
click at [562, 439] on div at bounding box center [574, 440] width 145 height 29
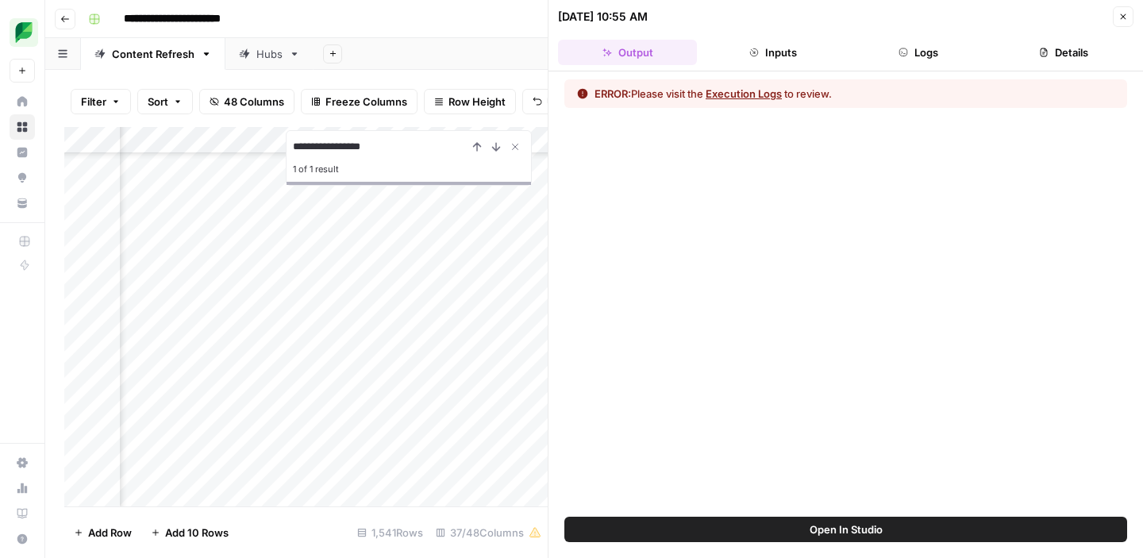
scroll to position [400, 3117]
click at [738, 93] on button "Execution Logs" at bounding box center [743, 94] width 76 height 16
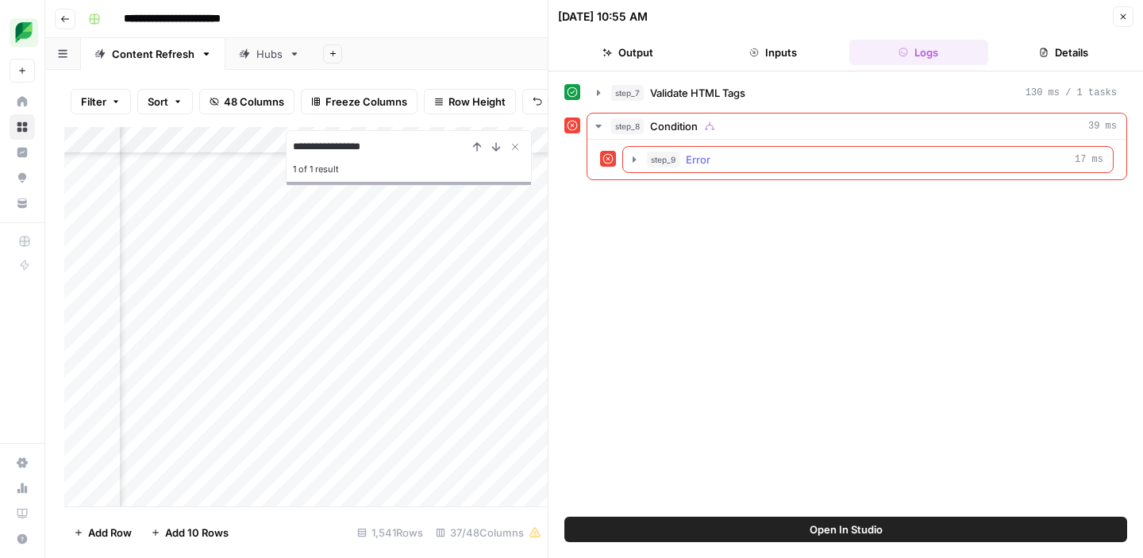
click at [740, 163] on div "step_9 Error 17 ms" at bounding box center [875, 160] width 456 height 16
